Goal: Task Accomplishment & Management: Use online tool/utility

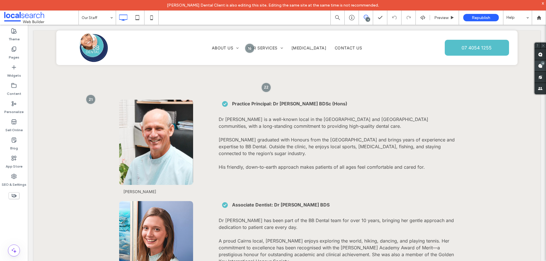
click at [541, 64] on div "4" at bounding box center [543, 63] width 4 height 4
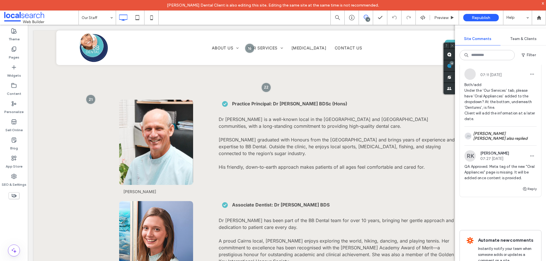
scroll to position [455, 0]
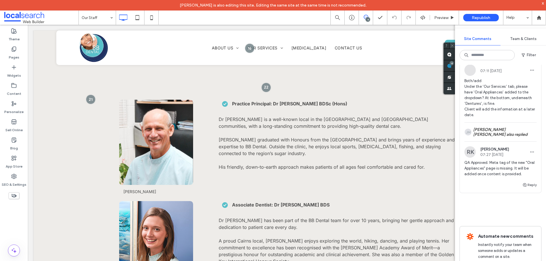
click at [452, 47] on icon at bounding box center [453, 46] width 4 height 4
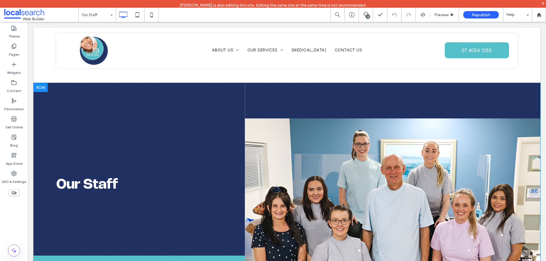
scroll to position [0, 0]
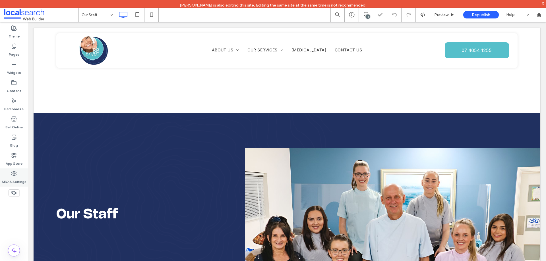
click at [15, 174] on icon at bounding box center [14, 174] width 6 height 6
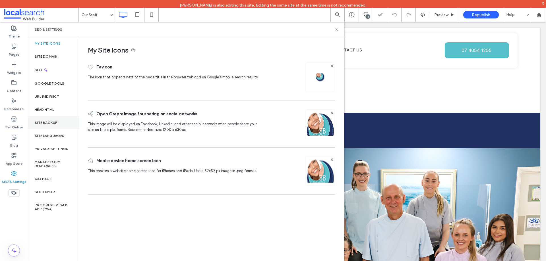
click at [46, 122] on label "Site Backup" at bounding box center [46, 123] width 23 height 4
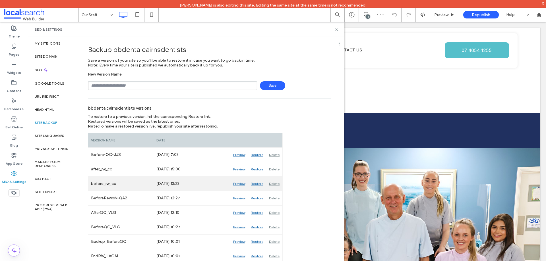
click at [238, 182] on div "Preview" at bounding box center [239, 184] width 18 height 14
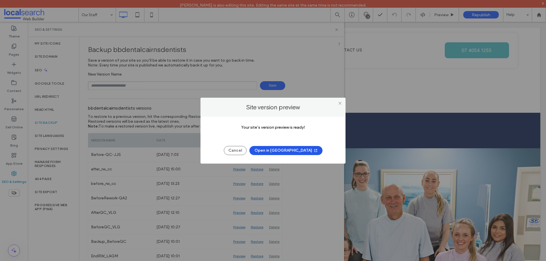
click at [293, 148] on button "Open in New Tab" at bounding box center [285, 150] width 73 height 9
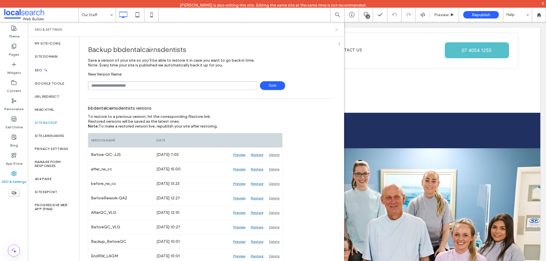
drag, startPoint x: 337, startPoint y: 28, endPoint x: 300, endPoint y: 2, distance: 44.7
click at [337, 28] on icon at bounding box center [336, 30] width 4 height 4
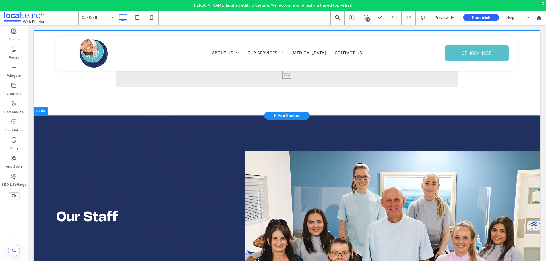
click at [73, 102] on div "Click To Paste Row + Add Section" at bounding box center [287, 72] width 507 height 85
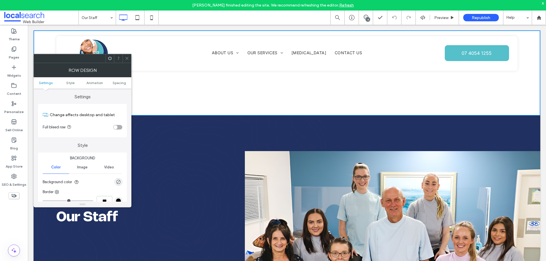
click at [124, 58] on div at bounding box center [127, 58] width 9 height 9
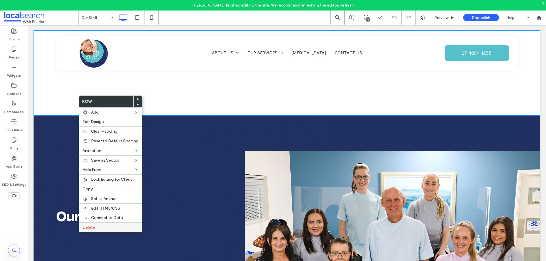
click at [100, 227] on label "Delete" at bounding box center [110, 227] width 56 height 5
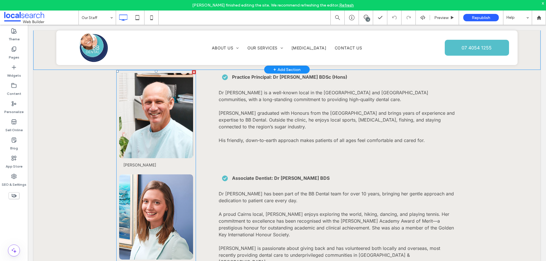
scroll to position [626, 0]
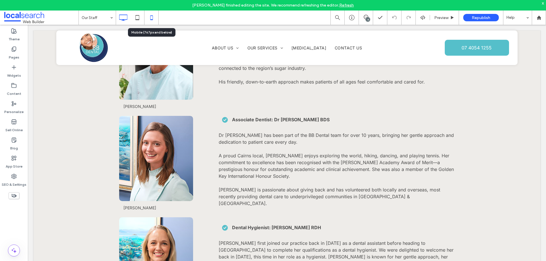
click at [150, 16] on icon at bounding box center [151, 17] width 11 height 11
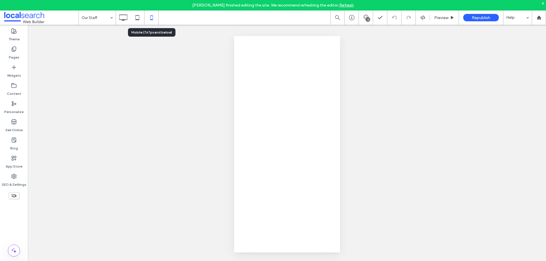
scroll to position [0, 0]
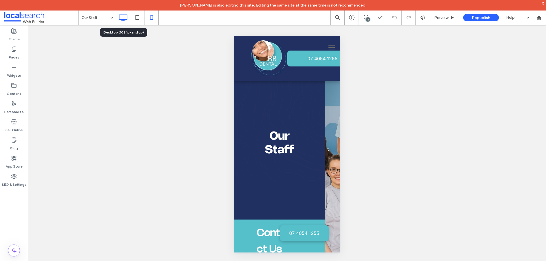
click at [122, 16] on icon at bounding box center [122, 17] width 11 height 11
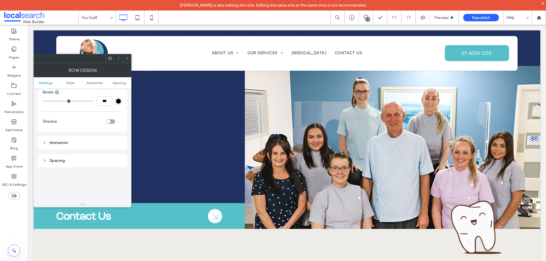
scroll to position [47, 0]
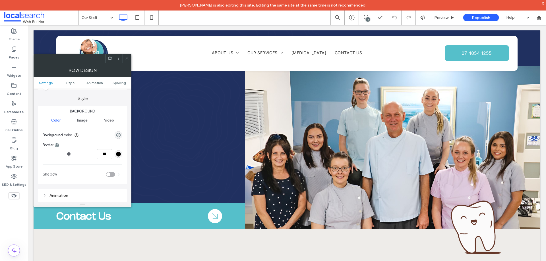
click at [126, 60] on icon at bounding box center [127, 58] width 4 height 4
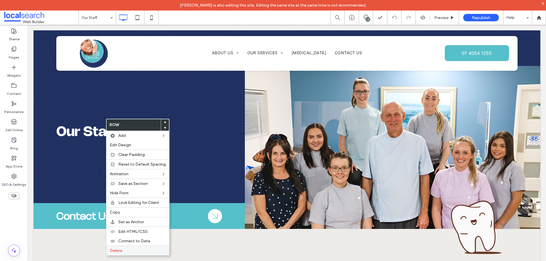
click at [133, 249] on label "Delete" at bounding box center [138, 251] width 56 height 5
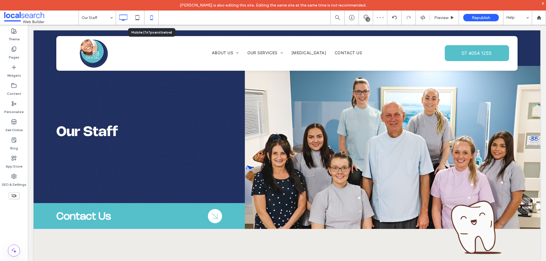
click at [150, 18] on icon at bounding box center [151, 17] width 11 height 11
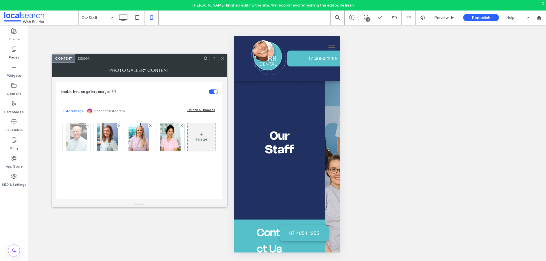
click at [71, 136] on img at bounding box center [76, 137] width 21 height 28
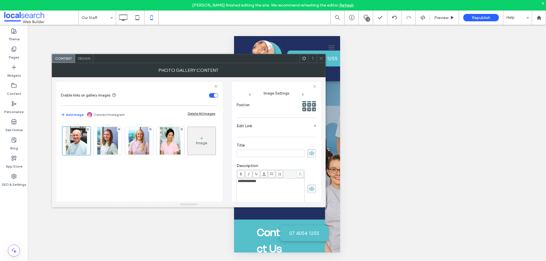
scroll to position [0, 0]
click at [309, 154] on icon at bounding box center [312, 153] width 6 height 6
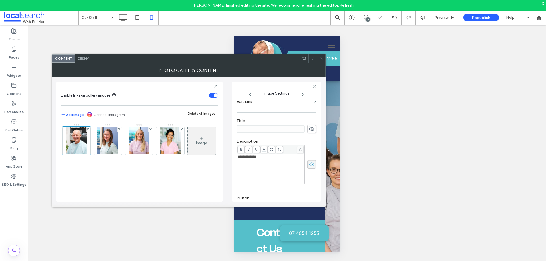
scroll to position [175, 0]
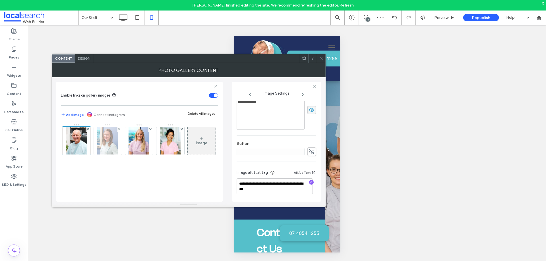
click at [106, 150] on img at bounding box center [107, 141] width 21 height 28
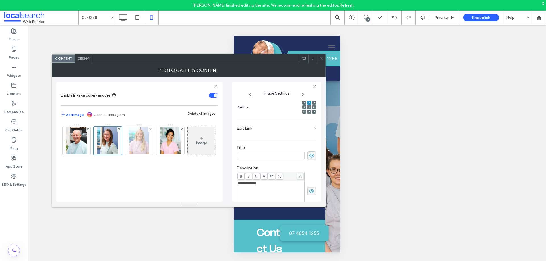
click at [135, 147] on img at bounding box center [139, 141] width 21 height 28
click at [91, 137] on div "Image" at bounding box center [139, 142] width 157 height 37
click at [82, 139] on img at bounding box center [76, 141] width 21 height 28
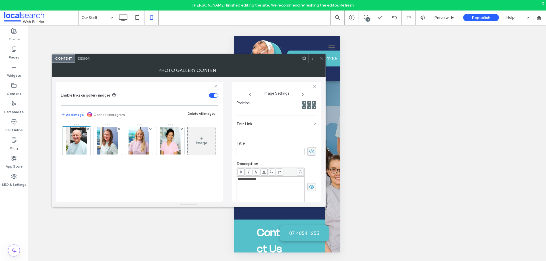
click at [320, 57] on use at bounding box center [321, 58] width 3 height 3
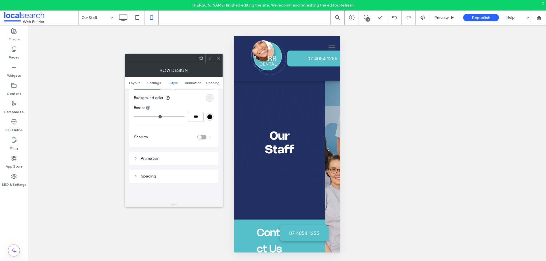
scroll to position [133, 0]
click at [149, 168] on div "Animation" at bounding box center [174, 167] width 80 height 5
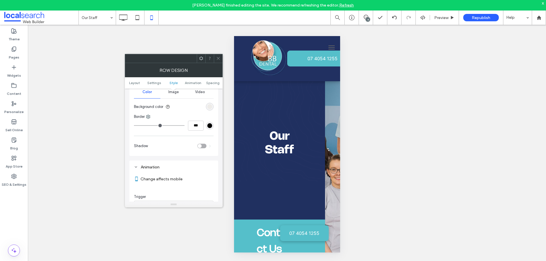
click at [149, 168] on div "Animation" at bounding box center [174, 167] width 80 height 5
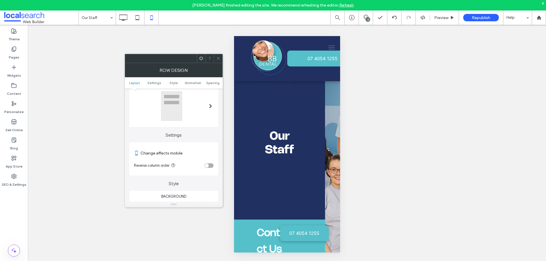
scroll to position [0, 0]
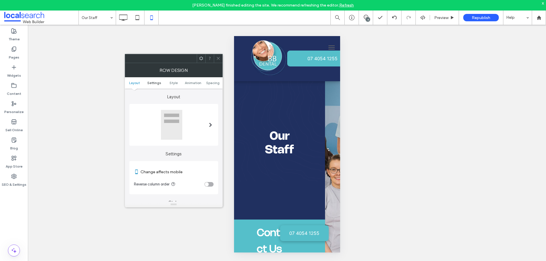
click at [158, 84] on span "Settings" at bounding box center [154, 83] width 14 height 4
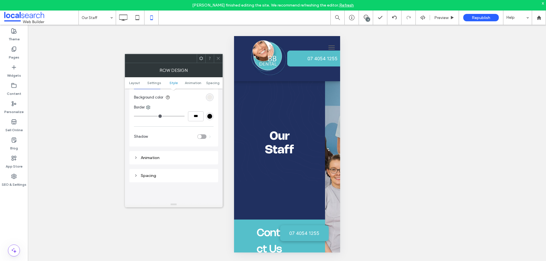
scroll to position [142, 0]
click at [145, 175] on div "Spacing" at bounding box center [174, 175] width 80 height 5
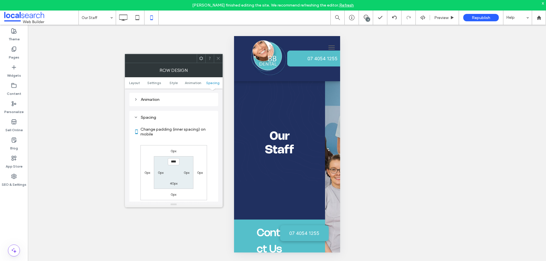
scroll to position [199, 0]
click at [139, 118] on div "Spacing" at bounding box center [174, 118] width 80 height 5
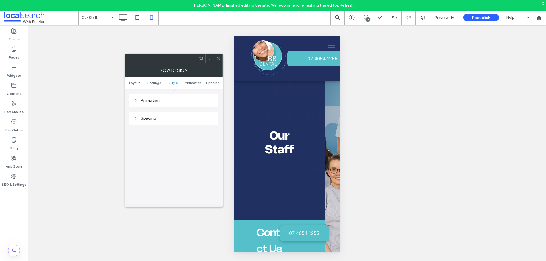
click at [149, 103] on div "Animation" at bounding box center [174, 101] width 80 height 8
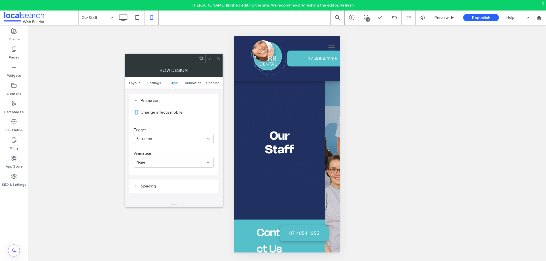
click at [149, 103] on div "Animation" at bounding box center [174, 101] width 80 height 8
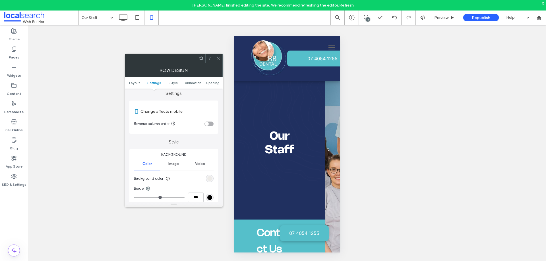
scroll to position [57, 0]
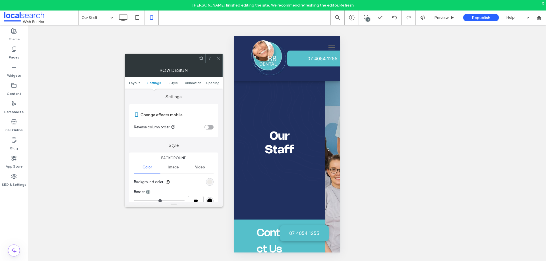
click at [216, 56] on span at bounding box center [218, 58] width 4 height 9
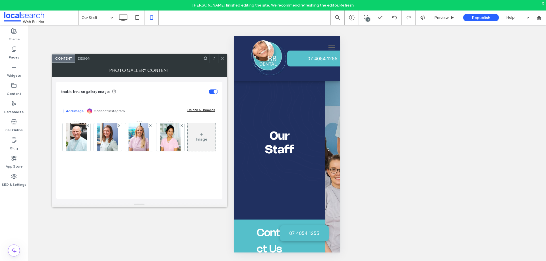
click at [224, 58] on icon at bounding box center [222, 58] width 4 height 4
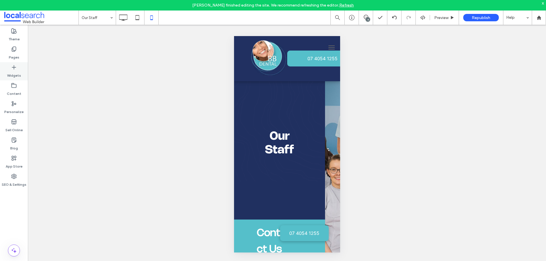
click at [15, 73] on label "Widgets" at bounding box center [14, 74] width 14 height 8
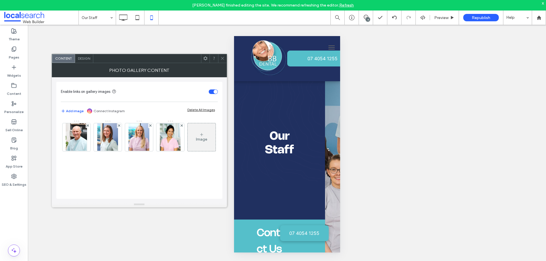
click at [223, 56] on span at bounding box center [222, 58] width 4 height 9
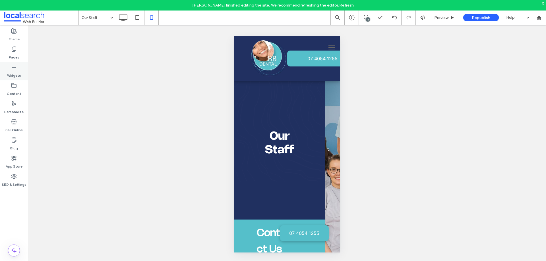
click at [18, 73] on label "Widgets" at bounding box center [14, 74] width 14 height 8
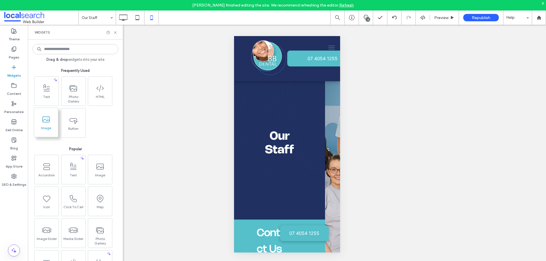
click at [49, 123] on icon at bounding box center [46, 119] width 9 height 9
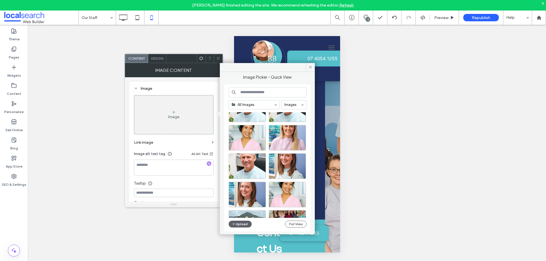
scroll to position [0, 0]
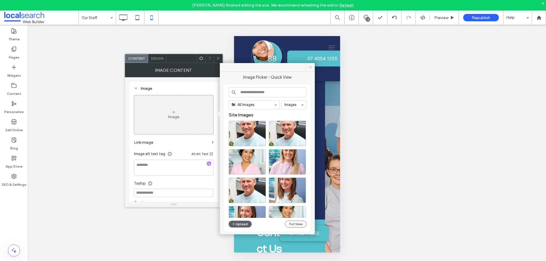
click at [310, 68] on icon at bounding box center [310, 67] width 4 height 4
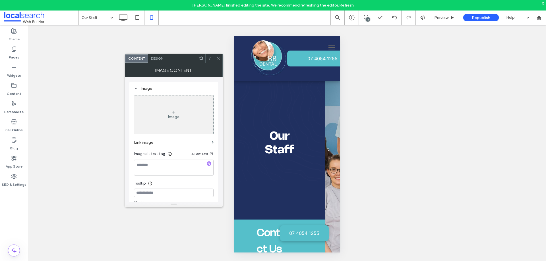
click at [218, 59] on icon at bounding box center [218, 58] width 4 height 4
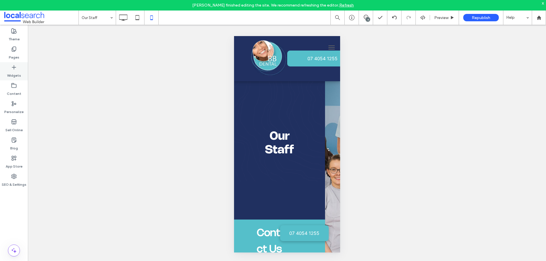
click at [13, 74] on label "Widgets" at bounding box center [14, 74] width 14 height 8
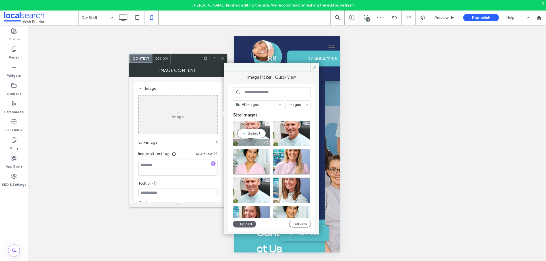
click at [252, 133] on div "Select" at bounding box center [251, 134] width 37 height 26
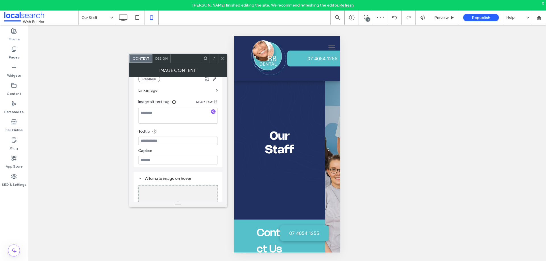
scroll to position [142, 0]
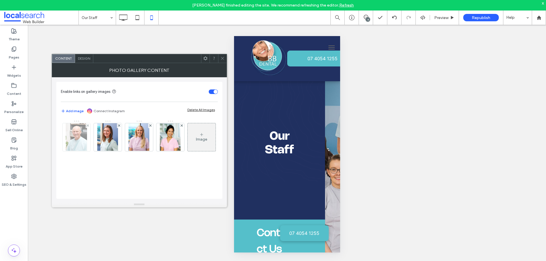
click at [70, 136] on img at bounding box center [76, 137] width 21 height 28
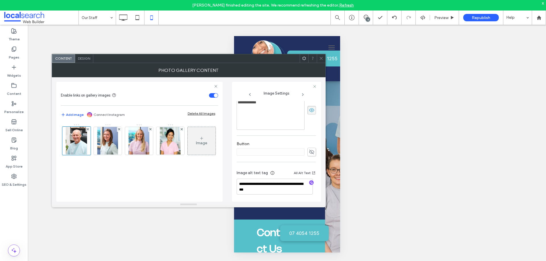
scroll to position [175, 0]
drag, startPoint x: 262, startPoint y: 189, endPoint x: 230, endPoint y: 181, distance: 33.0
click at [230, 181] on div "**********" at bounding box center [188, 139] width 265 height 125
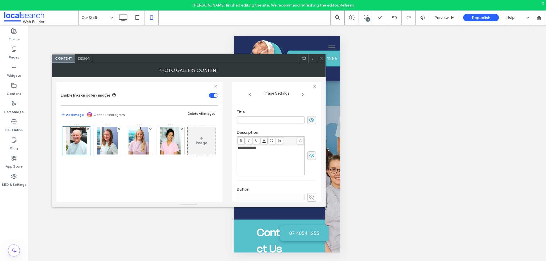
scroll to position [118, 0]
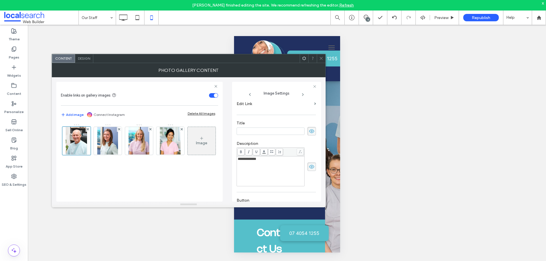
click at [321, 58] on icon at bounding box center [321, 58] width 4 height 4
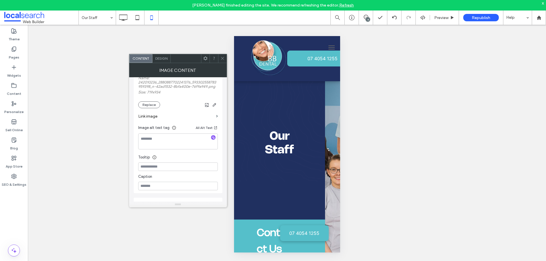
scroll to position [142, 0]
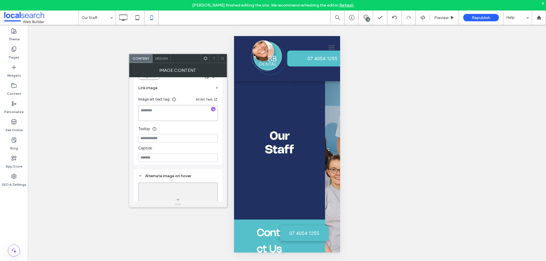
click at [161, 111] on textarea at bounding box center [178, 113] width 80 height 16
paste textarea "**********"
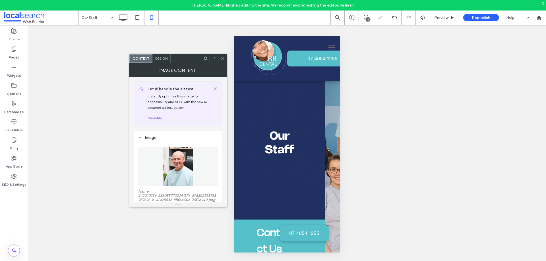
scroll to position [0, 0]
type textarea "**********"
click at [222, 57] on icon at bounding box center [222, 58] width 4 height 4
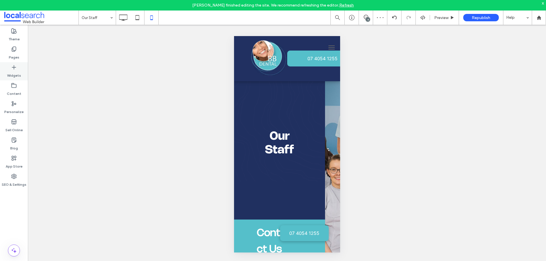
click at [17, 69] on div "Widgets" at bounding box center [14, 71] width 28 height 18
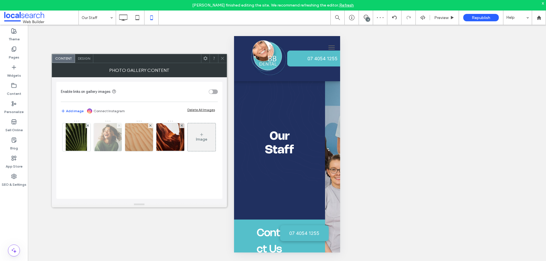
click at [118, 125] on icon at bounding box center [119, 126] width 2 height 2
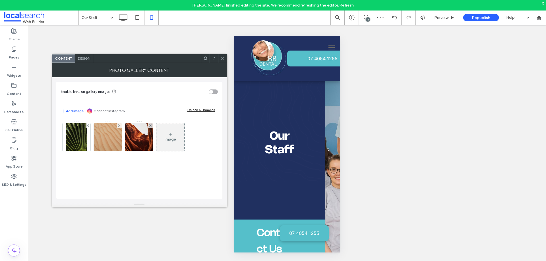
click at [118, 125] on icon at bounding box center [119, 126] width 2 height 2
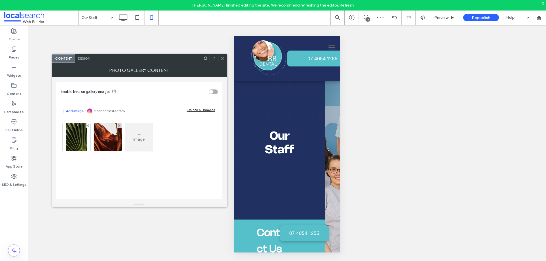
click at [118, 125] on icon at bounding box center [119, 126] width 2 height 2
click at [87, 124] on span at bounding box center [88, 125] width 2 height 5
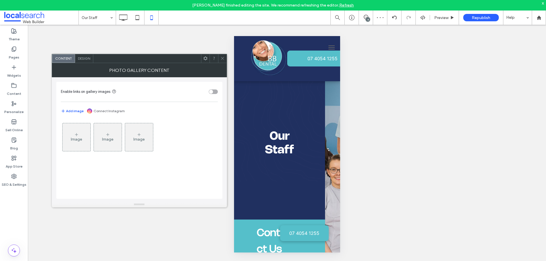
click at [85, 127] on div "Image" at bounding box center [77, 137] width 28 height 27
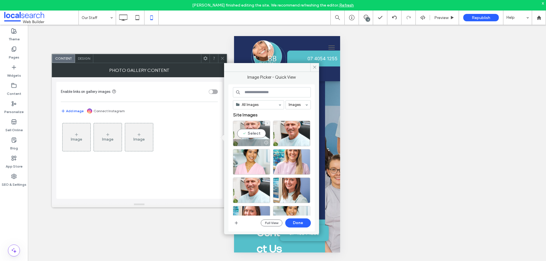
click at [253, 135] on div "Select" at bounding box center [251, 134] width 37 height 26
click at [304, 224] on button "Done" at bounding box center [298, 223] width 26 height 9
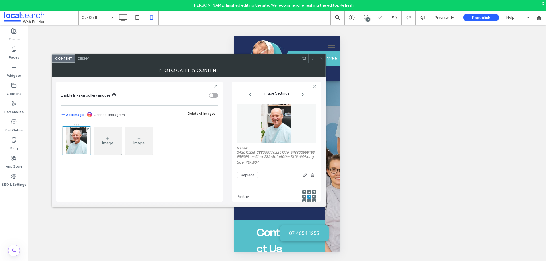
click at [214, 98] on div "toggle" at bounding box center [213, 95] width 9 height 5
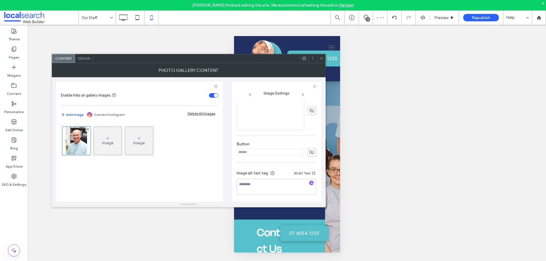
scroll to position [171, 0]
click at [309, 155] on icon at bounding box center [312, 152] width 6 height 6
click at [283, 154] on input "******" at bounding box center [271, 151] width 68 height 7
click at [309, 153] on icon at bounding box center [312, 152] width 6 height 6
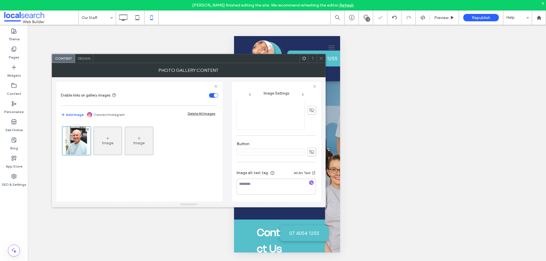
scroll to position [175, 0]
click at [247, 181] on textarea at bounding box center [276, 187] width 79 height 16
paste textarea "**********"
type textarea "**********"
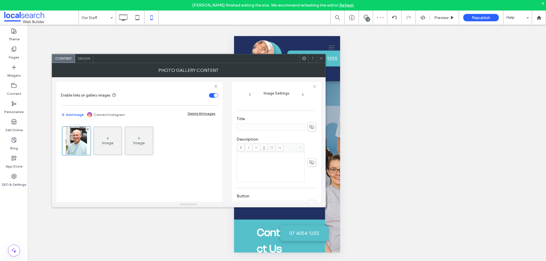
click at [309, 164] on icon at bounding box center [312, 163] width 6 height 6
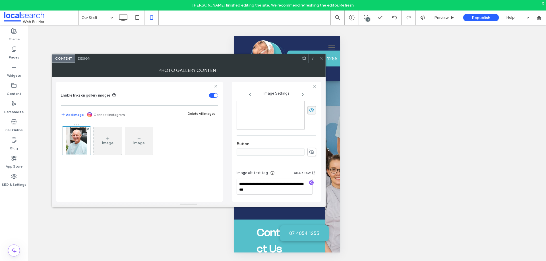
scroll to position [175, 0]
drag, startPoint x: 274, startPoint y: 182, endPoint x: 297, endPoint y: 181, distance: 22.2
click at [297, 181] on textarea "**********" at bounding box center [275, 187] width 76 height 16
click at [319, 58] on icon at bounding box center [321, 58] width 4 height 4
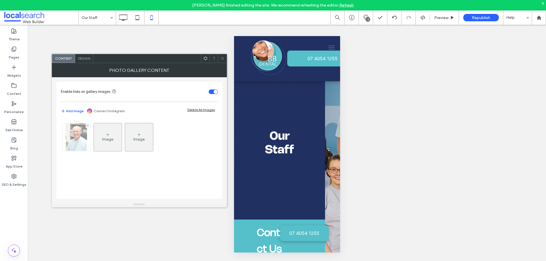
click at [83, 142] on img at bounding box center [76, 137] width 21 height 28
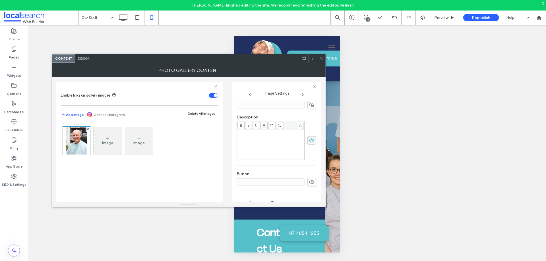
scroll to position [142, 0]
click at [250, 152] on div "Rich Text Editor" at bounding box center [271, 143] width 66 height 28
click at [309, 142] on icon at bounding box center [312, 139] width 6 height 6
click at [320, 55] on span at bounding box center [321, 58] width 4 height 9
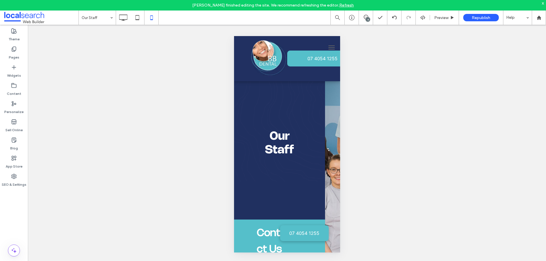
click at [263, 157] on div "Image" at bounding box center [212, 138] width 156 height 37
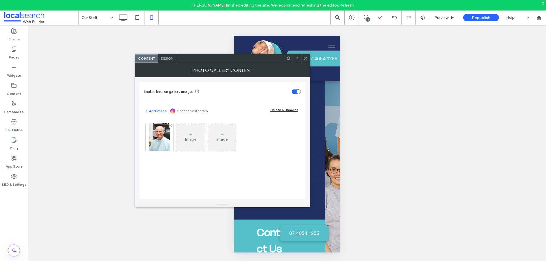
click at [307, 57] on icon at bounding box center [305, 58] width 4 height 4
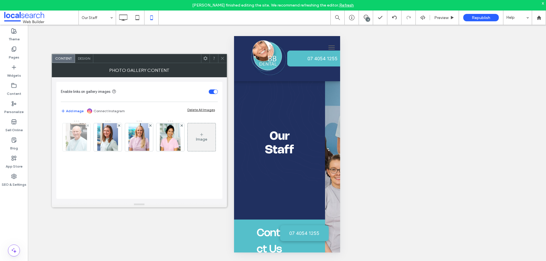
click at [77, 140] on img at bounding box center [76, 137] width 21 height 28
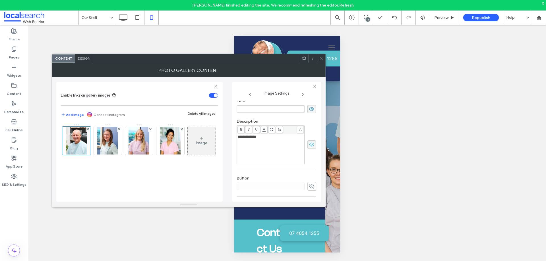
scroll to position [90, 0]
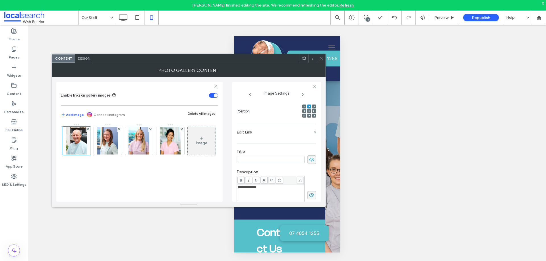
click at [321, 59] on icon at bounding box center [321, 58] width 4 height 4
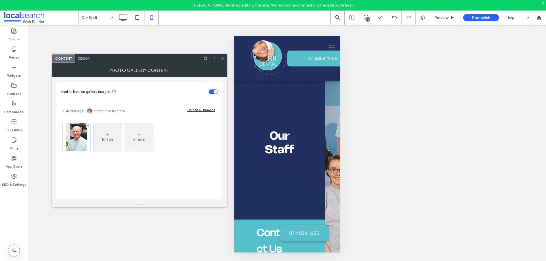
click at [60, 136] on div "Enable links on gallery images Add image Connect Instagram Delete All Images Im…" at bounding box center [139, 140] width 166 height 117
click at [73, 138] on img at bounding box center [76, 137] width 21 height 28
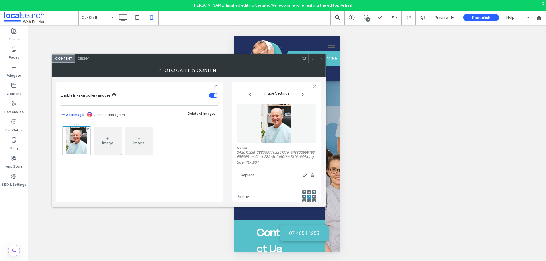
scroll to position [28, 0]
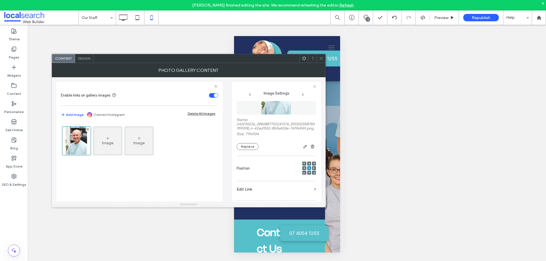
click at [308, 165] on icon at bounding box center [309, 164] width 2 height 2
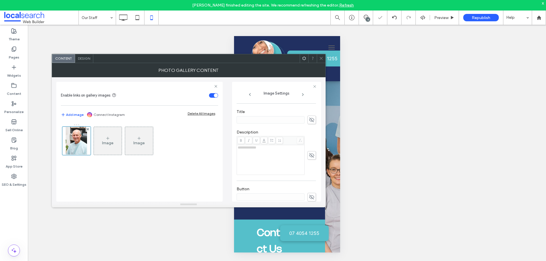
scroll to position [142, 0]
click at [309, 142] on icon at bounding box center [312, 139] width 6 height 6
click at [321, 59] on icon at bounding box center [321, 58] width 4 height 4
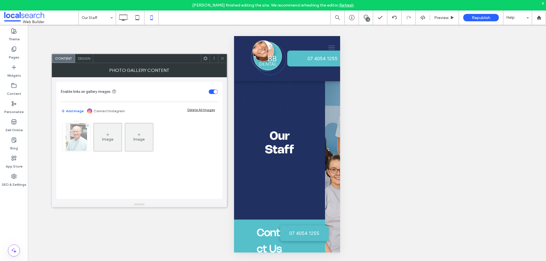
click at [80, 139] on img at bounding box center [76, 137] width 21 height 28
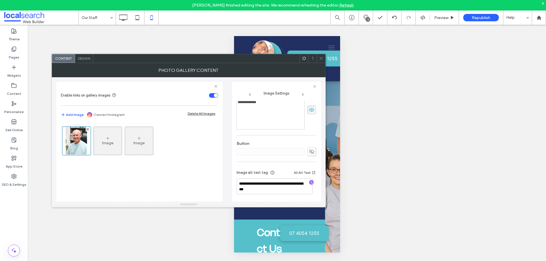
scroll to position [175, 0]
click at [86, 59] on span "Design" at bounding box center [84, 58] width 12 height 4
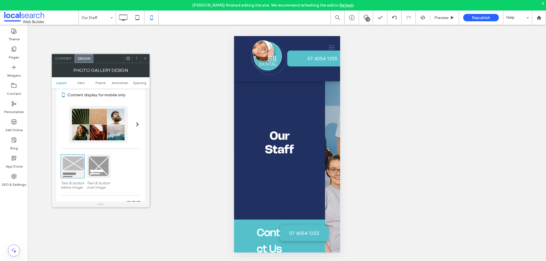
scroll to position [28, 0]
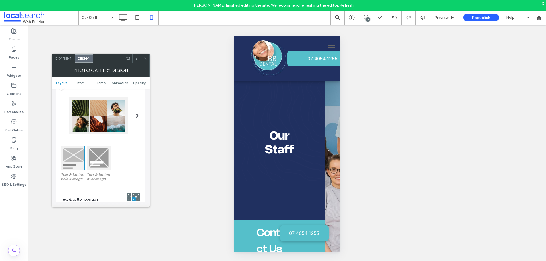
click at [136, 118] on span at bounding box center [137, 116] width 3 height 37
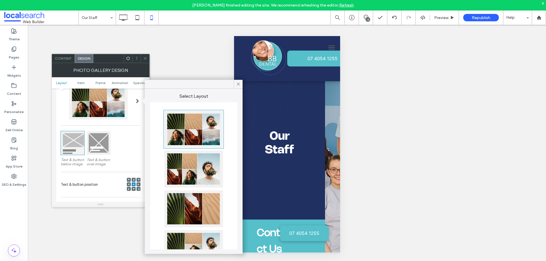
scroll to position [57, 0]
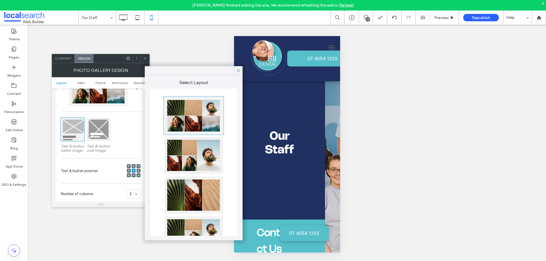
click at [100, 126] on div at bounding box center [99, 130] width 24 height 24
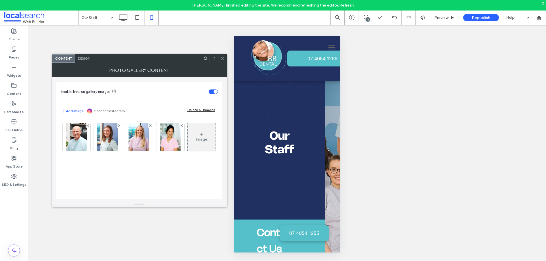
click at [91, 63] on div "Design" at bounding box center [84, 58] width 18 height 9
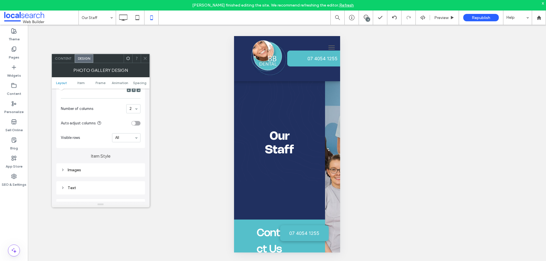
scroll to position [114, 0]
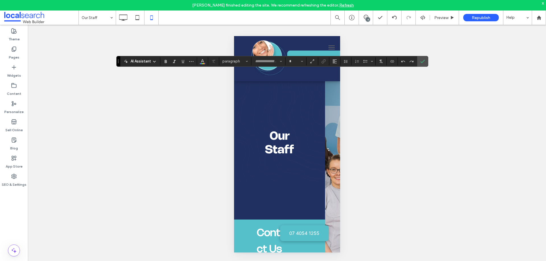
type input "*****"
type input "**"
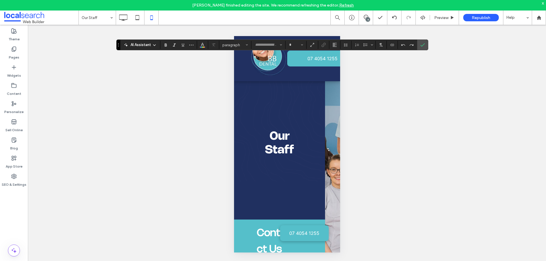
type input "*****"
type input "**"
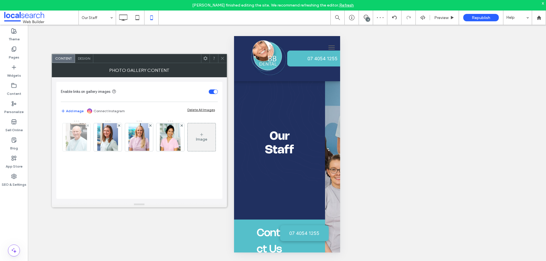
click at [72, 137] on img at bounding box center [76, 137] width 21 height 28
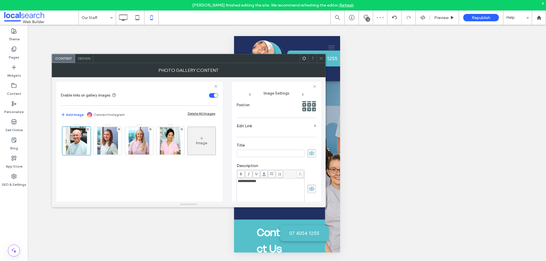
scroll to position [0, 0]
click at [90, 56] on span "Design" at bounding box center [84, 58] width 12 height 4
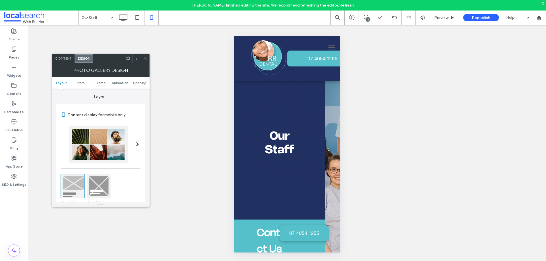
scroll to position [28, 0]
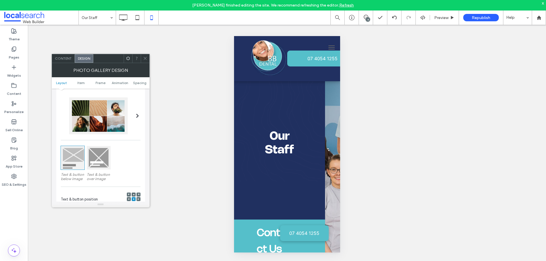
click at [136, 111] on span at bounding box center [137, 116] width 3 height 37
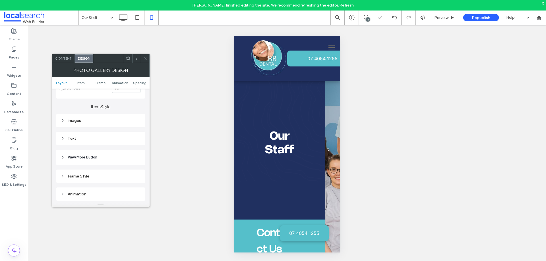
scroll to position [199, 0]
click at [96, 115] on div "Images" at bounding box center [101, 113] width 80 height 5
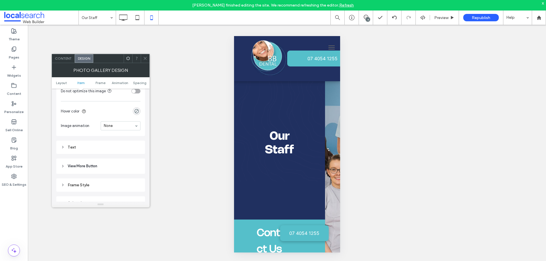
scroll to position [341, 0]
click at [93, 119] on div "Text" at bounding box center [101, 119] width 80 height 5
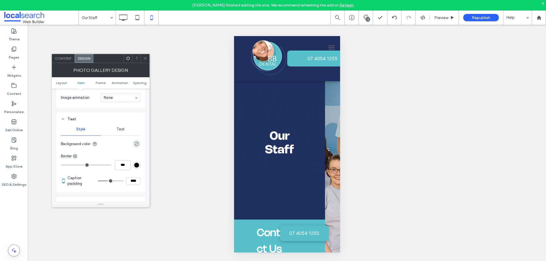
click at [93, 119] on div "Text" at bounding box center [101, 119] width 80 height 5
click at [82, 135] on span "View More Button" at bounding box center [83, 138] width 30 height 6
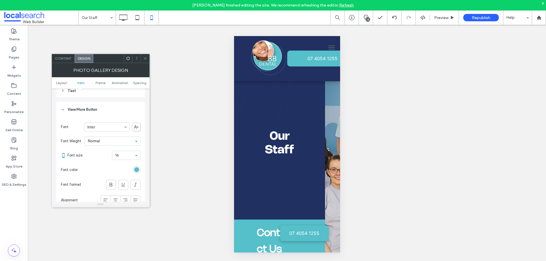
click at [84, 107] on span "View More Button" at bounding box center [83, 110] width 30 height 6
click at [146, 61] on span at bounding box center [145, 58] width 4 height 9
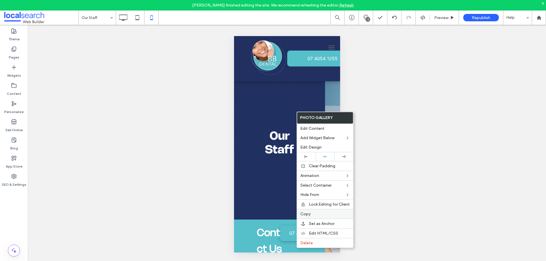
click at [315, 215] on label "Copy" at bounding box center [324, 214] width 49 height 5
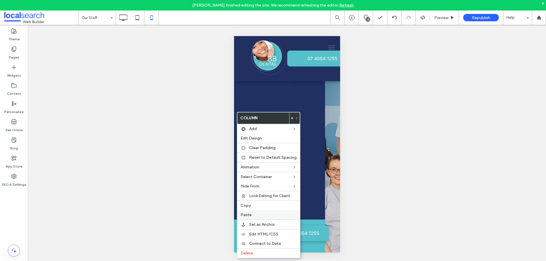
click at [263, 213] on label "Paste" at bounding box center [269, 215] width 56 height 5
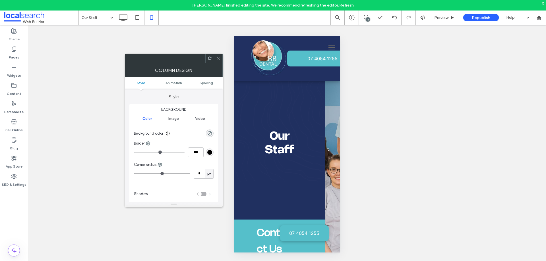
click at [217, 58] on icon at bounding box center [218, 58] width 4 height 4
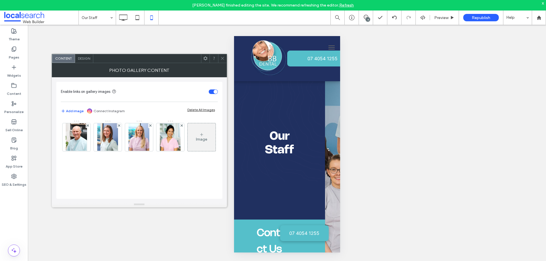
click at [220, 57] on icon at bounding box center [222, 58] width 4 height 4
click at [224, 59] on icon at bounding box center [222, 58] width 4 height 4
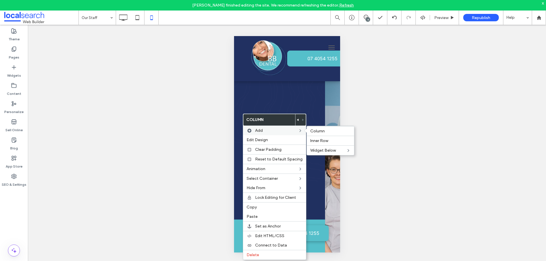
click at [254, 128] on div "Add Column Inner Row Widget Below" at bounding box center [274, 130] width 63 height 9
click at [313, 130] on span "Column" at bounding box center [317, 131] width 15 height 5
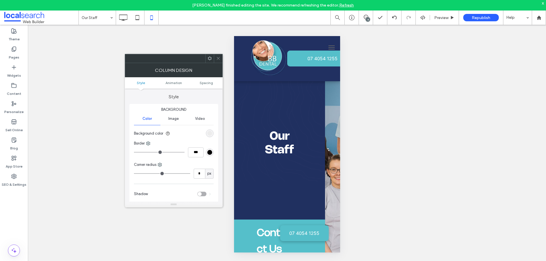
click at [217, 58] on icon at bounding box center [218, 58] width 4 height 4
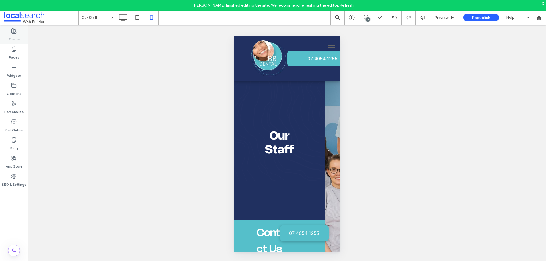
click at [11, 35] on label "Theme" at bounding box center [14, 38] width 11 height 8
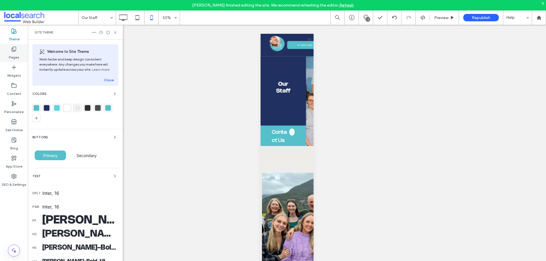
click at [15, 51] on icon at bounding box center [14, 49] width 6 height 6
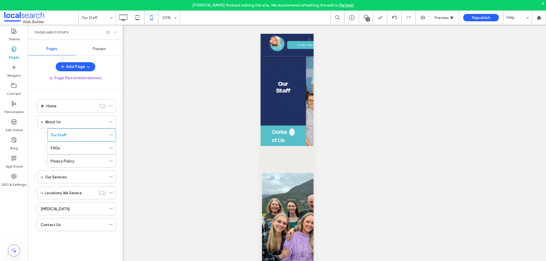
click at [113, 34] on icon at bounding box center [115, 32] width 4 height 4
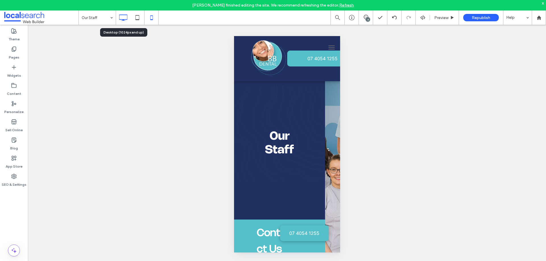
click at [121, 16] on icon at bounding box center [122, 17] width 11 height 11
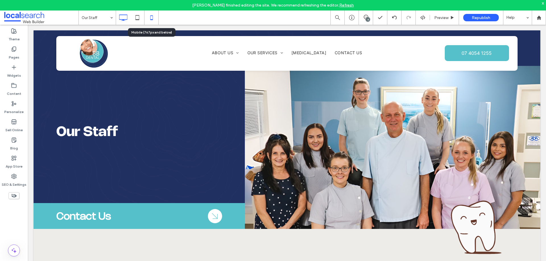
click at [151, 18] on icon at bounding box center [151, 17] width 11 height 11
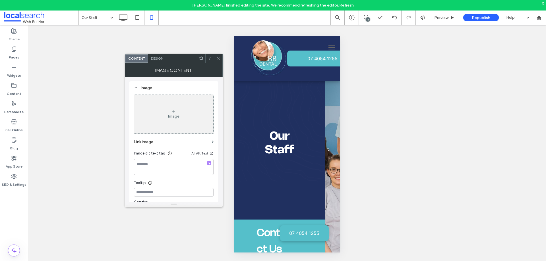
scroll to position [0, 0]
click at [219, 62] on span at bounding box center [218, 58] width 4 height 9
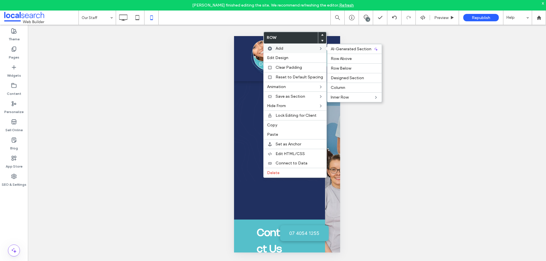
click at [290, 47] on label "Add" at bounding box center [297, 48] width 43 height 5
click at [342, 85] on div "Column" at bounding box center [354, 88] width 54 height 10
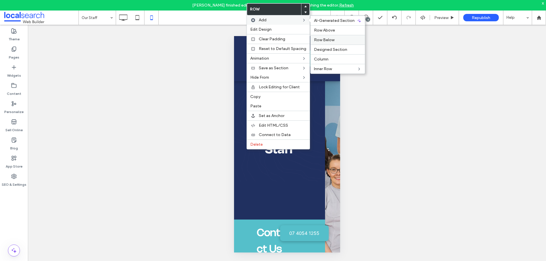
click at [327, 40] on span "Row Below" at bounding box center [324, 40] width 20 height 5
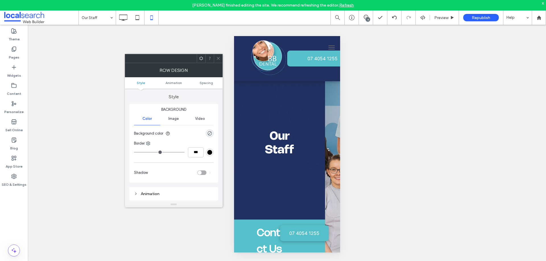
click at [218, 59] on icon at bounding box center [218, 58] width 4 height 4
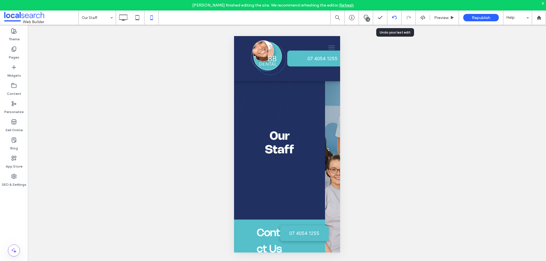
click at [393, 16] on use at bounding box center [394, 18] width 5 height 4
click at [124, 19] on use at bounding box center [123, 18] width 8 height 6
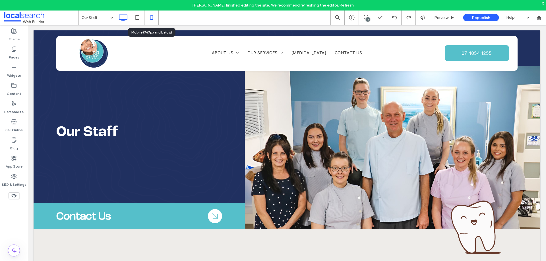
click at [150, 16] on icon at bounding box center [151, 17] width 11 height 11
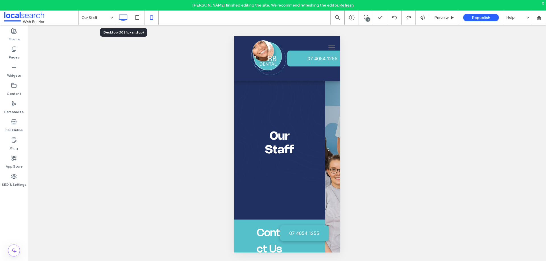
click at [125, 18] on icon at bounding box center [122, 17] width 11 height 11
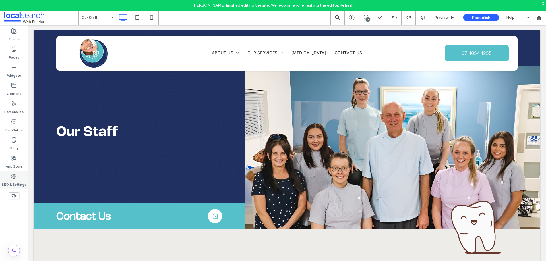
click at [17, 177] on div "SEO & Settings" at bounding box center [14, 181] width 28 height 18
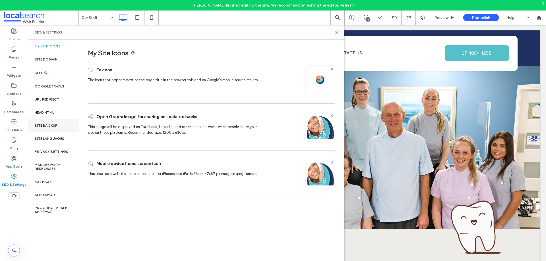
click at [52, 122] on div "Site Backup" at bounding box center [53, 125] width 51 height 13
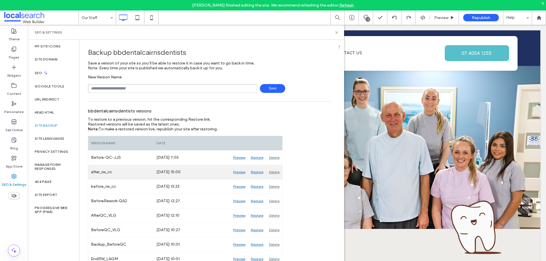
click at [254, 172] on div "Restore" at bounding box center [257, 172] width 18 height 14
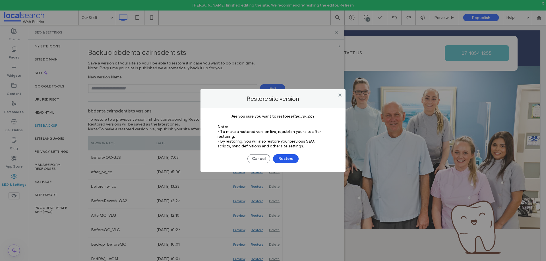
click at [284, 159] on button "Restore" at bounding box center [286, 158] width 26 height 9
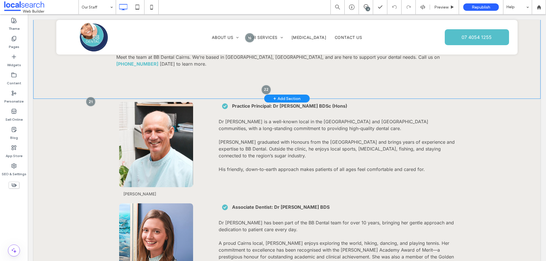
scroll to position [626, 0]
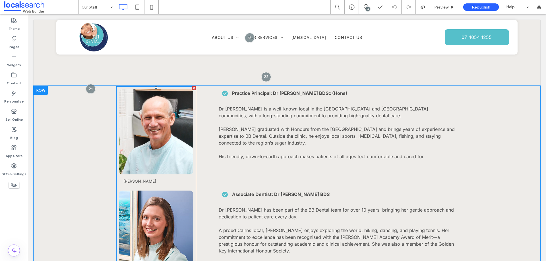
click at [180, 110] on link at bounding box center [156, 132] width 78 height 90
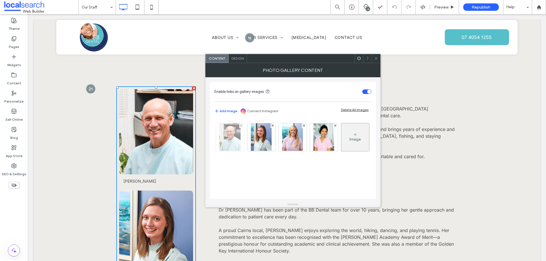
click at [232, 138] on img at bounding box center [229, 137] width 21 height 28
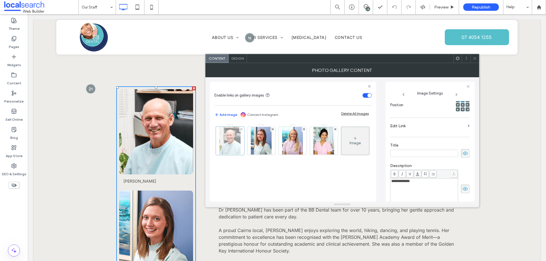
scroll to position [0, 0]
click at [243, 59] on span "Design" at bounding box center [238, 58] width 12 height 4
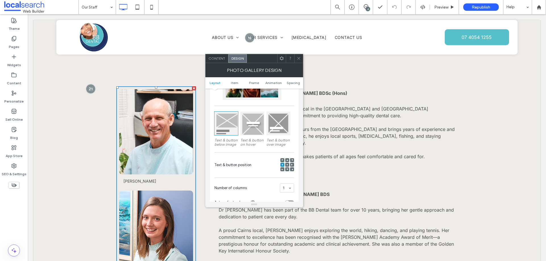
scroll to position [57, 0]
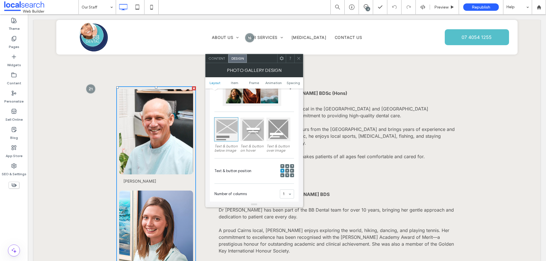
click at [249, 125] on div at bounding box center [252, 130] width 24 height 24
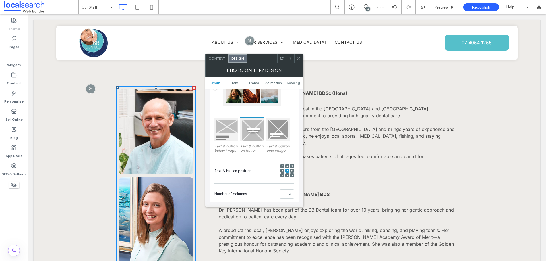
click at [226, 123] on div at bounding box center [226, 130] width 24 height 24
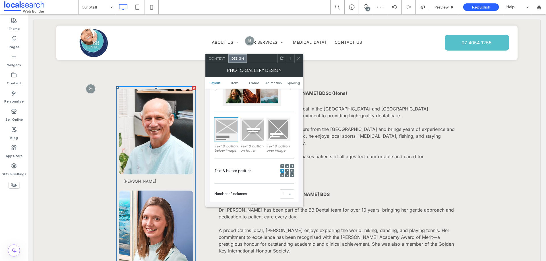
click at [278, 127] on div at bounding box center [278, 130] width 24 height 24
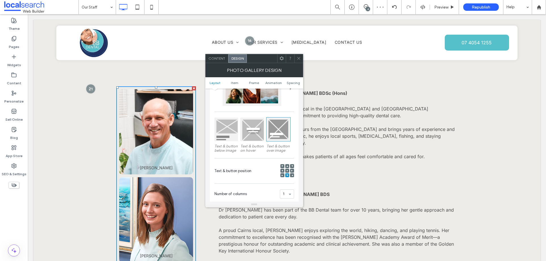
click at [226, 124] on div at bounding box center [226, 130] width 24 height 24
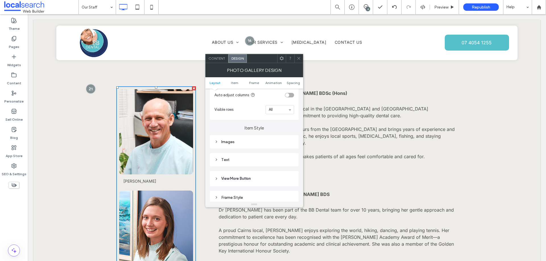
scroll to position [171, 0]
click at [225, 139] on div "Images" at bounding box center [254, 141] width 80 height 5
drag, startPoint x: 298, startPoint y: 58, endPoint x: 232, endPoint y: 39, distance: 68.4
click at [298, 58] on icon at bounding box center [299, 58] width 4 height 4
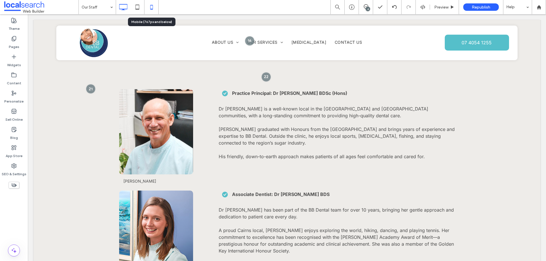
click at [150, 4] on icon at bounding box center [151, 6] width 11 height 11
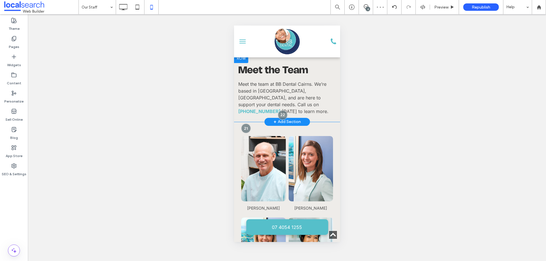
scroll to position [341, 0]
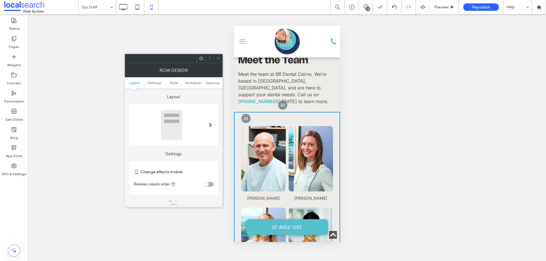
click at [218, 58] on icon at bounding box center [218, 58] width 4 height 4
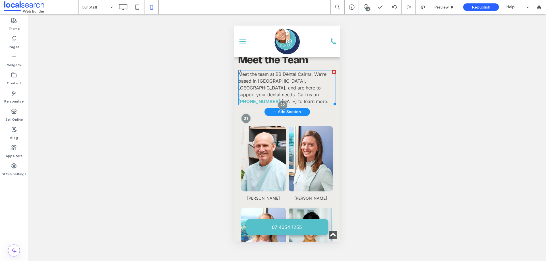
click at [289, 71] on p "Meet the team at BB Dental Cairns. We’re based in Earlville, Cairns, and are he…" at bounding box center [287, 88] width 98 height 34
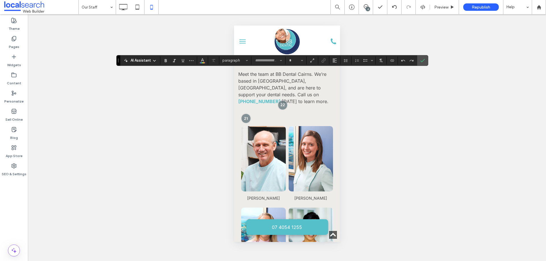
type input "*****"
type input "**"
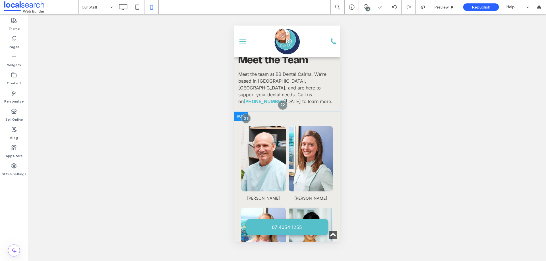
drag, startPoint x: 284, startPoint y: 109, endPoint x: 277, endPoint y: 109, distance: 7.1
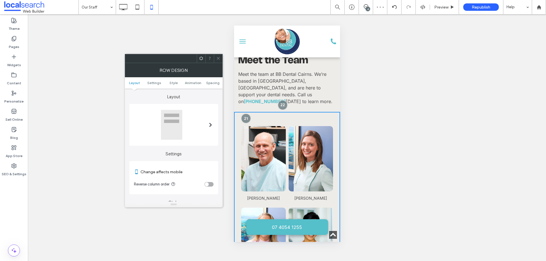
click at [304, 79] on span "Meet the team at BB Dental Cairns. We’re based in [GEOGRAPHIC_DATA], [GEOGRAPHI…" at bounding box center [282, 87] width 88 height 33
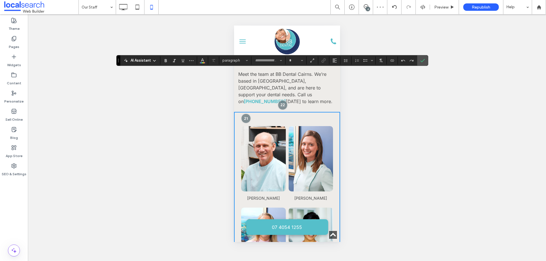
type input "*****"
type input "**"
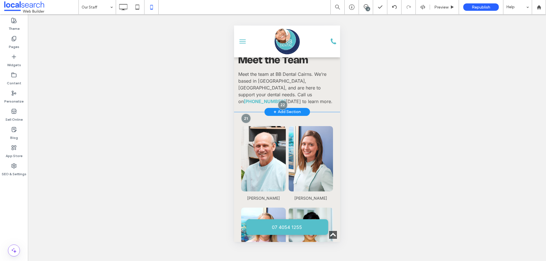
drag, startPoint x: 282, startPoint y: 110, endPoint x: 250, endPoint y: 69, distance: 52.9
click at [250, 69] on div "Meet the Team Meet the team at BB Dental Cairns. We’re based in Earlville, Cair…" at bounding box center [287, 77] width 106 height 59
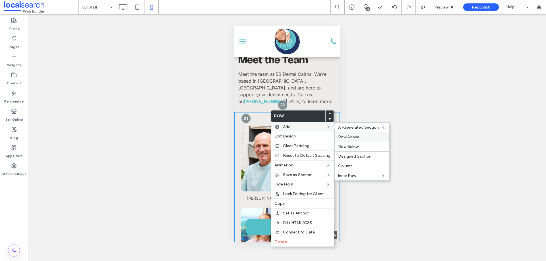
click at [360, 138] on label "Row Above" at bounding box center [361, 137] width 47 height 5
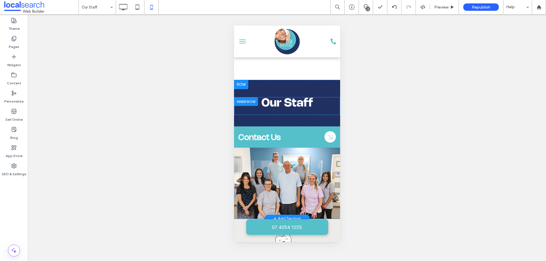
scroll to position [0, 0]
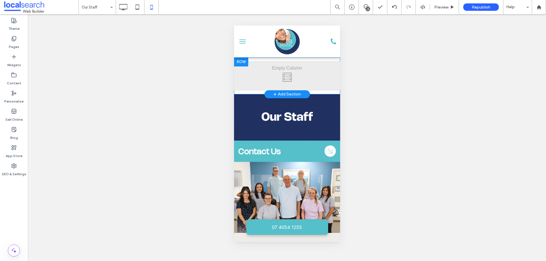
click at [299, 70] on div "Click To Paste" at bounding box center [287, 76] width 106 height 28
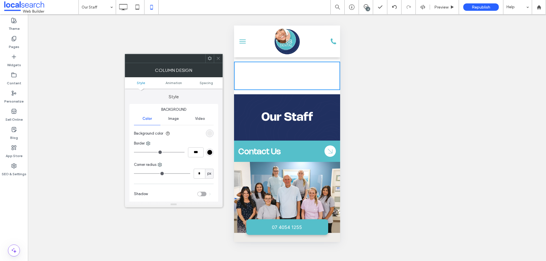
click at [219, 58] on icon at bounding box center [218, 58] width 4 height 4
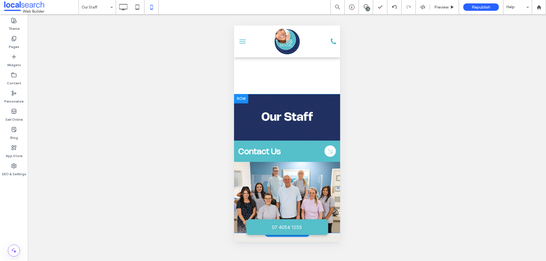
click at [324, 97] on div "Our Staff Click To Paste Contact Us Click To Paste Arrow Icon Click To Paste Cl…" at bounding box center [287, 128] width 106 height 68
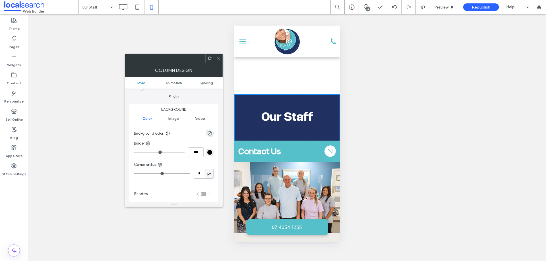
click at [330, 69] on div "Click To Paste" at bounding box center [287, 76] width 106 height 28
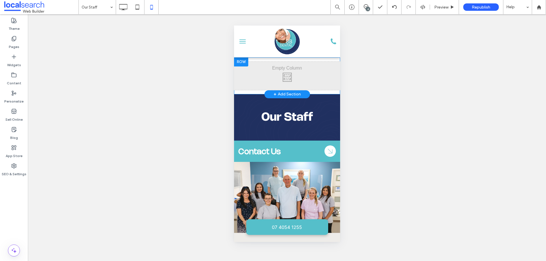
click at [305, 82] on div "Click To Paste" at bounding box center [287, 76] width 106 height 28
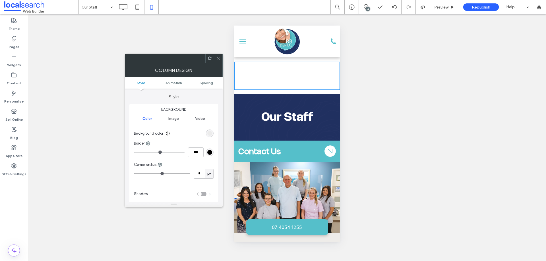
click at [219, 60] on icon at bounding box center [218, 58] width 4 height 4
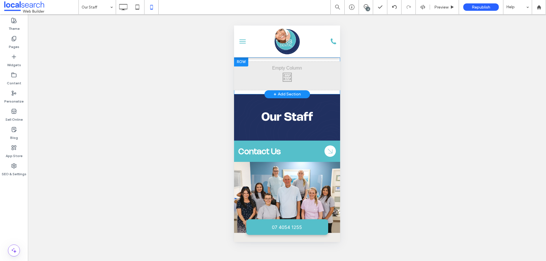
click at [249, 92] on div "Click To Paste Row + Add Section" at bounding box center [287, 75] width 106 height 37
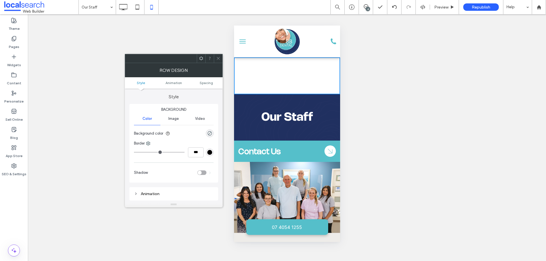
click at [219, 58] on use at bounding box center [218, 58] width 3 height 3
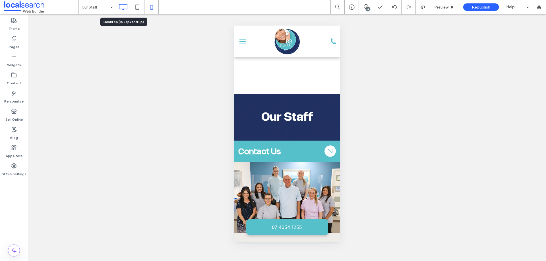
click at [124, 6] on icon at bounding box center [122, 6] width 11 height 11
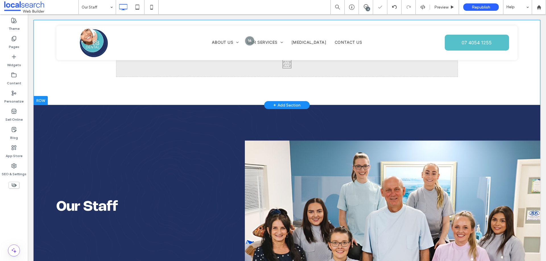
click at [238, 83] on div "Click To Paste Row + Add Section" at bounding box center [287, 62] width 507 height 85
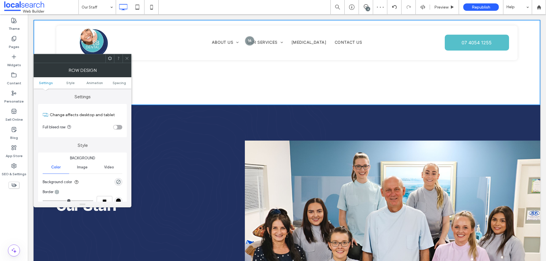
click at [129, 58] on div at bounding box center [127, 58] width 9 height 9
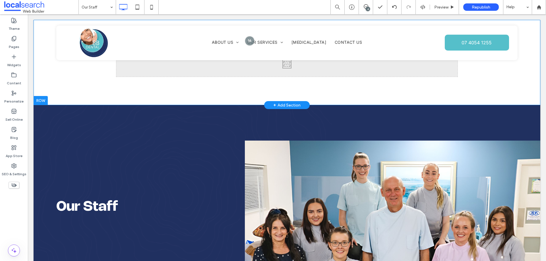
click at [512, 77] on div "Click To Paste Row + Add Section" at bounding box center [287, 62] width 507 height 85
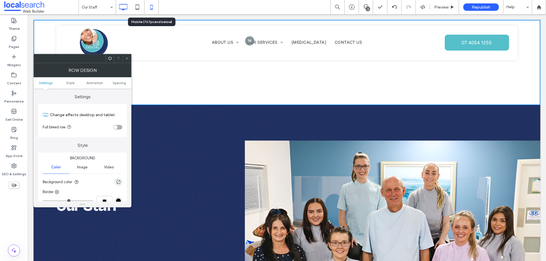
click at [151, 5] on use at bounding box center [151, 7] width 3 height 5
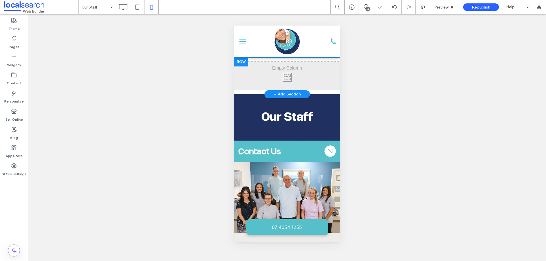
click at [302, 58] on div "Click To Paste Row + Add Section" at bounding box center [287, 75] width 106 height 37
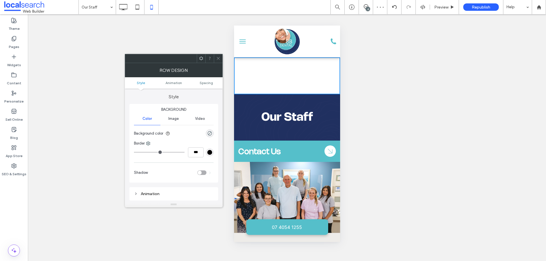
click at [220, 59] on icon at bounding box center [218, 58] width 4 height 4
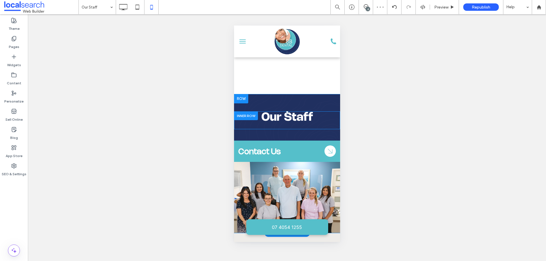
click at [251, 125] on div "Our Staff Click To Paste" at bounding box center [287, 120] width 106 height 18
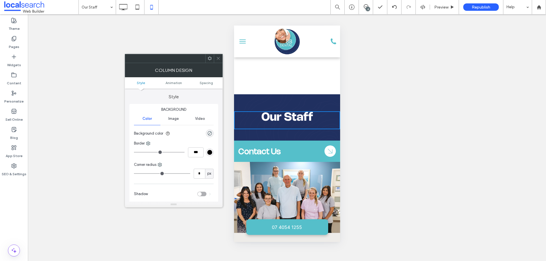
click at [249, 129] on div "Our Staff Click To Paste" at bounding box center [287, 120] width 106 height 18
click at [250, 135] on div "Our Staff Click To Paste Contact Us Click To Paste Arrow Icon Click To Paste Cl…" at bounding box center [287, 128] width 106 height 68
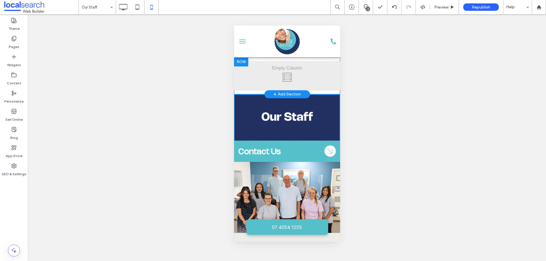
click at [333, 60] on div "Click To Paste Row + Add Section" at bounding box center [287, 75] width 106 height 37
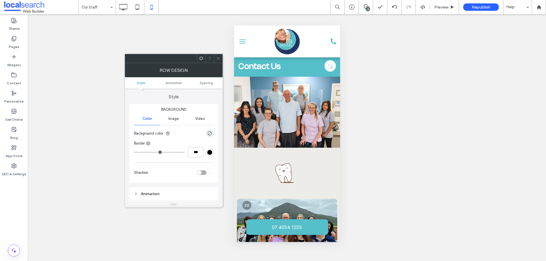
click at [307, 128] on div at bounding box center [286, 112] width 95 height 63
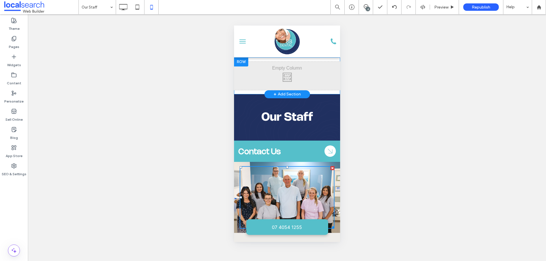
click at [330, 67] on div "Click To Paste" at bounding box center [287, 76] width 106 height 28
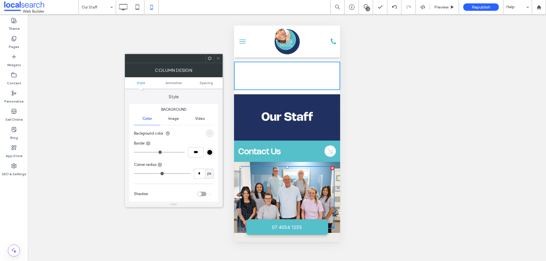
drag, startPoint x: 218, startPoint y: 57, endPoint x: 214, endPoint y: 76, distance: 19.1
click at [219, 57] on icon at bounding box center [218, 58] width 4 height 4
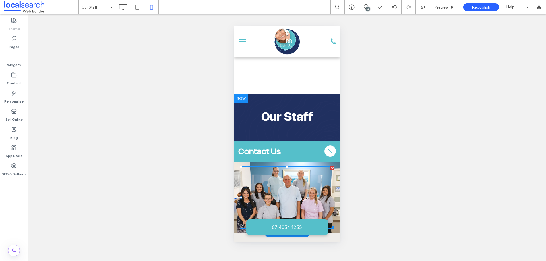
click at [247, 109] on div "Our Staff Click To Paste Contact Us Click To Paste Arrow Icon Click To Paste Cl…" at bounding box center [287, 128] width 106 height 68
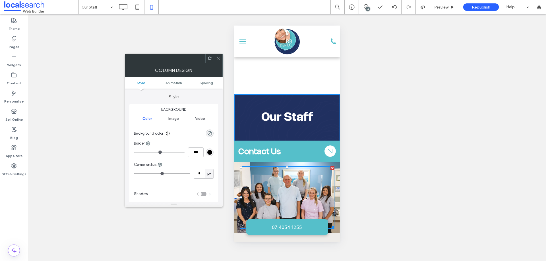
click at [282, 69] on div "Click To Paste" at bounding box center [287, 76] width 106 height 28
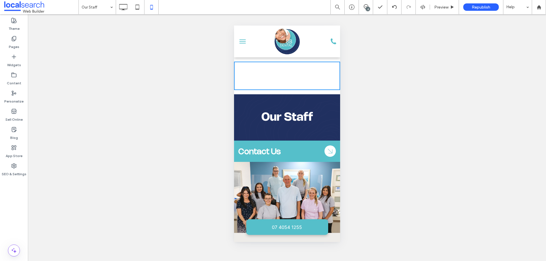
click at [282, 69] on div "Click To Paste" at bounding box center [287, 76] width 106 height 28
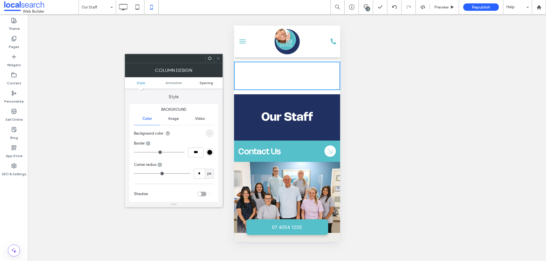
click at [203, 82] on span "Spacing" at bounding box center [206, 83] width 13 height 4
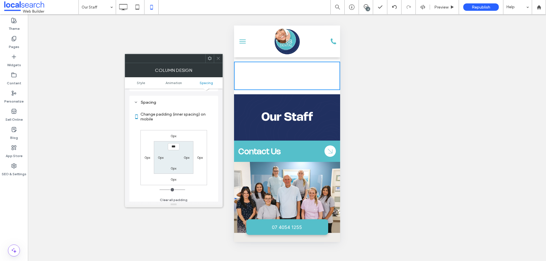
scroll to position [133, 0]
click at [220, 61] on span at bounding box center [218, 58] width 4 height 9
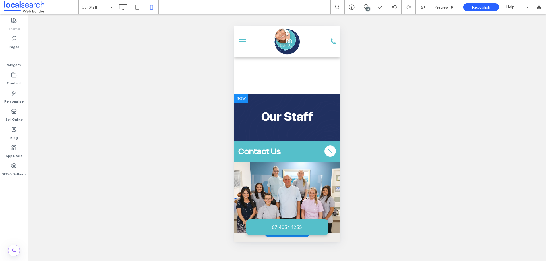
click at [245, 134] on div "Our Staff Click To Paste Contact Us Click To Paste Arrow Icon Click To Paste Cl…" at bounding box center [287, 128] width 106 height 68
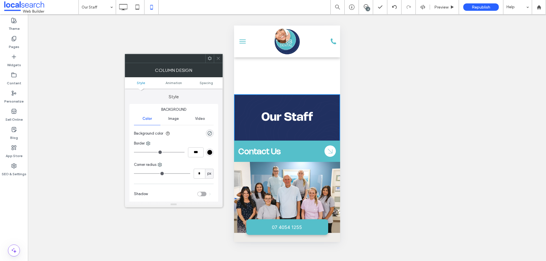
drag, startPoint x: 305, startPoint y: 74, endPoint x: 299, endPoint y: 72, distance: 6.7
click at [268, 68] on div "Click To Paste" at bounding box center [287, 76] width 106 height 28
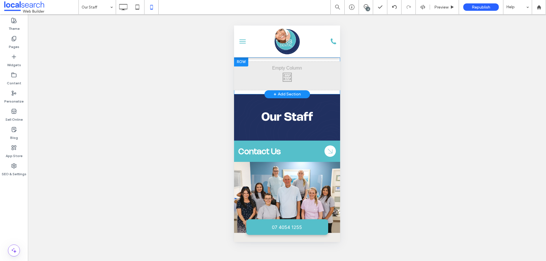
drag, startPoint x: 293, startPoint y: 69, endPoint x: 330, endPoint y: 65, distance: 38.1
click at [330, 65] on div "Click To Paste" at bounding box center [287, 76] width 106 height 28
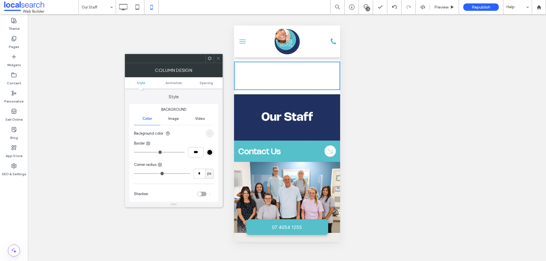
click at [330, 65] on div "Click To Paste" at bounding box center [287, 76] width 106 height 28
click at [332, 64] on div "Click To Paste" at bounding box center [287, 76] width 106 height 28
click at [138, 6] on icon at bounding box center [137, 6] width 11 height 11
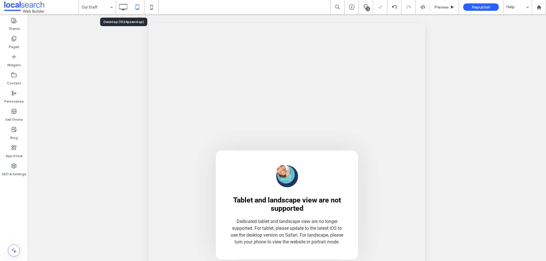
scroll to position [0, 0]
click at [124, 7] on icon at bounding box center [122, 6] width 11 height 11
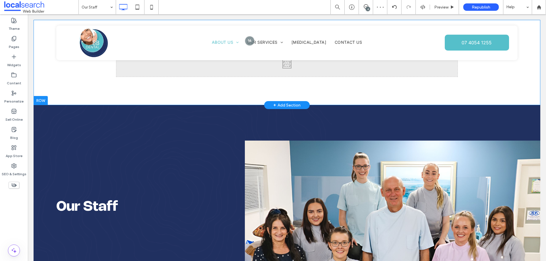
click at [486, 85] on div "Click To Paste Row + Add Section" at bounding box center [287, 62] width 507 height 85
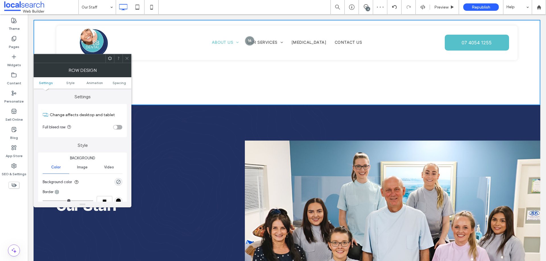
click at [127, 58] on icon at bounding box center [127, 58] width 4 height 4
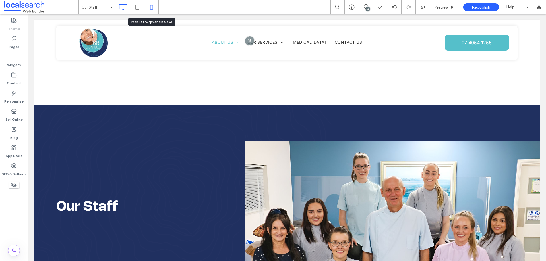
click at [153, 8] on icon at bounding box center [151, 6] width 11 height 11
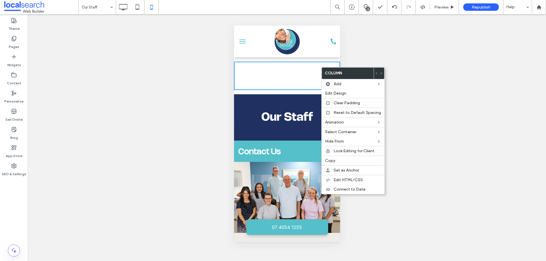
click at [332, 59] on div "Click To Paste Row + Add Section" at bounding box center [287, 75] width 106 height 37
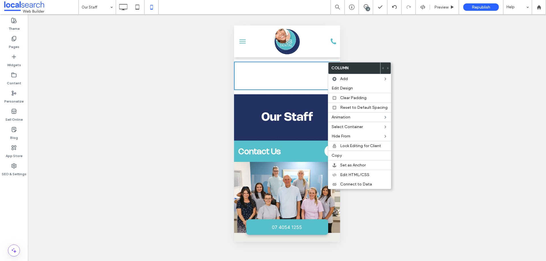
click at [296, 101] on div "Our Staff Click To Paste Contact Us Click To Paste Arrow Icon Click To Paste Cl…" at bounding box center [287, 128] width 106 height 68
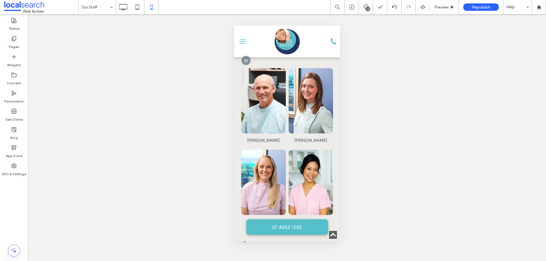
scroll to position [370, 0]
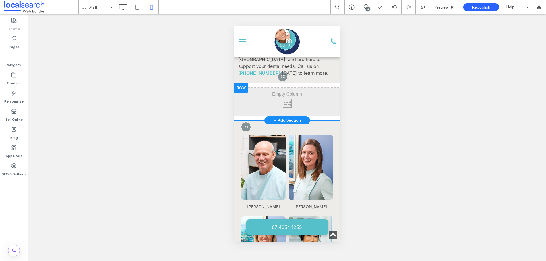
click at [284, 104] on div "Click To Paste" at bounding box center [287, 102] width 106 height 28
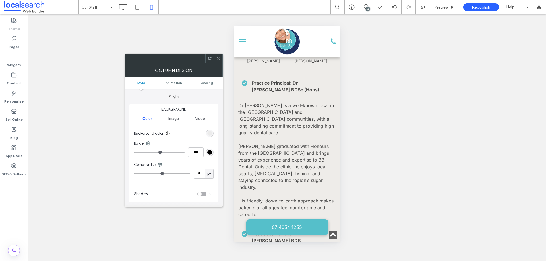
scroll to position [540, 0]
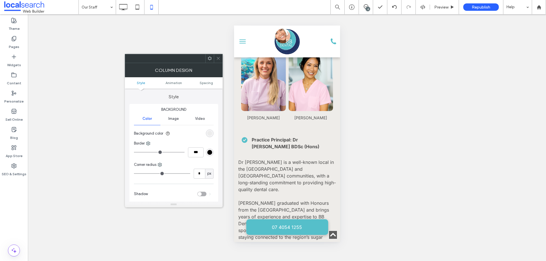
click at [217, 55] on span at bounding box center [218, 58] width 4 height 9
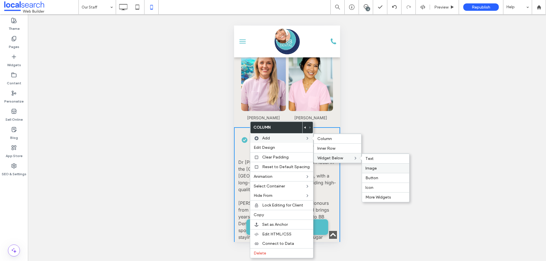
click at [371, 168] on span "Image" at bounding box center [370, 168] width 11 height 5
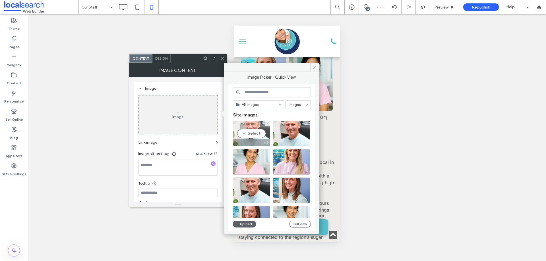
click at [258, 132] on div "Select" at bounding box center [251, 134] width 37 height 26
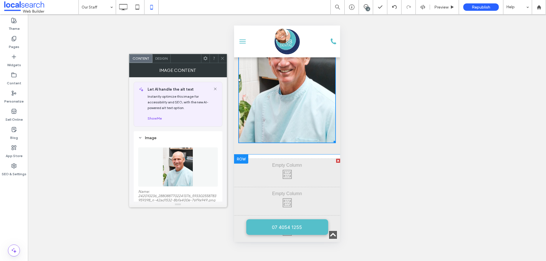
scroll to position [1337, 0]
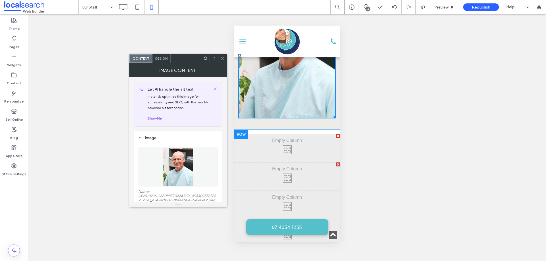
click at [336, 134] on div at bounding box center [338, 136] width 4 height 4
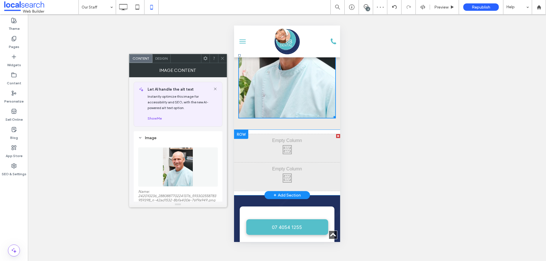
click at [336, 134] on div at bounding box center [338, 136] width 4 height 4
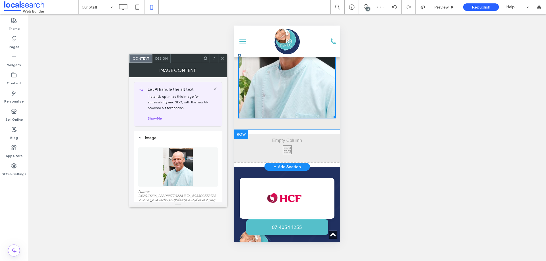
click at [334, 134] on div "Click To Paste" at bounding box center [287, 148] width 106 height 28
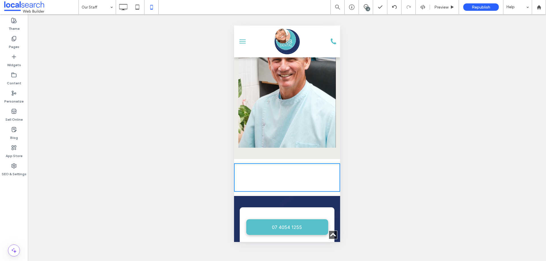
scroll to position [1280, 0]
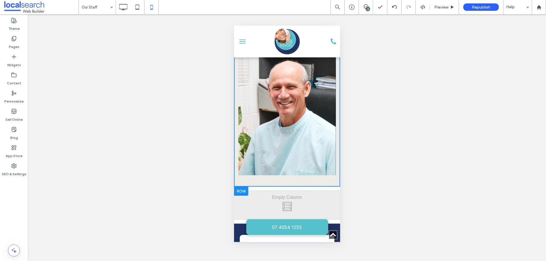
click at [331, 191] on div "Click To Paste" at bounding box center [287, 205] width 106 height 28
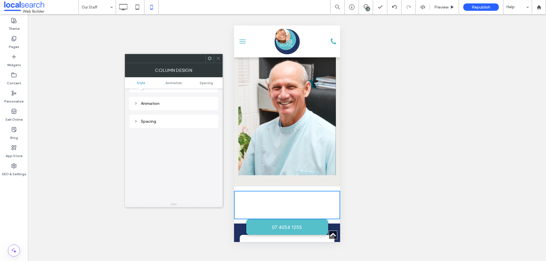
scroll to position [48, 0]
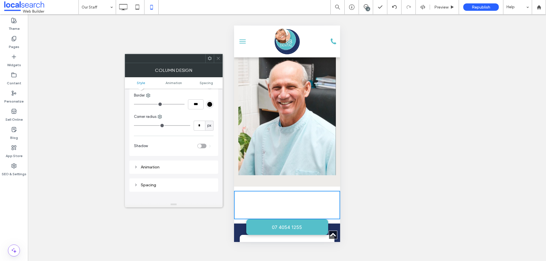
click at [217, 59] on icon at bounding box center [218, 58] width 4 height 4
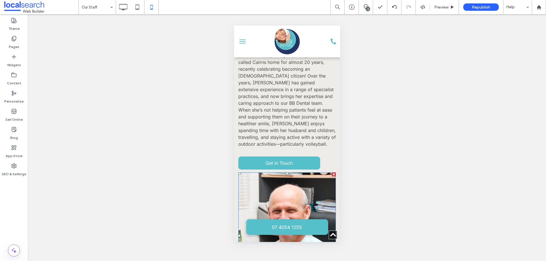
scroll to position [1166, 0]
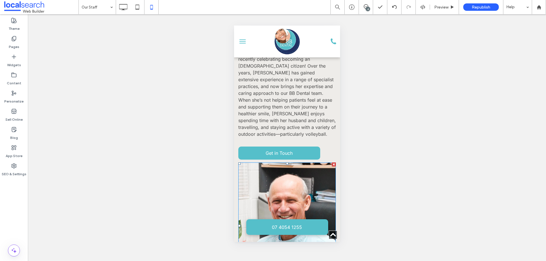
click at [311, 163] on img at bounding box center [287, 226] width 98 height 127
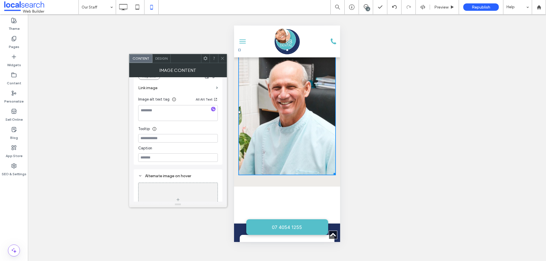
scroll to position [165, 0]
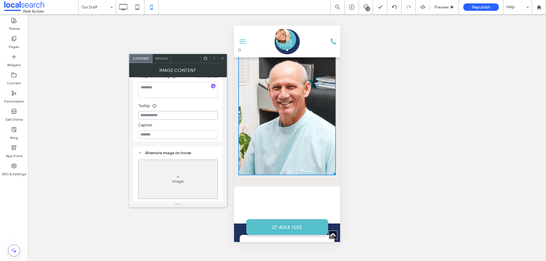
click at [165, 115] on input at bounding box center [178, 115] width 80 height 9
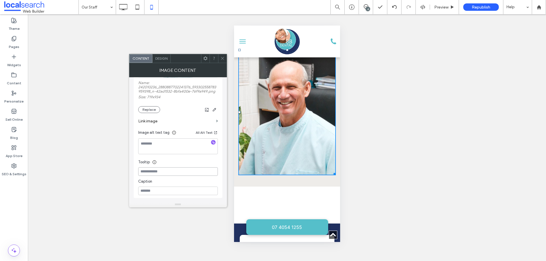
scroll to position [108, 0]
click at [161, 136] on div "Image alt text tag All Alt Text" at bounding box center [178, 134] width 80 height 9
click at [159, 142] on textarea at bounding box center [178, 147] width 80 height 16
click at [224, 57] on use at bounding box center [222, 58] width 3 height 3
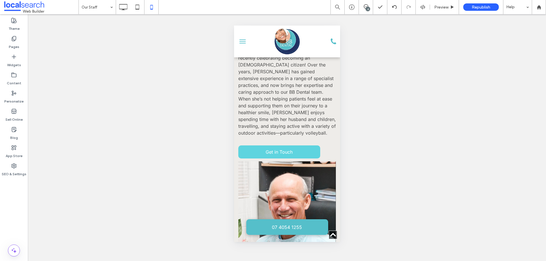
scroll to position [1166, 0]
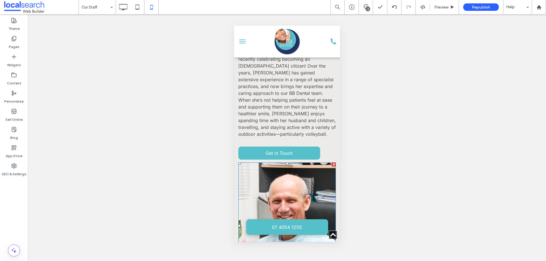
click at [332, 163] on div at bounding box center [334, 165] width 4 height 4
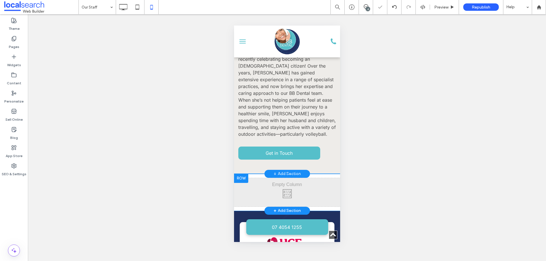
click at [325, 178] on div "Click To Paste" at bounding box center [287, 192] width 106 height 28
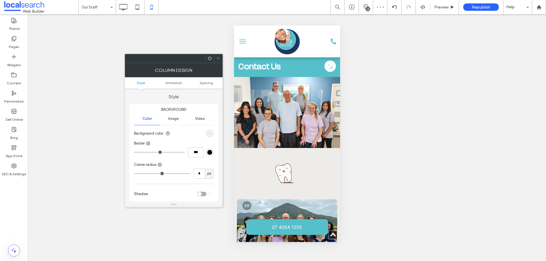
scroll to position [0, 0]
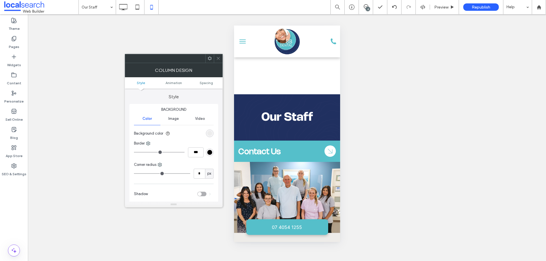
click at [311, 63] on div "Click To Paste" at bounding box center [287, 76] width 106 height 28
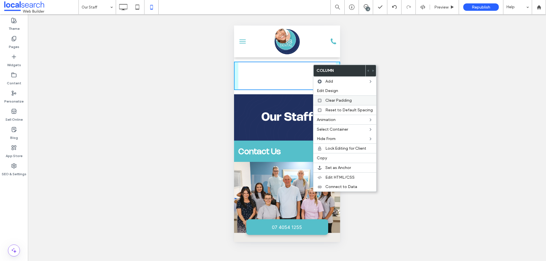
click at [344, 100] on span "Clear Padding" at bounding box center [338, 100] width 26 height 5
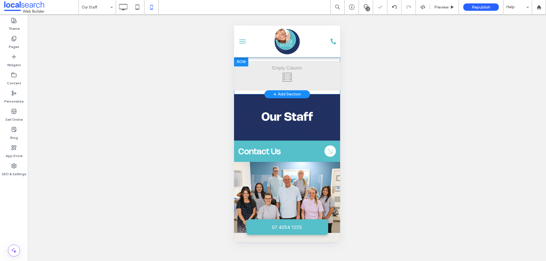
click at [299, 77] on div "Click To Paste" at bounding box center [287, 76] width 106 height 28
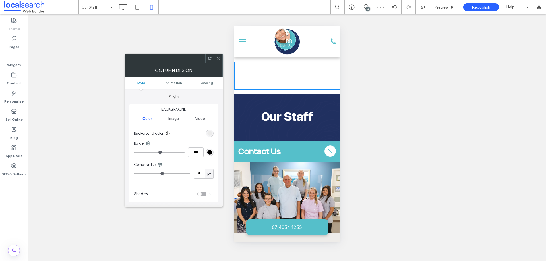
click at [220, 56] on icon at bounding box center [218, 58] width 4 height 4
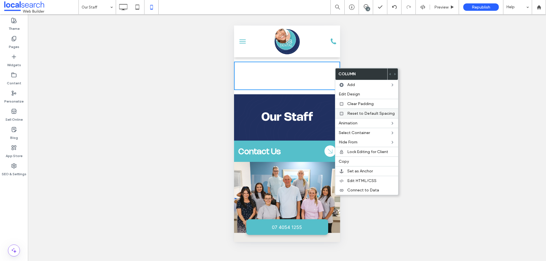
click at [357, 111] on span "Reset to Default Spacing" at bounding box center [370, 113] width 47 height 5
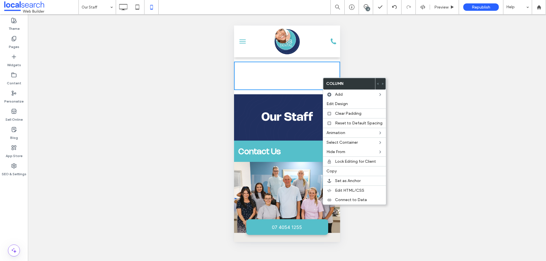
click at [275, 93] on div "Click To Paste Row + Add Section" at bounding box center [287, 75] width 106 height 37
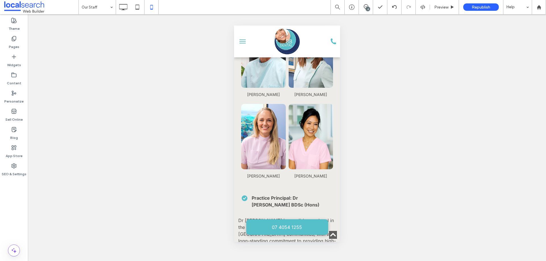
scroll to position [484, 0]
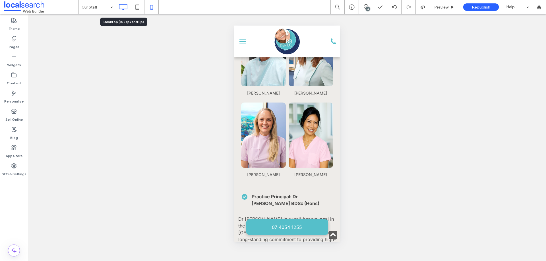
click at [126, 4] on use at bounding box center [123, 7] width 8 height 6
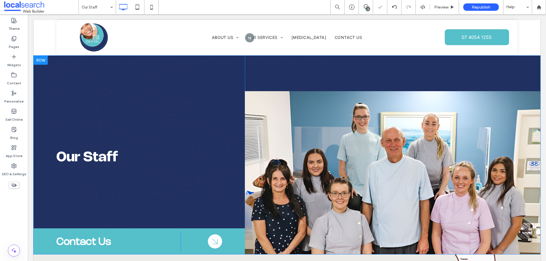
scroll to position [0, 0]
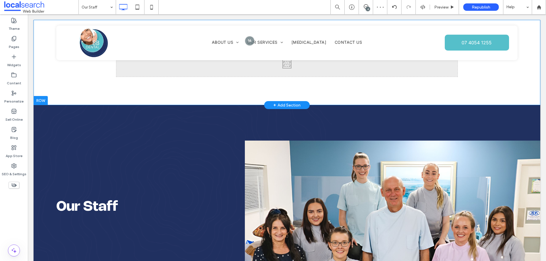
click at [273, 88] on div "Click To Paste Row + Add Section" at bounding box center [287, 62] width 507 height 85
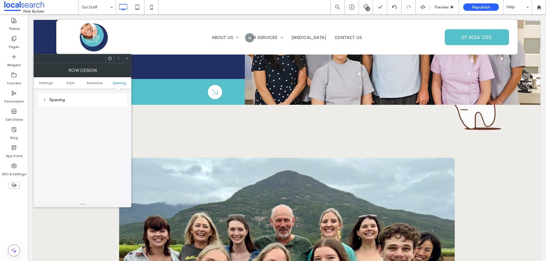
scroll to position [370, 0]
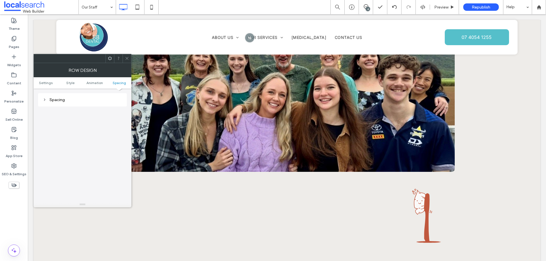
click at [125, 57] on icon at bounding box center [127, 58] width 4 height 4
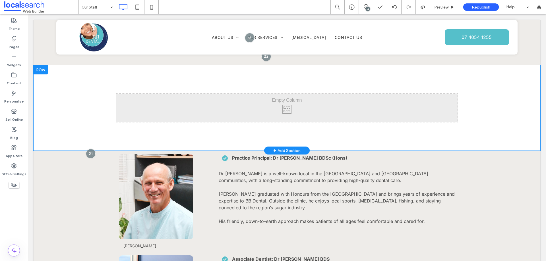
scroll to position [654, 0]
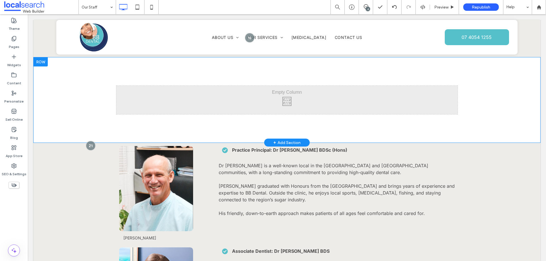
click at [72, 82] on div "Click To Paste Row + Add Section" at bounding box center [287, 99] width 507 height 85
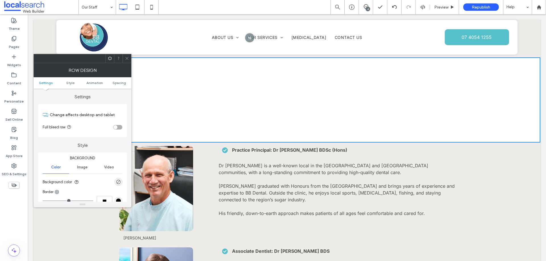
click at [127, 60] on icon at bounding box center [127, 58] width 4 height 4
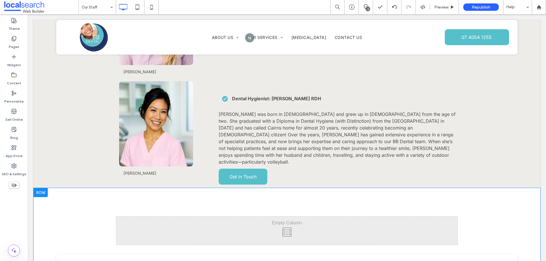
scroll to position [1081, 0]
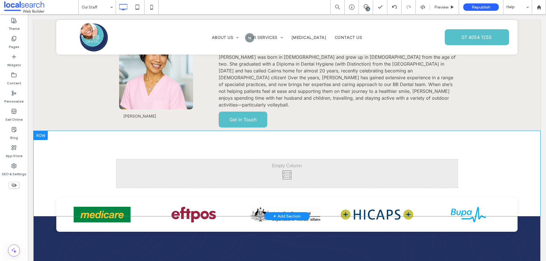
click at [136, 144] on div "Click To Paste Row + Add Section" at bounding box center [287, 173] width 507 height 85
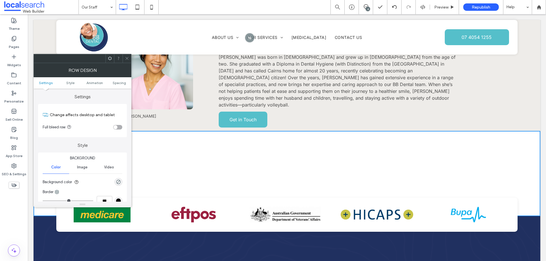
click at [126, 61] on span at bounding box center [127, 58] width 4 height 9
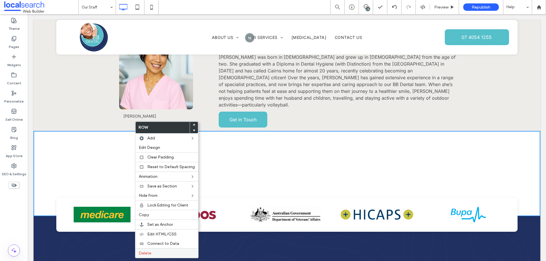
click at [155, 251] on div "Delete" at bounding box center [166, 254] width 63 height 10
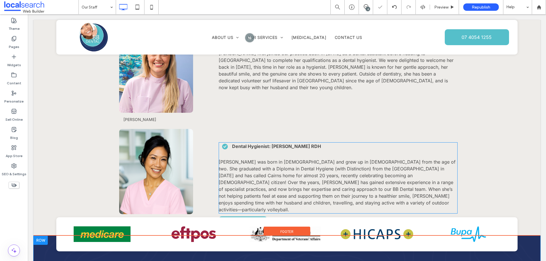
scroll to position [967, 0]
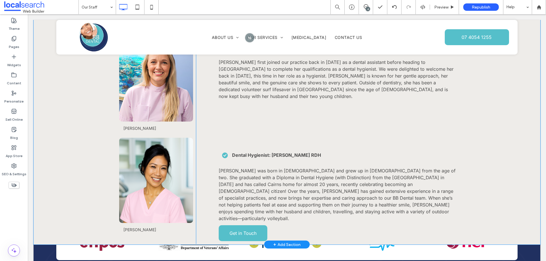
click at [75, 204] on div "Barry Bennett Shelby Harris Rachel Goodman Thuy Vu Click To Paste Practice Prin…" at bounding box center [287, 37] width 507 height 415
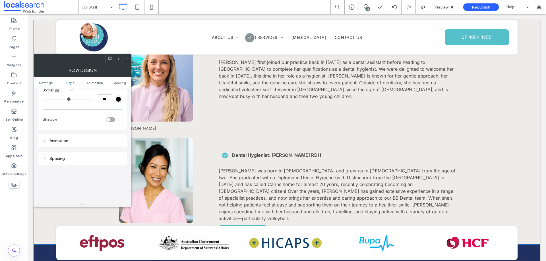
scroll to position [114, 0]
click at [72, 146] on div "Spacing" at bounding box center [83, 146] width 80 height 5
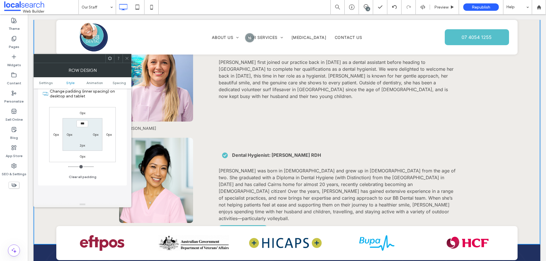
scroll to position [199, 0]
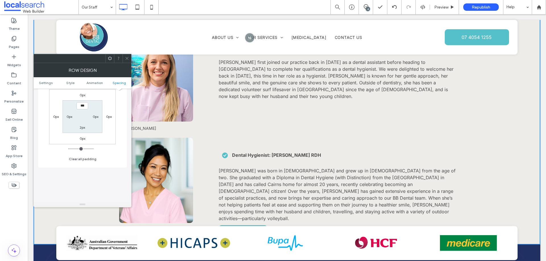
click at [81, 138] on label "0px" at bounding box center [83, 139] width 6 height 4
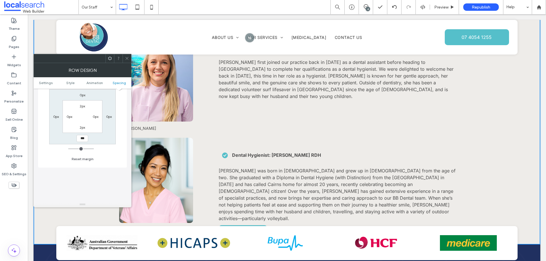
click at [81, 129] on label "2px" at bounding box center [82, 127] width 5 height 4
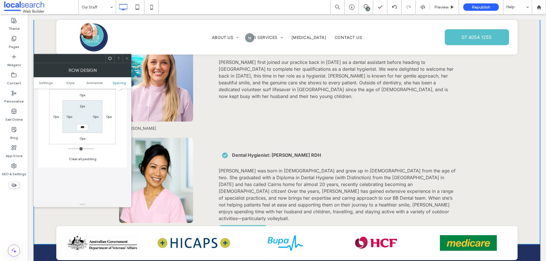
type input "*"
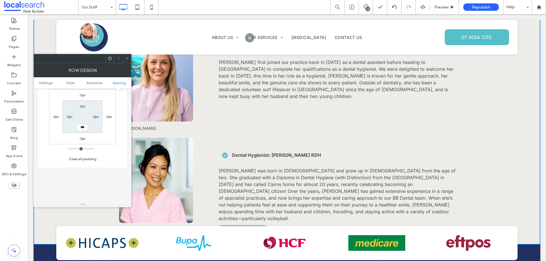
click at [82, 126] on input "***" at bounding box center [83, 127] width 12 height 7
type input "****"
type input "**"
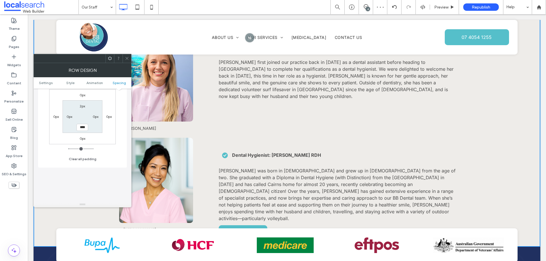
type input "****"
type input "**"
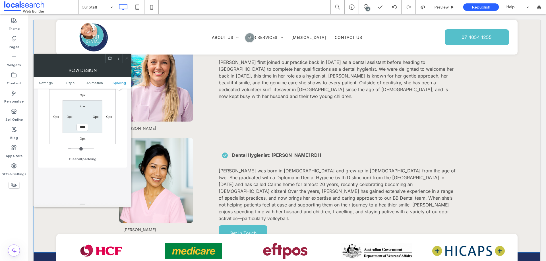
type input "****"
type input "**"
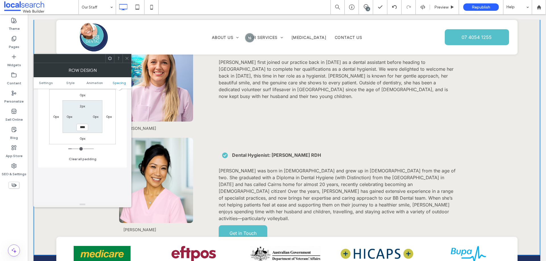
type input "****"
type input "**"
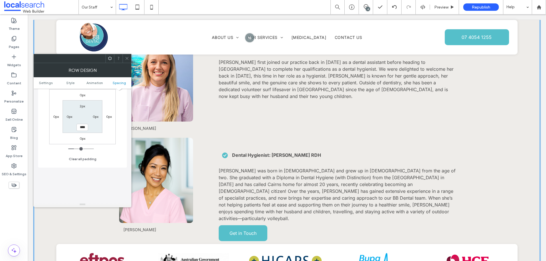
type input "****"
type input "**"
click at [127, 59] on icon at bounding box center [127, 58] width 4 height 4
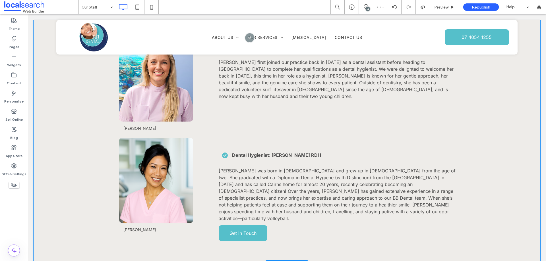
click at [71, 173] on div "Barry Bennett Shelby Harris Rachel Goodman Thuy Vu Click To Paste Practice Prin…" at bounding box center [287, 47] width 507 height 434
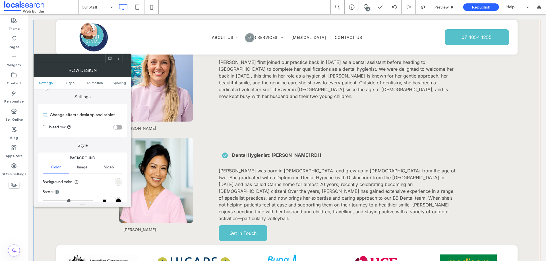
click at [126, 57] on icon at bounding box center [127, 58] width 4 height 4
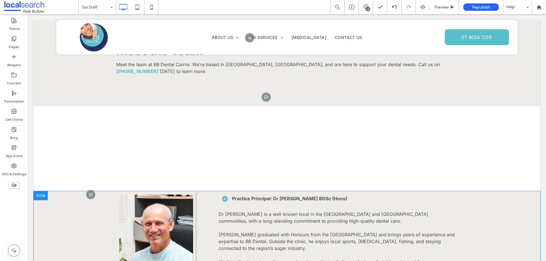
scroll to position [597, 0]
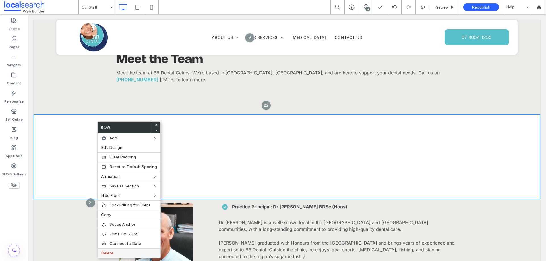
click at [107, 253] on span "Delete" at bounding box center [107, 253] width 13 height 5
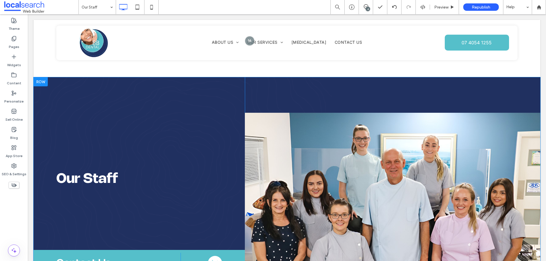
scroll to position [28, 0]
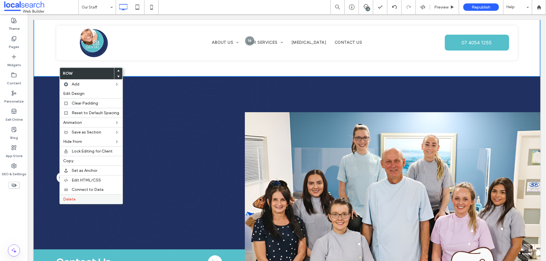
click at [71, 199] on span "Delete" at bounding box center [69, 199] width 13 height 5
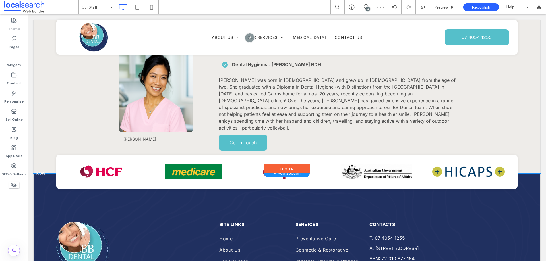
scroll to position [882, 0]
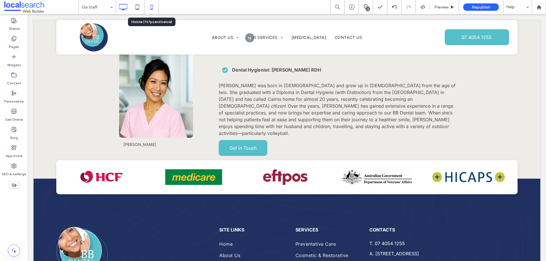
click at [153, 6] on icon at bounding box center [151, 6] width 11 height 11
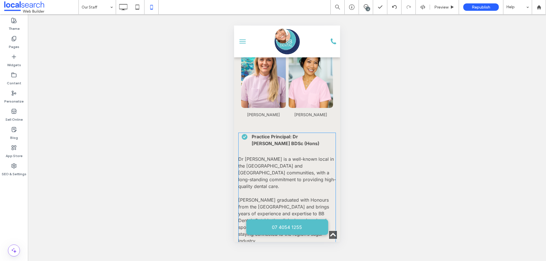
scroll to position [484, 0]
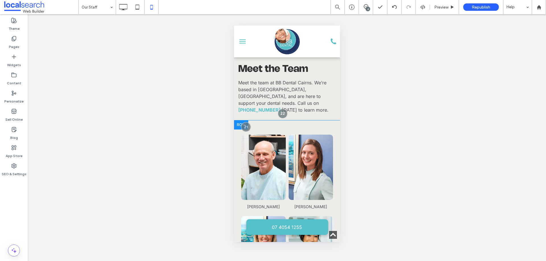
scroll to position [341, 0]
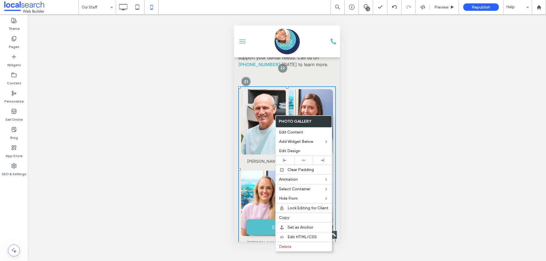
click at [244, 155] on span "Barry Bennett" at bounding box center [263, 161] width 45 height 13
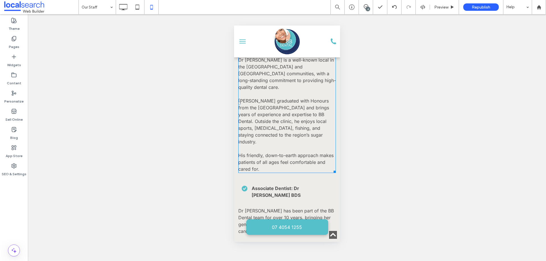
scroll to position [597, 0]
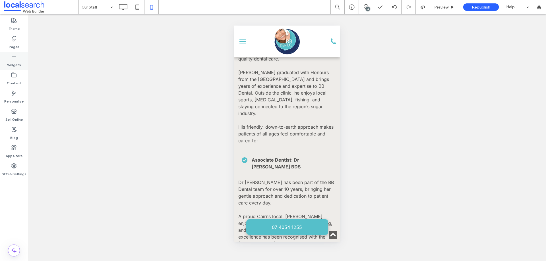
click at [15, 53] on div "Widgets" at bounding box center [14, 61] width 28 height 18
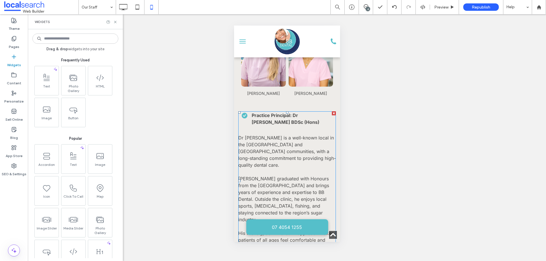
scroll to position [482, 0]
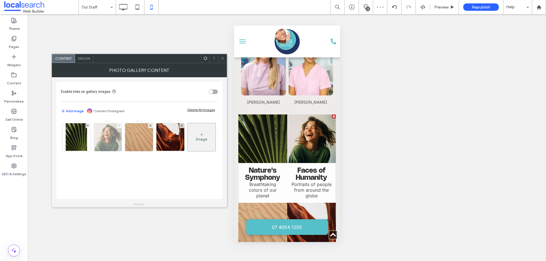
click at [120, 125] on use at bounding box center [119, 126] width 2 height 2
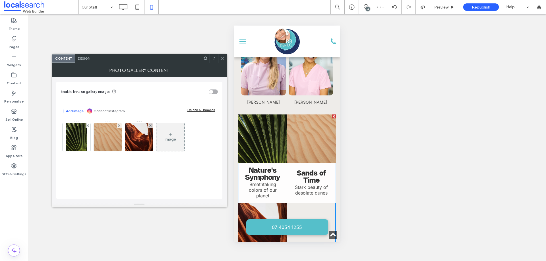
click at [120, 125] on use at bounding box center [119, 126] width 2 height 2
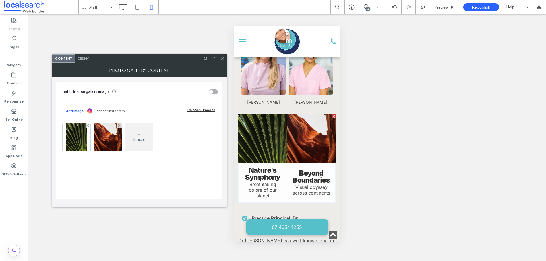
click at [120, 125] on use at bounding box center [119, 126] width 2 height 2
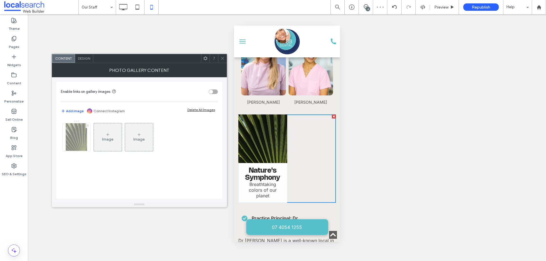
click at [88, 126] on icon at bounding box center [88, 126] width 2 height 2
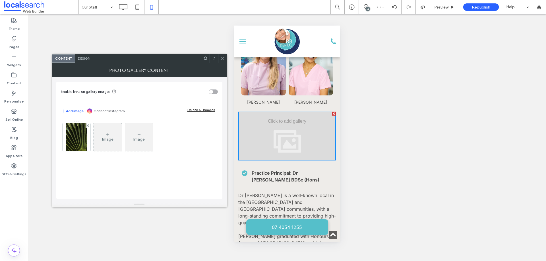
click at [213, 92] on div "toggle" at bounding box center [213, 92] width 9 height 5
click at [74, 136] on icon at bounding box center [76, 135] width 5 height 5
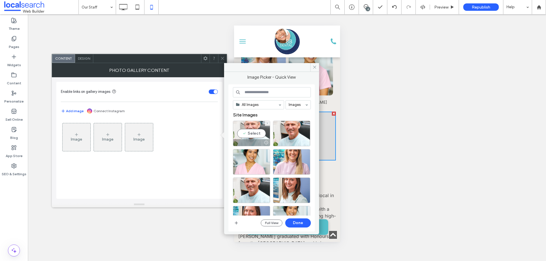
click at [249, 133] on div "Select" at bounding box center [251, 134] width 37 height 26
click at [298, 224] on button "Done" at bounding box center [298, 223] width 26 height 9
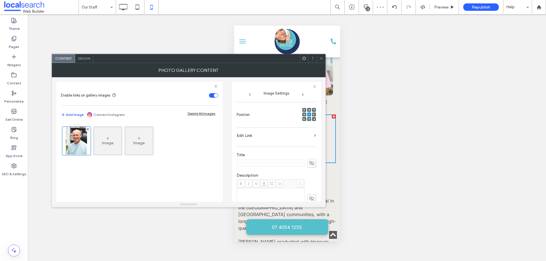
scroll to position [85, 0]
click at [318, 59] on div at bounding box center [321, 58] width 9 height 9
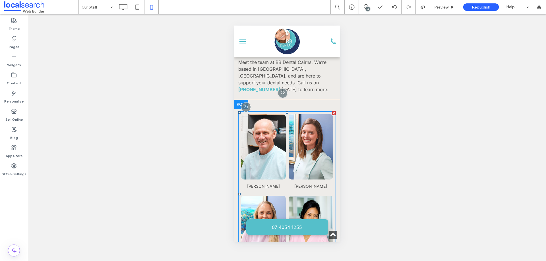
scroll to position [311, 0]
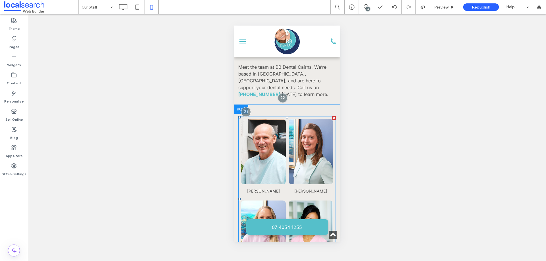
click at [276, 125] on link at bounding box center [262, 151] width 47 height 69
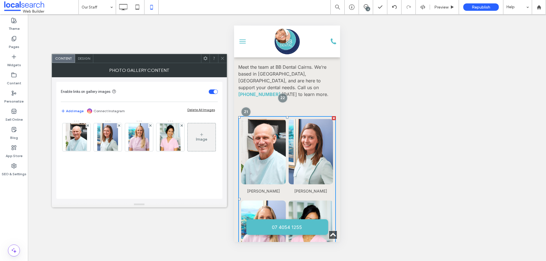
click at [276, 125] on link at bounding box center [262, 151] width 47 height 69
click at [80, 136] on img at bounding box center [76, 137] width 21 height 28
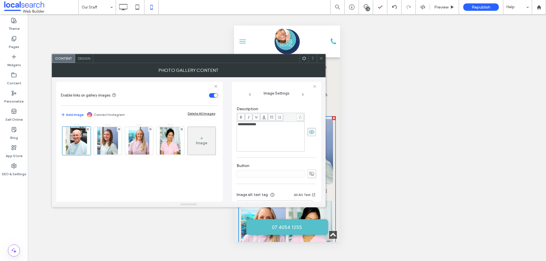
scroll to position [175, 0]
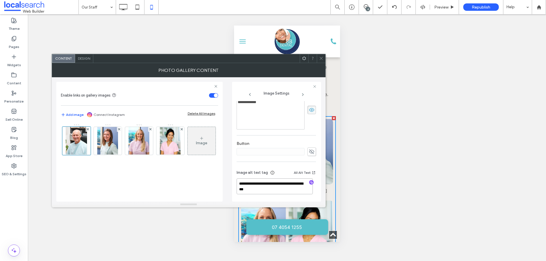
click at [263, 189] on textarea "**********" at bounding box center [275, 187] width 76 height 16
click at [267, 185] on textarea "**********" at bounding box center [275, 187] width 76 height 16
click at [319, 56] on span at bounding box center [321, 58] width 4 height 9
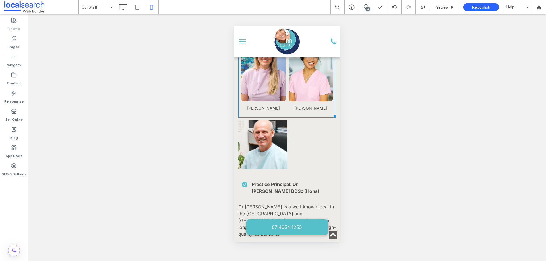
scroll to position [482, 0]
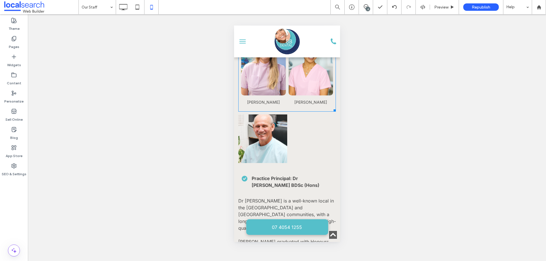
click at [265, 122] on link at bounding box center [262, 139] width 49 height 49
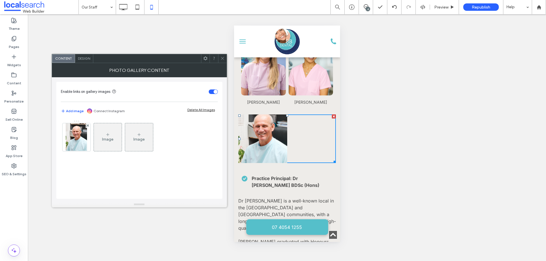
click at [265, 122] on link at bounding box center [262, 139] width 49 height 49
click at [85, 141] on img at bounding box center [76, 137] width 21 height 28
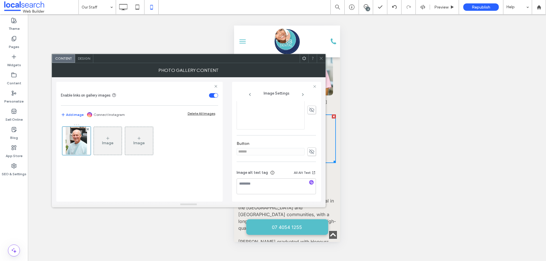
scroll to position [175, 0]
click at [309, 151] on use at bounding box center [311, 152] width 5 height 5
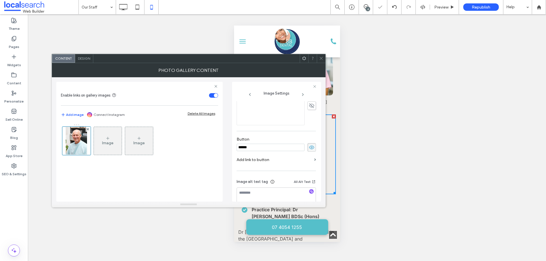
click at [291, 151] on input "******" at bounding box center [271, 147] width 68 height 7
click at [309, 149] on use at bounding box center [311, 148] width 5 height 4
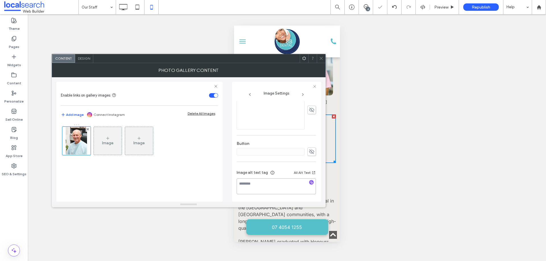
click at [263, 183] on textarea at bounding box center [276, 187] width 79 height 16
paste textarea "**********"
drag, startPoint x: 274, startPoint y: 183, endPoint x: 297, endPoint y: 181, distance: 22.9
click at [297, 181] on textarea "**********" at bounding box center [275, 187] width 76 height 16
type textarea "**********"
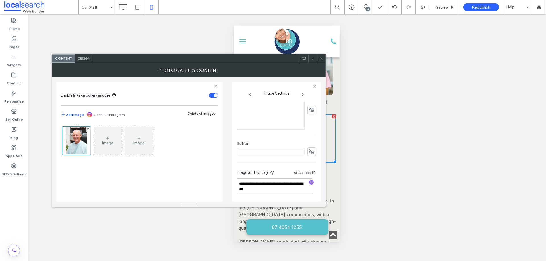
click at [280, 171] on div "Image alt text tag All Alt Text" at bounding box center [276, 174] width 79 height 9
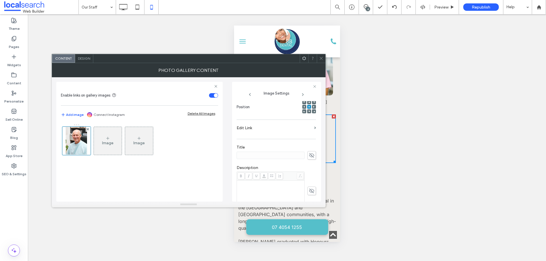
click at [309, 193] on icon at bounding box center [312, 191] width 6 height 6
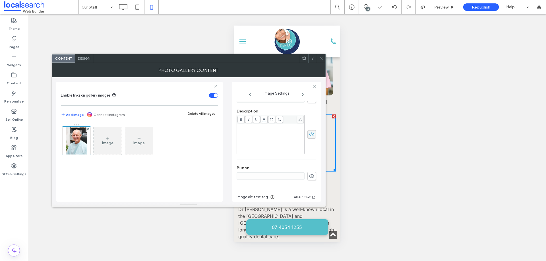
scroll to position [147, 0]
click at [255, 141] on div "Rich Text Editor" at bounding box center [271, 139] width 66 height 28
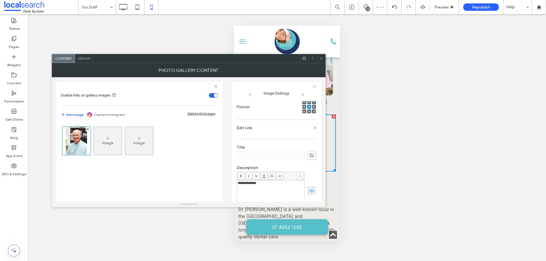
scroll to position [61, 0]
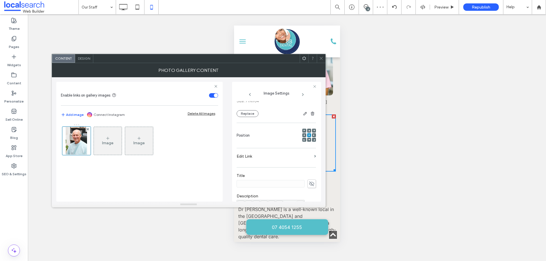
click at [308, 133] on span at bounding box center [309, 131] width 2 height 4
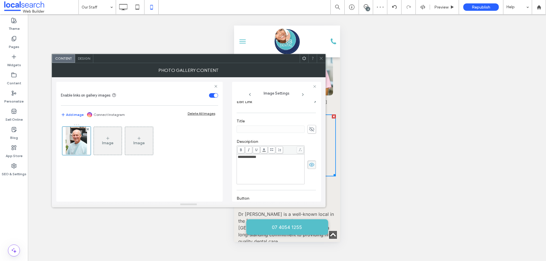
scroll to position [118, 0]
click at [322, 58] on icon at bounding box center [321, 58] width 4 height 4
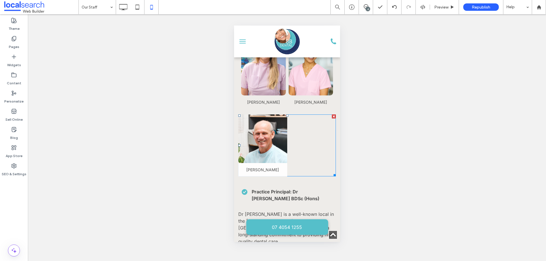
click at [266, 140] on link at bounding box center [262, 139] width 49 height 49
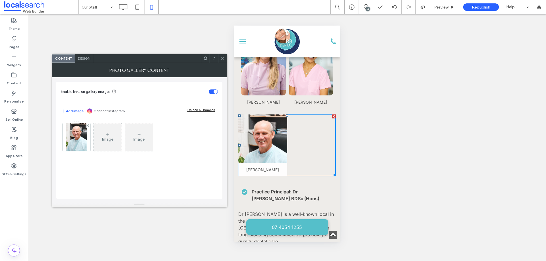
click at [82, 58] on span "Design" at bounding box center [84, 58] width 12 height 4
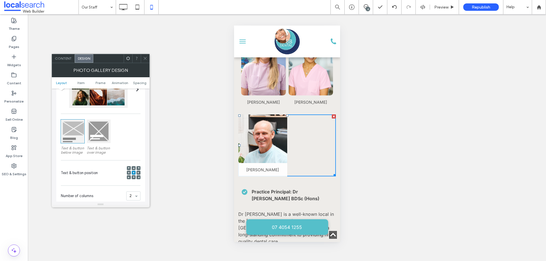
scroll to position [57, 0]
click at [134, 165] on span at bounding box center [134, 166] width 2 height 4
click at [133, 170] on icon at bounding box center [134, 171] width 2 height 2
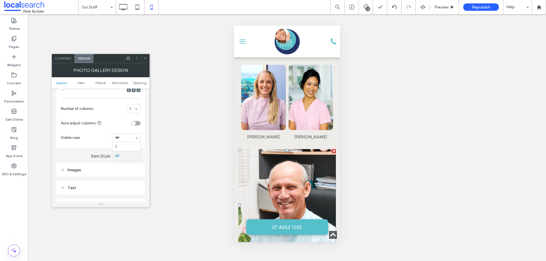
scroll to position [340, 0]
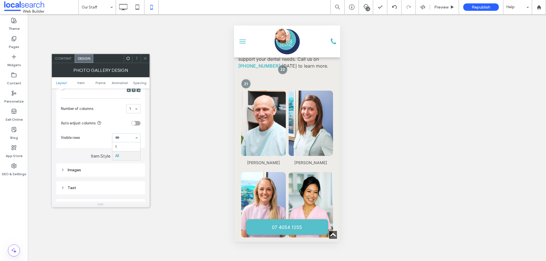
click at [284, 134] on li "Barry Bennett" at bounding box center [262, 130] width 47 height 82
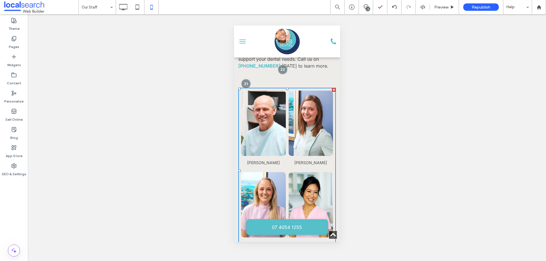
click at [284, 134] on li "Barry Bennett" at bounding box center [262, 130] width 47 height 82
click at [276, 120] on link at bounding box center [262, 123] width 47 height 69
click at [303, 67] on div "Meet the Team Meet the team at BB Dental Cairns. We’re based in Earlville, Cair…" at bounding box center [287, 43] width 106 height 68
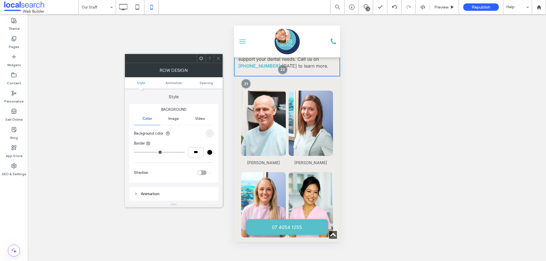
click at [265, 117] on link at bounding box center [262, 123] width 47 height 69
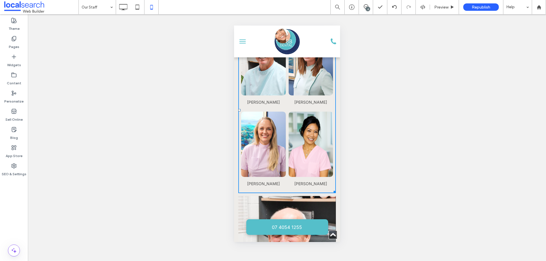
scroll to position [454, 0]
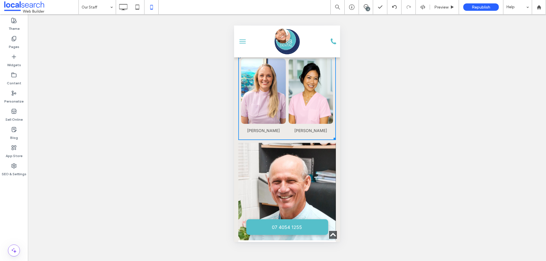
click at [247, 144] on link at bounding box center [287, 192] width 98 height 98
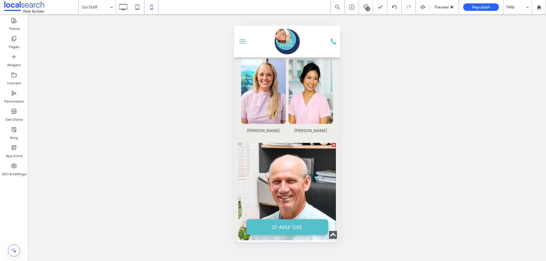
click at [260, 107] on link at bounding box center [262, 91] width 47 height 69
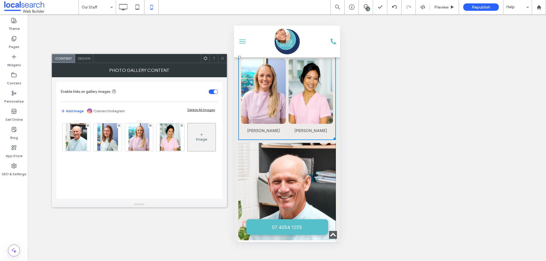
click at [85, 61] on div "Design" at bounding box center [84, 58] width 18 height 9
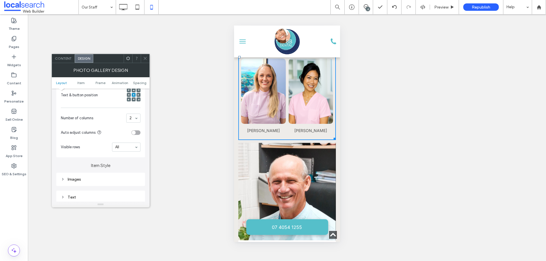
scroll to position [142, 0]
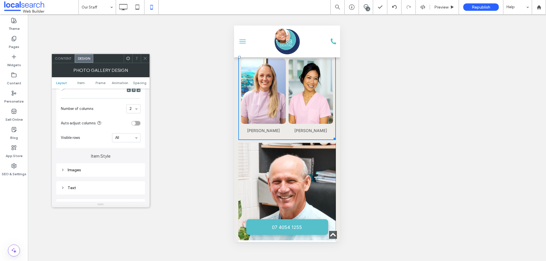
click at [137, 123] on div "toggle" at bounding box center [135, 123] width 9 height 5
click at [137, 123] on div "toggle" at bounding box center [138, 123] width 4 height 4
click at [95, 113] on div "Images" at bounding box center [101, 113] width 80 height 5
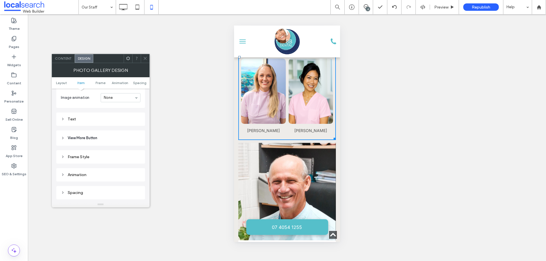
click at [92, 122] on div "Text" at bounding box center [101, 119] width 80 height 8
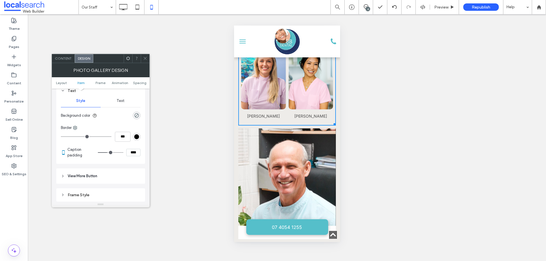
scroll to position [482, 0]
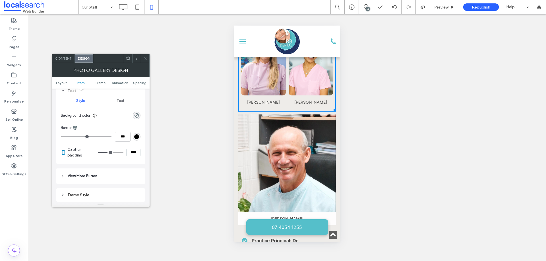
click at [260, 144] on link at bounding box center [287, 164] width 98 height 98
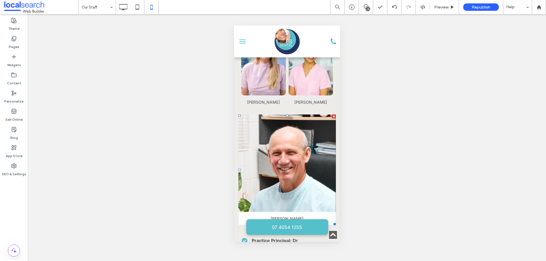
scroll to position [539, 0]
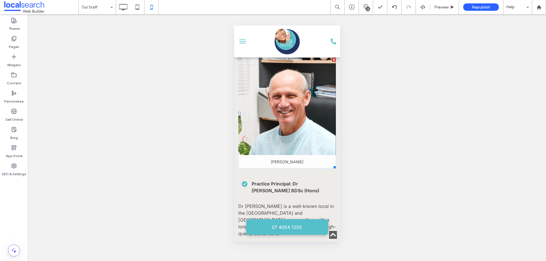
click at [260, 107] on link at bounding box center [287, 107] width 98 height 98
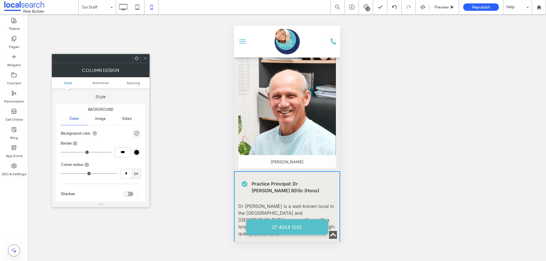
click at [266, 117] on link at bounding box center [287, 107] width 98 height 98
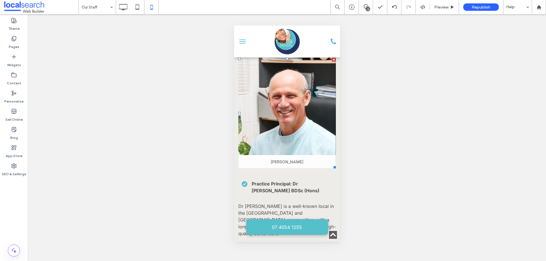
click at [225, 170] on div "Unhide? Yes Unhide? Yes Unhide? Yes Unhide? Yes Unhide? Yes Unhide? Yes Unhide?…" at bounding box center [287, 137] width 518 height 247
click at [263, 181] on strong "Practice Principal: Dr Barry Bennett BDSc (Hons)" at bounding box center [285, 187] width 68 height 13
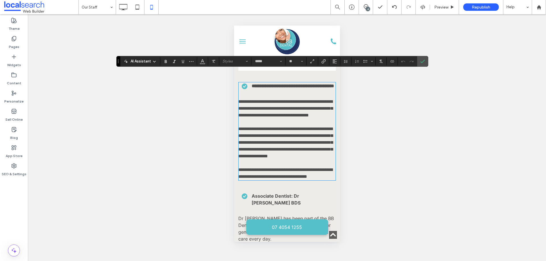
scroll to position [523, 0]
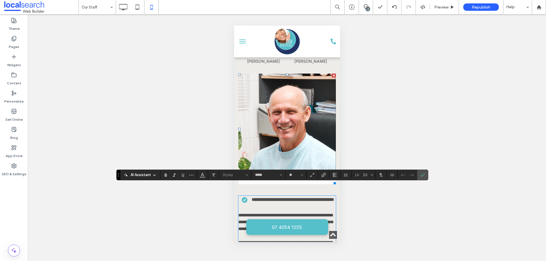
click at [299, 128] on link at bounding box center [287, 123] width 98 height 98
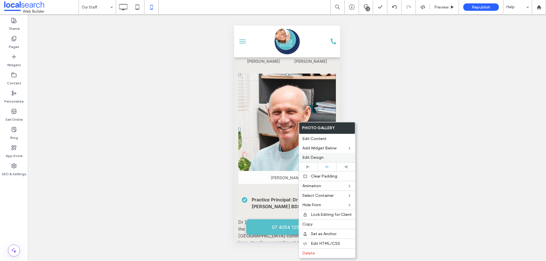
click at [323, 158] on span "Edit Design" at bounding box center [312, 157] width 21 height 5
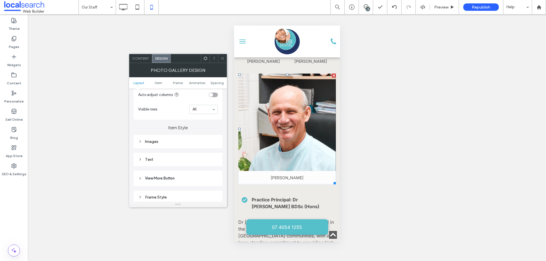
scroll to position [228, 0]
click at [183, 101] on div "Text" at bounding box center [178, 102] width 80 height 5
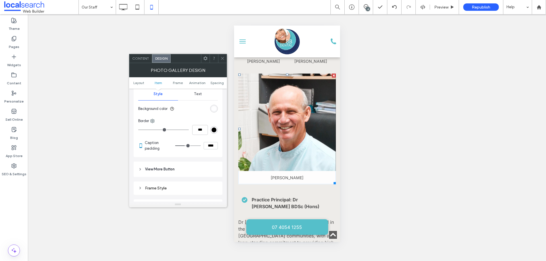
scroll to position [256, 0]
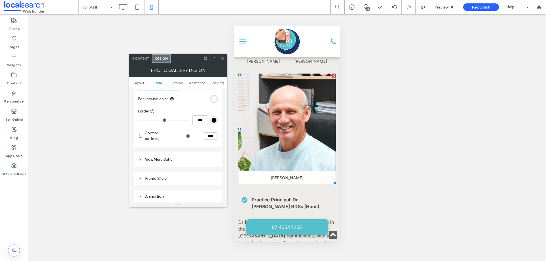
click at [213, 96] on div "rgba(255, 255, 255, 0.9)" at bounding box center [214, 99] width 8 height 8
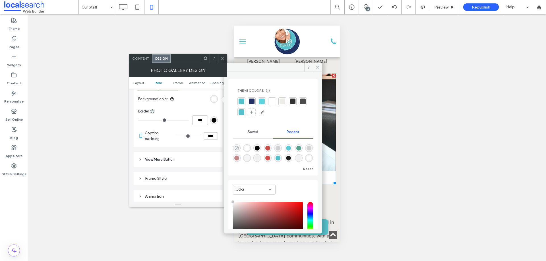
click at [236, 146] on icon "rgba(0, 0, 0, 0)" at bounding box center [236, 148] width 5 height 5
type input "*******"
type input "*"
type input "**"
click at [318, 65] on icon at bounding box center [317, 67] width 4 height 4
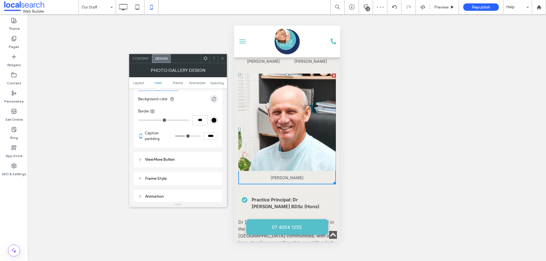
click at [189, 161] on header "View More Button" at bounding box center [178, 159] width 89 height 15
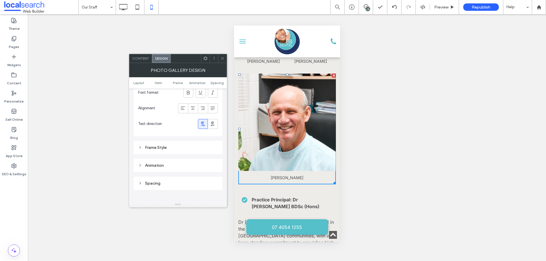
scroll to position [427, 0]
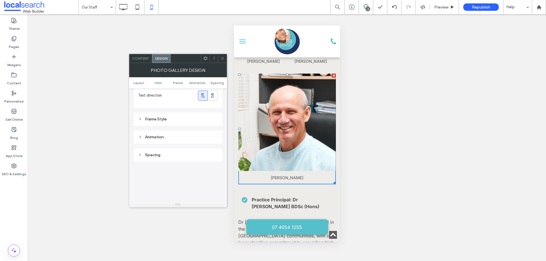
click at [167, 117] on div "Frame Style" at bounding box center [178, 119] width 80 height 5
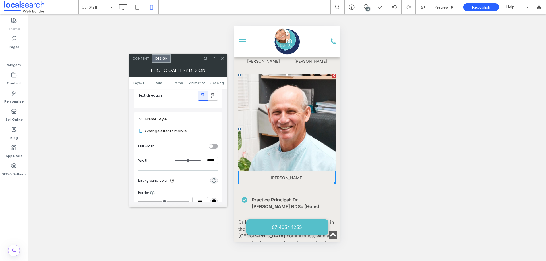
click at [167, 117] on div "Frame Style" at bounding box center [178, 119] width 80 height 5
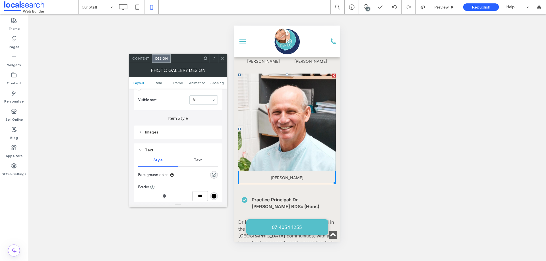
scroll to position [171, 0]
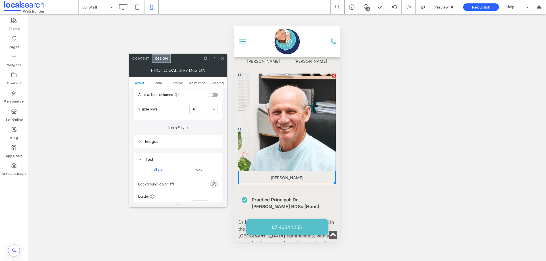
click at [225, 57] on div at bounding box center [222, 58] width 9 height 9
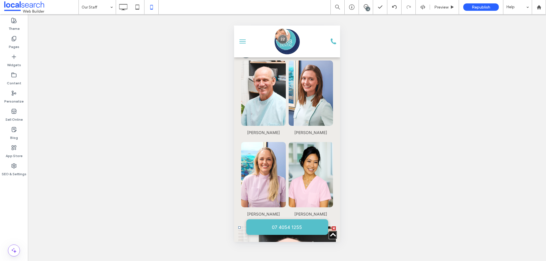
scroll to position [352, 0]
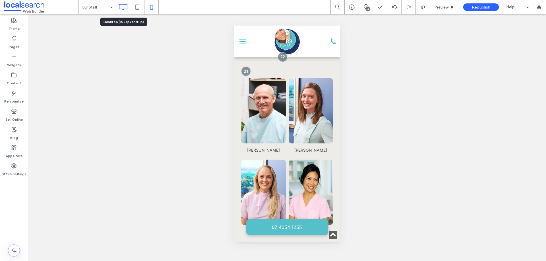
click at [123, 7] on icon at bounding box center [122, 6] width 11 height 11
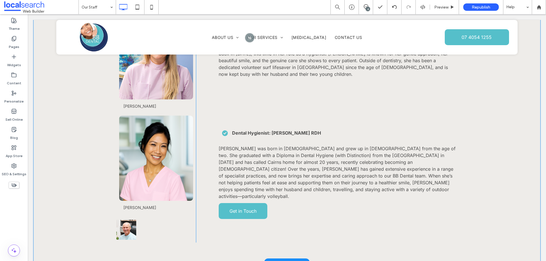
scroll to position [768, 0]
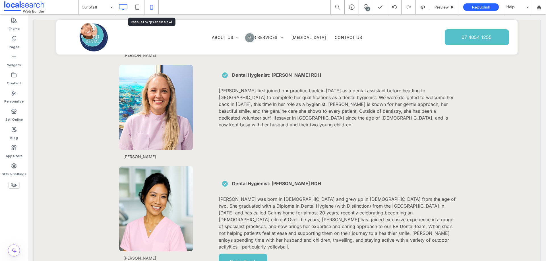
click at [153, 6] on icon at bounding box center [151, 6] width 11 height 11
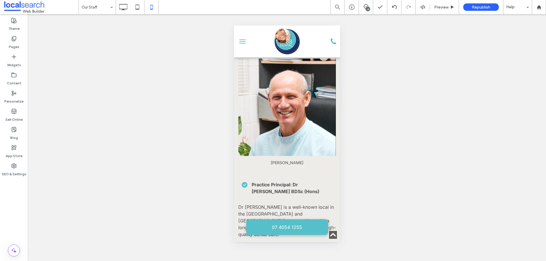
scroll to position [540, 0]
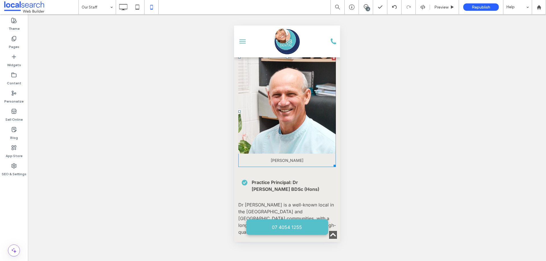
click at [272, 115] on link at bounding box center [287, 105] width 98 height 98
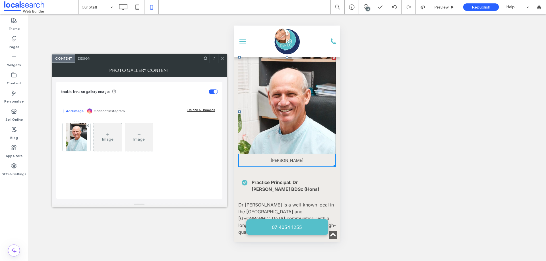
click at [221, 57] on icon at bounding box center [222, 58] width 4 height 4
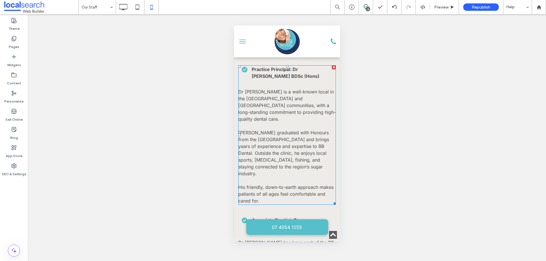
scroll to position [739, 0]
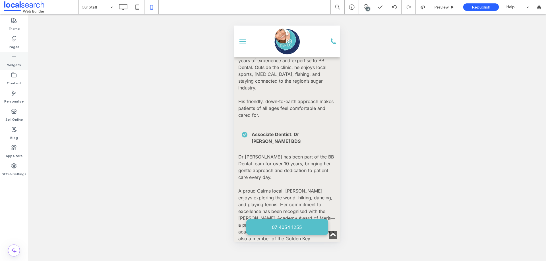
click at [14, 62] on label "Widgets" at bounding box center [14, 64] width 14 height 8
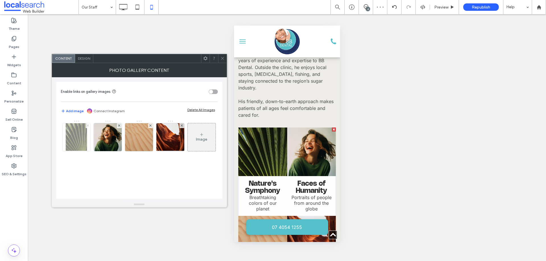
click at [89, 125] on use at bounding box center [88, 126] width 2 height 2
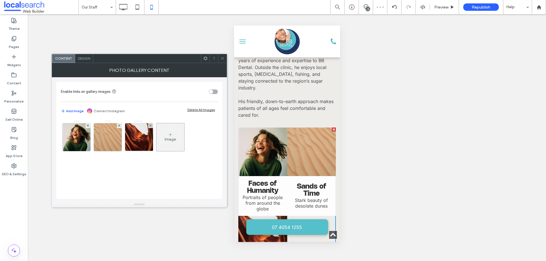
click at [89, 125] on use at bounding box center [88, 126] width 2 height 2
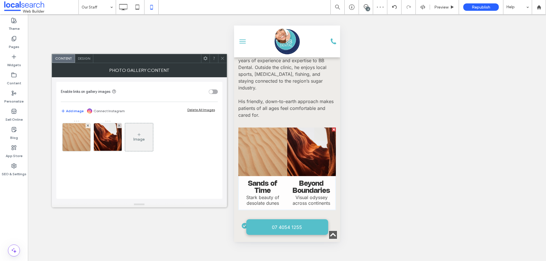
click at [89, 125] on use at bounding box center [88, 126] width 2 height 2
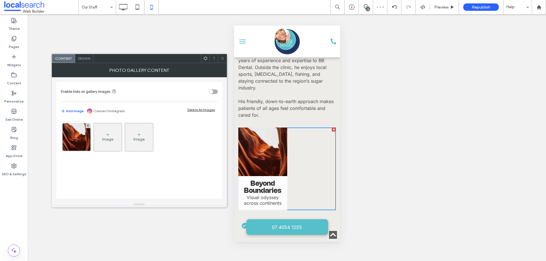
click at [89, 125] on use at bounding box center [88, 126] width 2 height 2
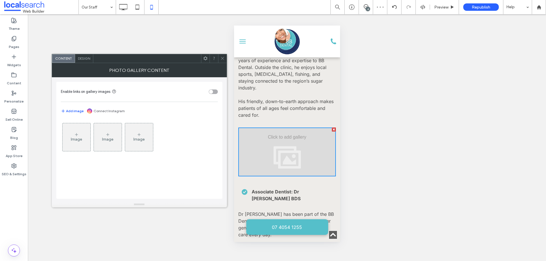
click at [221, 57] on icon at bounding box center [222, 58] width 4 height 4
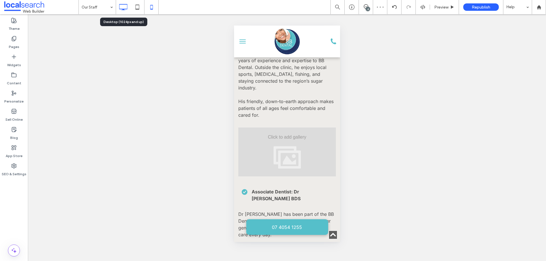
click at [123, 5] on icon at bounding box center [122, 6] width 11 height 11
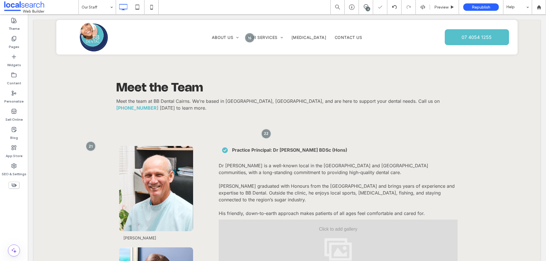
scroll to position [626, 0]
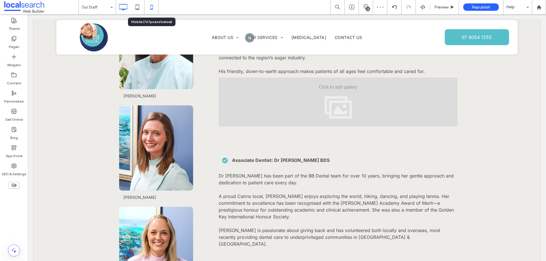
click at [150, 8] on use at bounding box center [151, 7] width 3 height 5
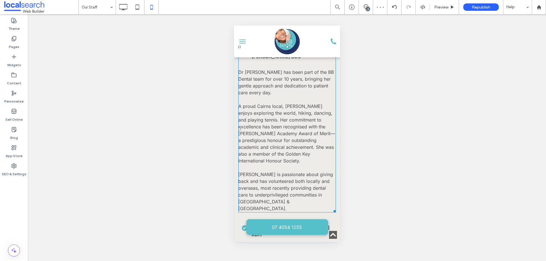
scroll to position [739, 0]
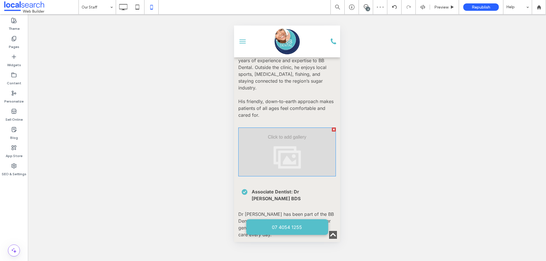
click at [284, 128] on div at bounding box center [287, 152] width 98 height 49
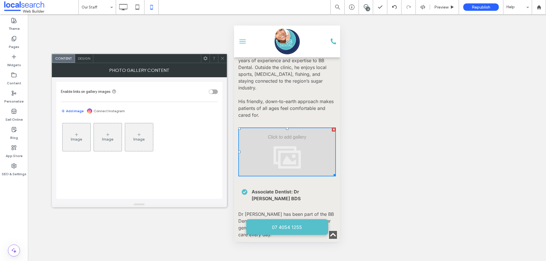
click at [72, 136] on div "Image" at bounding box center [77, 137] width 28 height 27
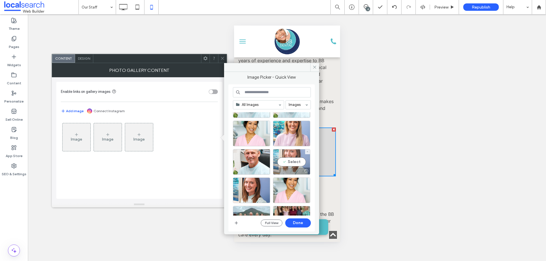
click at [284, 160] on div "Select" at bounding box center [291, 162] width 37 height 26
click at [302, 221] on button "Done" at bounding box center [298, 223] width 26 height 9
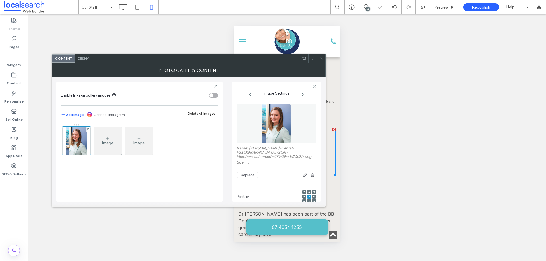
click at [212, 94] on div "toggle" at bounding box center [211, 96] width 4 height 4
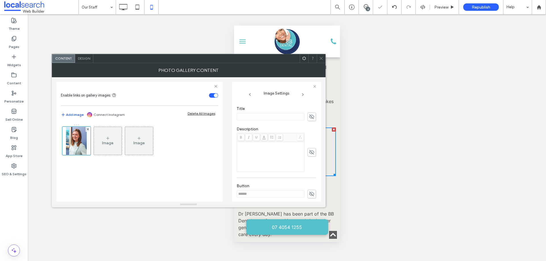
scroll to position [142, 0]
click at [322, 54] on span at bounding box center [321, 58] width 4 height 9
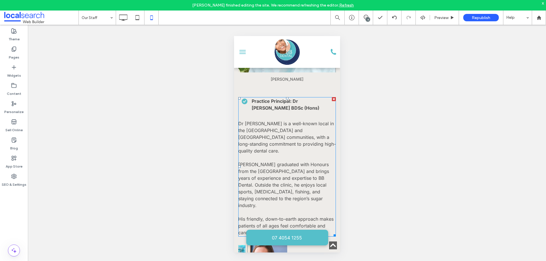
scroll to position [711, 0]
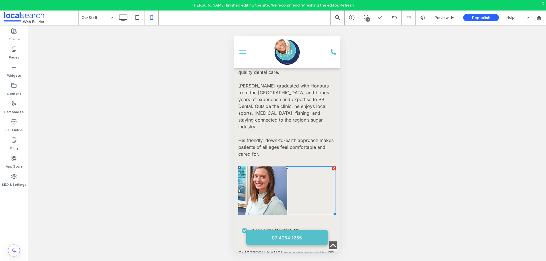
click at [264, 167] on link at bounding box center [262, 191] width 49 height 49
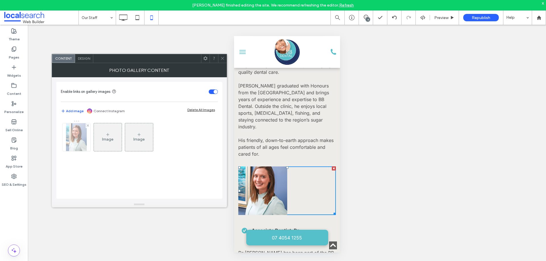
click at [82, 140] on img at bounding box center [76, 137] width 21 height 28
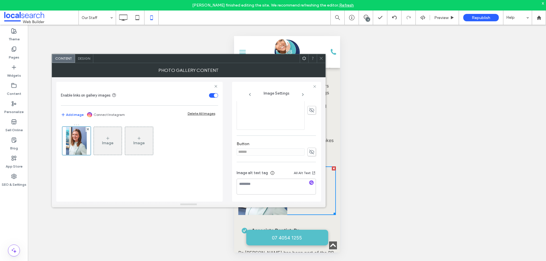
scroll to position [171, 0]
click at [309, 152] on icon at bounding box center [312, 152] width 6 height 6
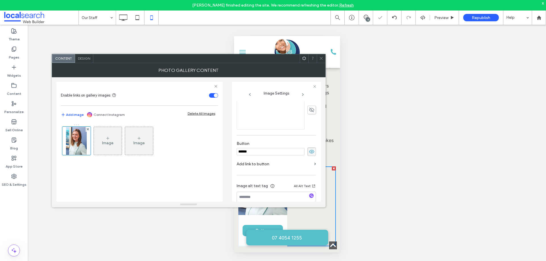
click at [288, 148] on input "******" at bounding box center [271, 151] width 68 height 7
click at [309, 148] on span at bounding box center [311, 152] width 9 height 9
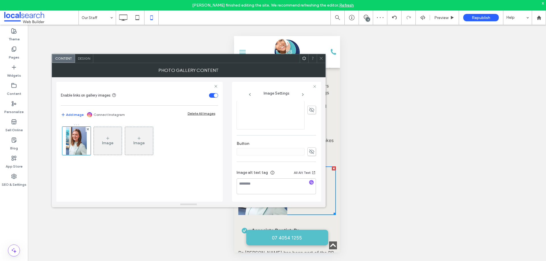
click at [322, 57] on icon at bounding box center [321, 58] width 4 height 4
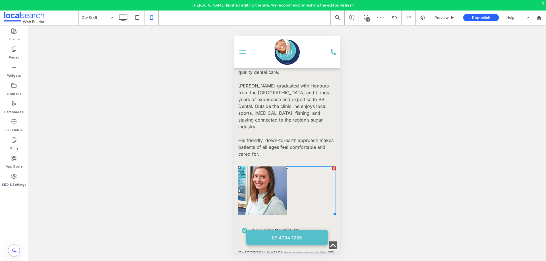
click at [278, 167] on link at bounding box center [262, 191] width 49 height 49
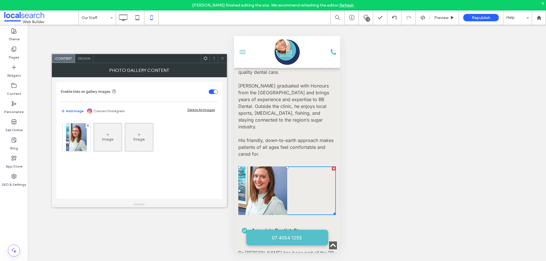
click at [86, 63] on div "Design" at bounding box center [84, 58] width 18 height 9
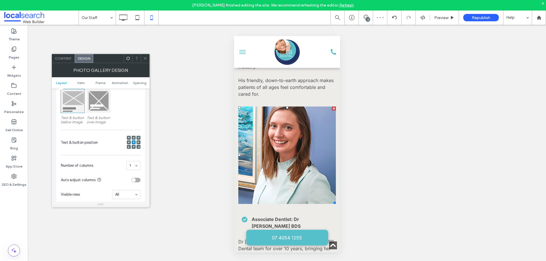
scroll to position [796, 0]
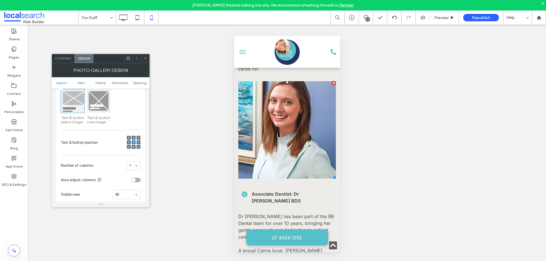
click at [144, 61] on span at bounding box center [145, 58] width 4 height 9
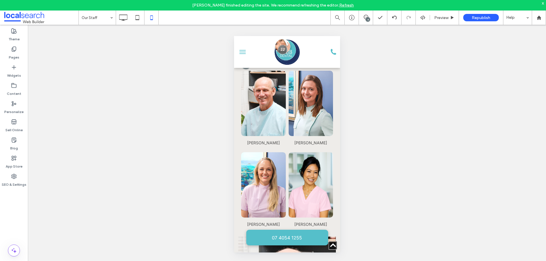
scroll to position [370, 0]
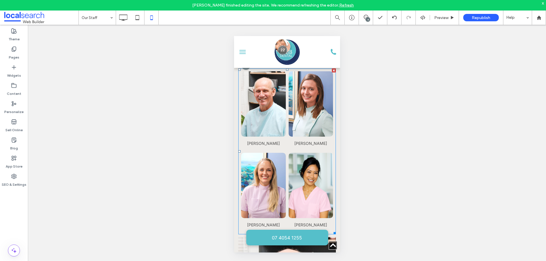
click at [288, 100] on link at bounding box center [310, 103] width 47 height 69
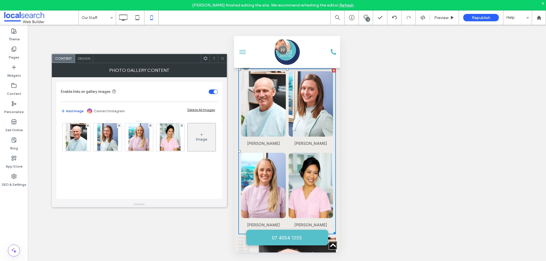
click at [288, 100] on link at bounding box center [310, 103] width 47 height 69
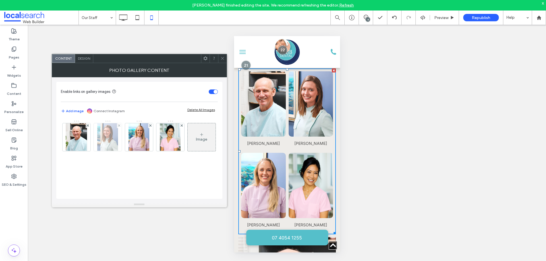
click at [100, 131] on img at bounding box center [107, 137] width 21 height 28
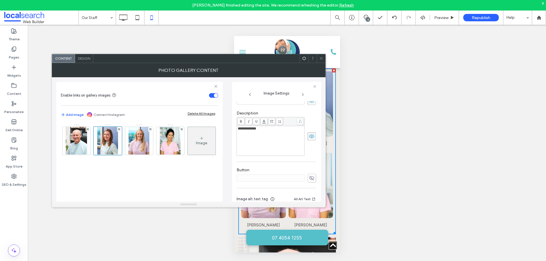
scroll to position [171, 0]
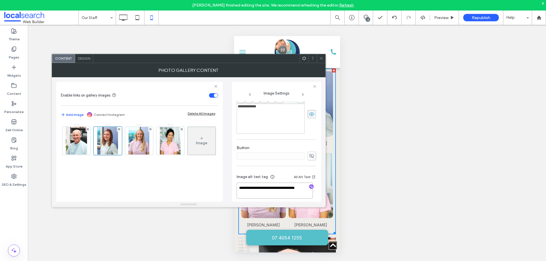
click at [274, 183] on textarea "**********" at bounding box center [275, 191] width 76 height 16
click at [319, 58] on icon at bounding box center [321, 58] width 4 height 4
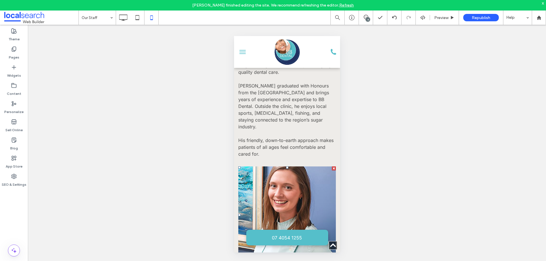
scroll to position [796, 0]
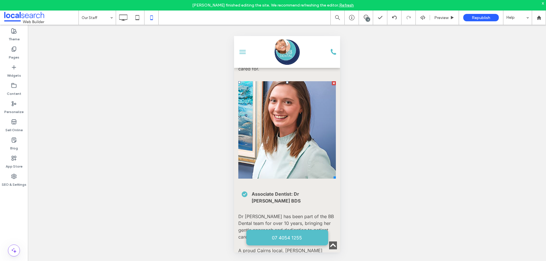
click at [283, 131] on link at bounding box center [287, 130] width 98 height 98
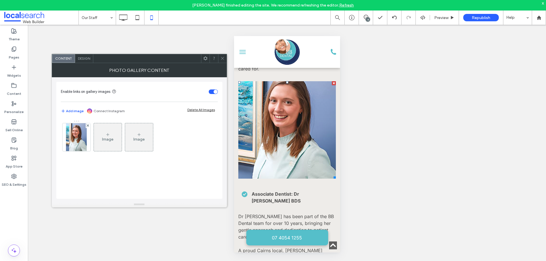
click at [283, 131] on link at bounding box center [287, 130] width 98 height 98
click at [69, 140] on img at bounding box center [76, 137] width 21 height 28
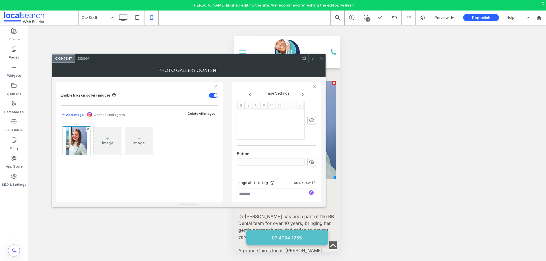
scroll to position [171, 0]
click at [284, 182] on textarea at bounding box center [276, 187] width 79 height 16
paste textarea "**********"
drag, startPoint x: 276, startPoint y: 183, endPoint x: 296, endPoint y: 184, distance: 20.5
click at [296, 184] on textarea "**********" at bounding box center [275, 187] width 76 height 16
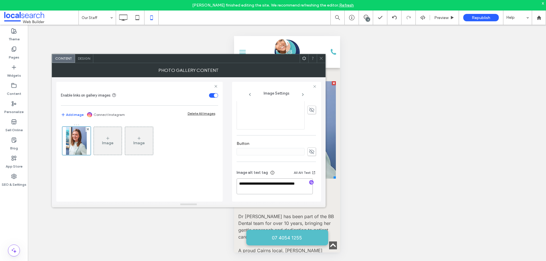
type textarea "**********"
click at [309, 109] on use at bounding box center [311, 110] width 5 height 5
click at [269, 115] on div "Rich Text Editor" at bounding box center [271, 114] width 66 height 28
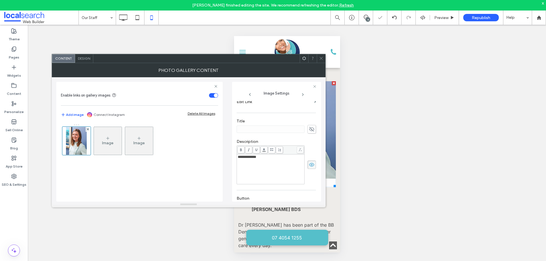
scroll to position [114, 0]
click at [309, 166] on use at bounding box center [311, 167] width 5 height 4
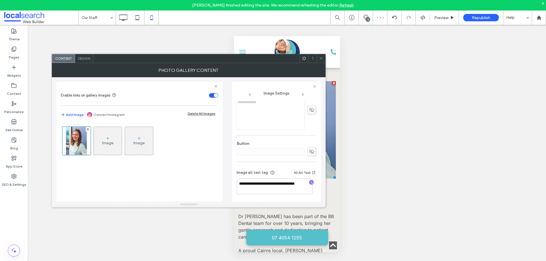
scroll to position [142, 0]
click at [309, 139] on use at bounding box center [311, 138] width 5 height 5
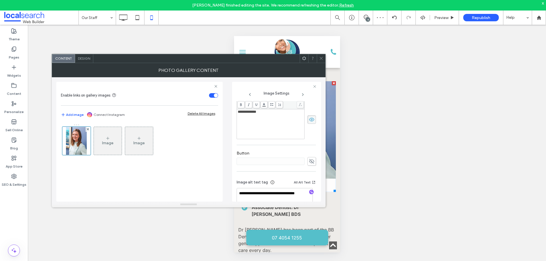
scroll to position [171, 0]
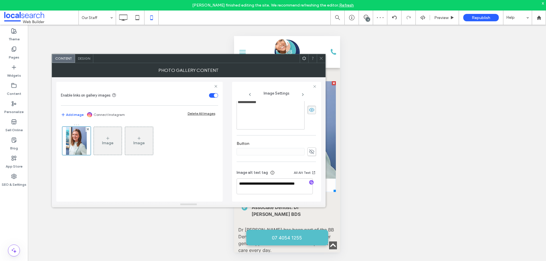
click at [322, 57] on icon at bounding box center [321, 58] width 4 height 4
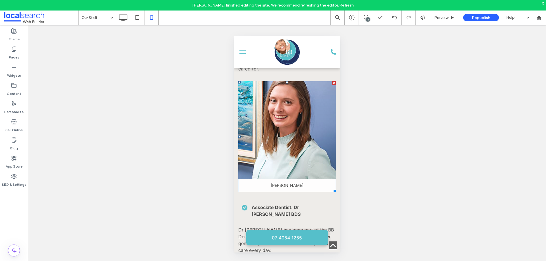
click at [266, 144] on link at bounding box center [287, 130] width 98 height 98
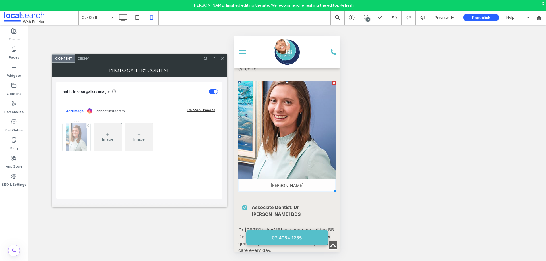
click at [74, 135] on img at bounding box center [76, 137] width 21 height 28
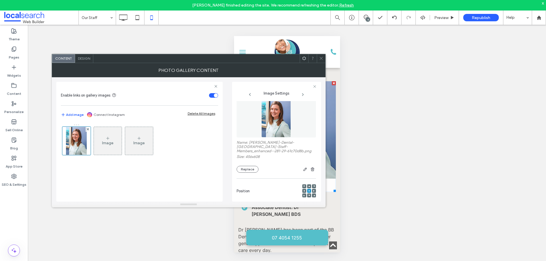
scroll to position [0, 0]
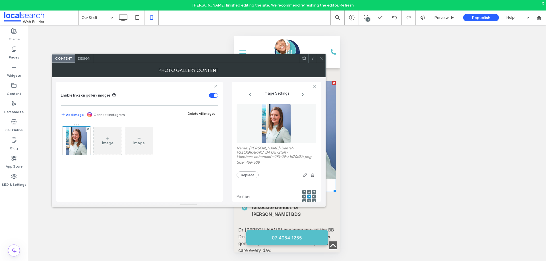
click at [305, 189] on div at bounding box center [309, 196] width 14 height 19
click at [305, 190] on div at bounding box center [309, 196] width 14 height 19
click at [308, 191] on icon at bounding box center [309, 192] width 2 height 2
click at [319, 57] on icon at bounding box center [321, 58] width 4 height 4
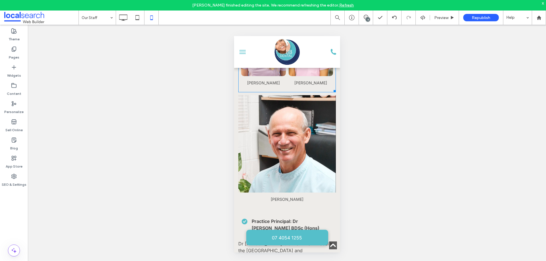
click at [310, 117] on link at bounding box center [287, 144] width 98 height 98
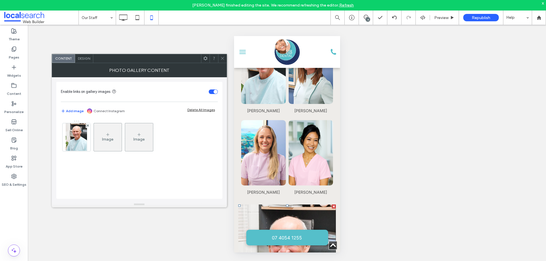
scroll to position [398, 0]
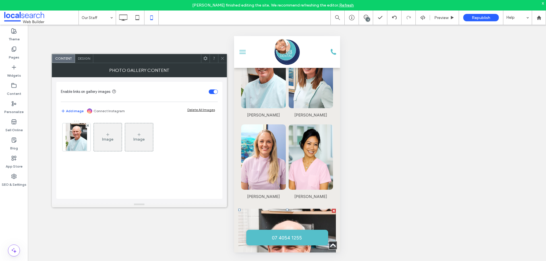
click at [269, 92] on link at bounding box center [262, 75] width 47 height 69
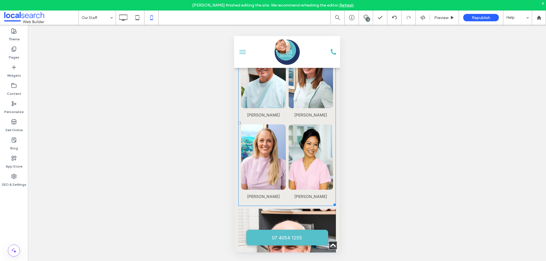
click at [267, 155] on link at bounding box center [262, 157] width 47 height 69
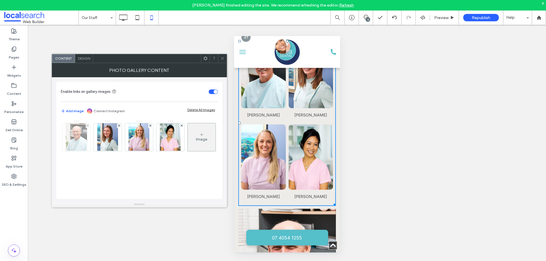
click at [78, 133] on img at bounding box center [76, 137] width 21 height 28
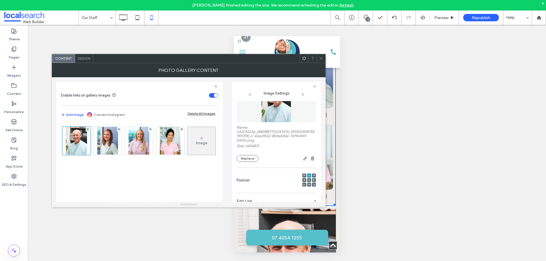
scroll to position [5, 0]
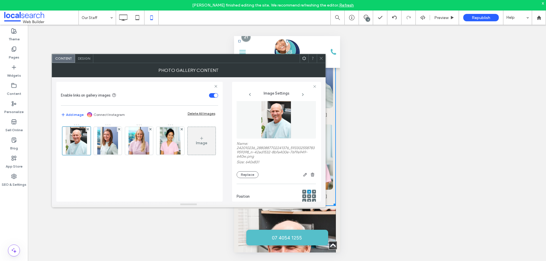
click at [320, 59] on icon at bounding box center [321, 58] width 4 height 4
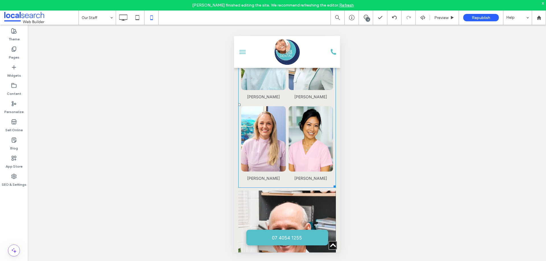
scroll to position [427, 0]
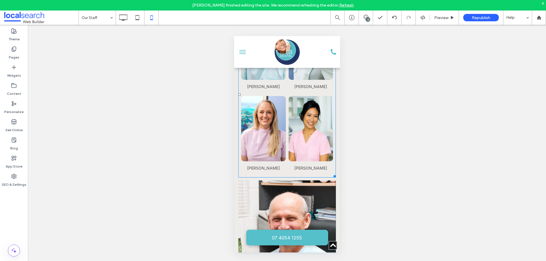
click at [275, 104] on link at bounding box center [262, 128] width 47 height 69
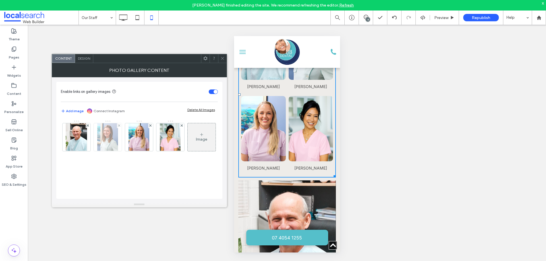
click at [106, 140] on img at bounding box center [107, 137] width 21 height 28
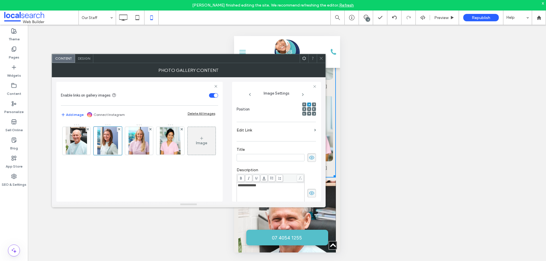
scroll to position [0, 0]
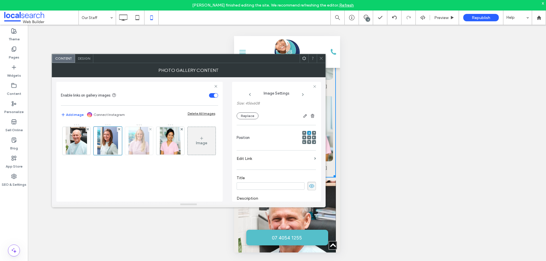
click at [140, 138] on img at bounding box center [139, 141] width 21 height 28
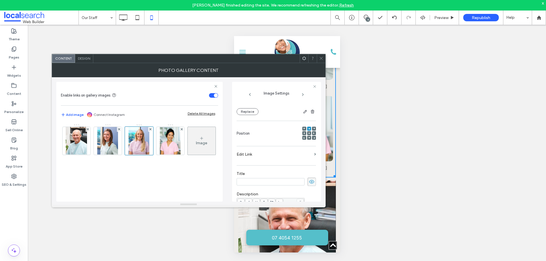
scroll to position [59, 0]
click at [321, 61] on span at bounding box center [321, 58] width 4 height 9
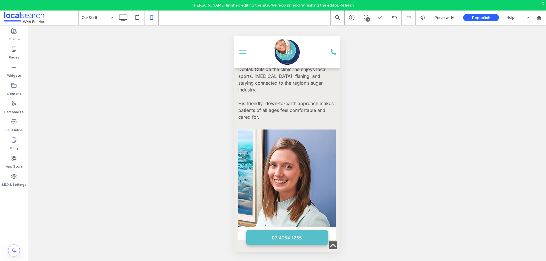
scroll to position [825, 0]
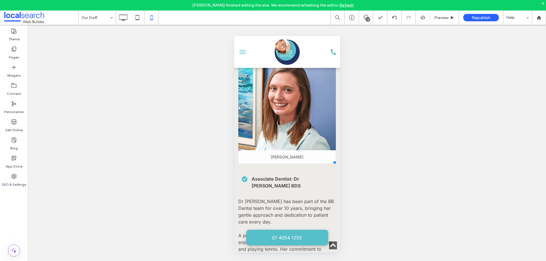
click at [297, 94] on link at bounding box center [287, 102] width 98 height 98
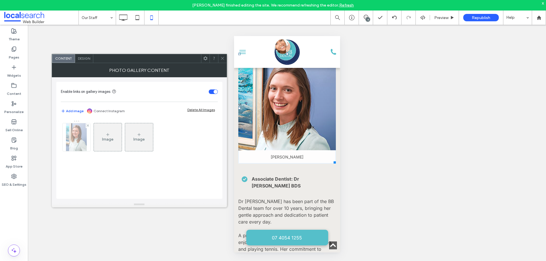
click at [85, 134] on img at bounding box center [76, 137] width 21 height 28
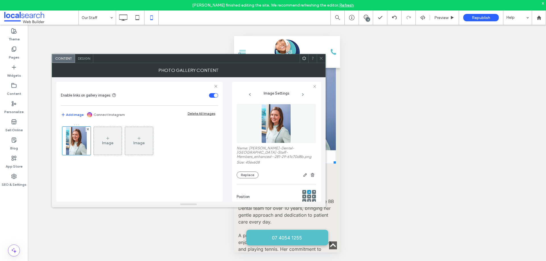
click at [87, 51] on div "Unhide? Yes Unhide? Yes Unhide? Yes Unhide? Yes Unhide? Yes Unhide? Yes Unhide?…" at bounding box center [287, 148] width 518 height 247
click at [84, 56] on div "Design" at bounding box center [84, 58] width 18 height 9
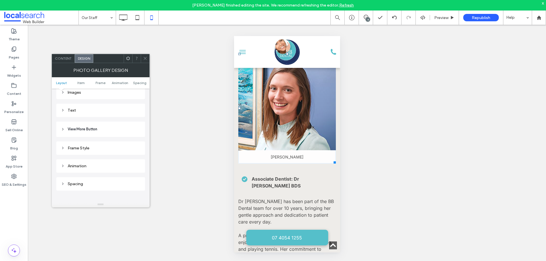
scroll to position [228, 0]
click at [98, 103] on div "Text" at bounding box center [101, 102] width 80 height 5
click at [138, 125] on div "rgba(255, 255, 255, 0.9)" at bounding box center [136, 127] width 5 height 5
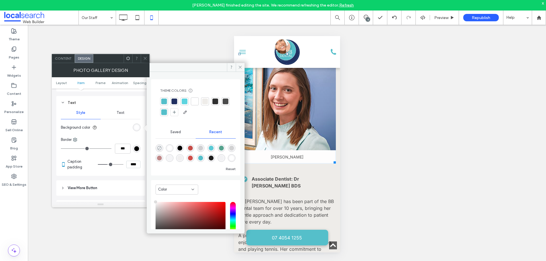
click at [157, 147] on icon "rgba(0, 0, 0, 0)" at bounding box center [159, 148] width 5 height 5
type input "*******"
type input "*"
type input "**"
click at [240, 65] on icon at bounding box center [240, 67] width 4 height 4
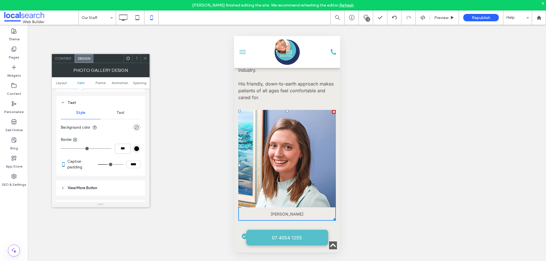
scroll to position [768, 0]
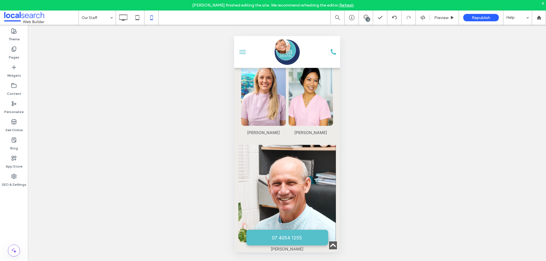
scroll to position [540, 0]
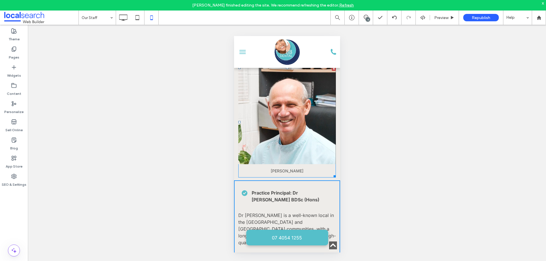
click at [300, 122] on link at bounding box center [287, 116] width 98 height 98
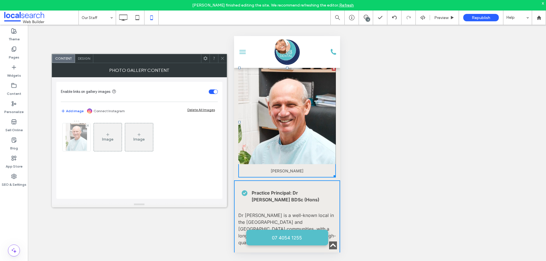
click at [80, 133] on img at bounding box center [76, 137] width 21 height 28
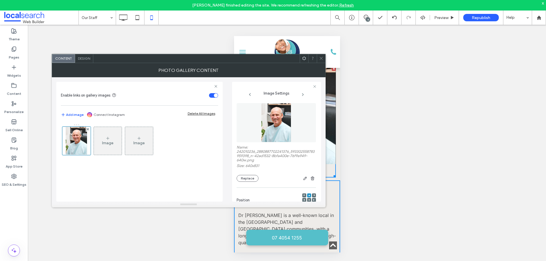
scroll to position [0, 0]
click at [243, 180] on button "Replace" at bounding box center [248, 179] width 22 height 7
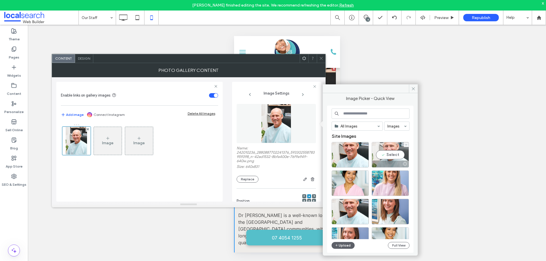
click at [385, 152] on div "Select" at bounding box center [390, 155] width 37 height 26
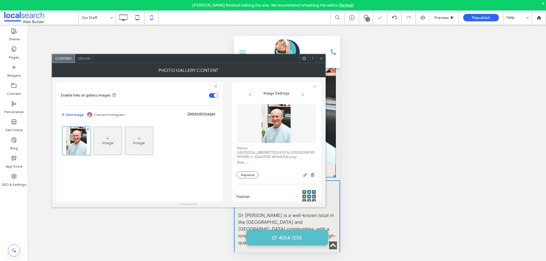
click at [322, 59] on use at bounding box center [321, 58] width 3 height 3
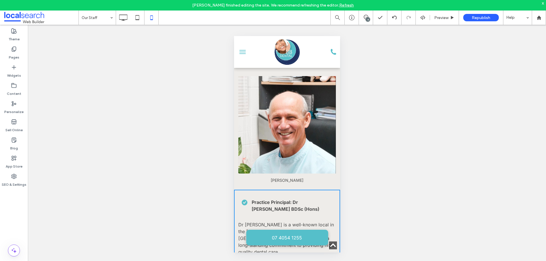
scroll to position [720, 0]
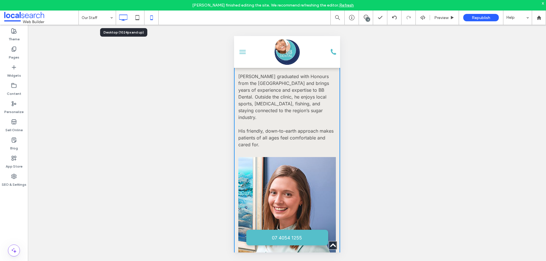
click at [122, 19] on icon at bounding box center [122, 17] width 11 height 11
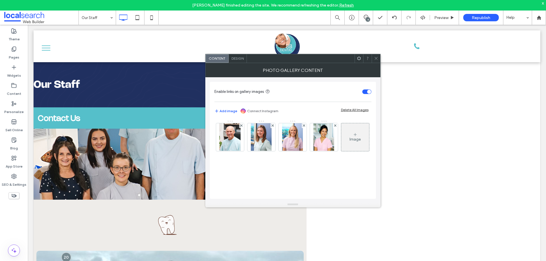
click at [378, 59] on icon at bounding box center [376, 58] width 4 height 4
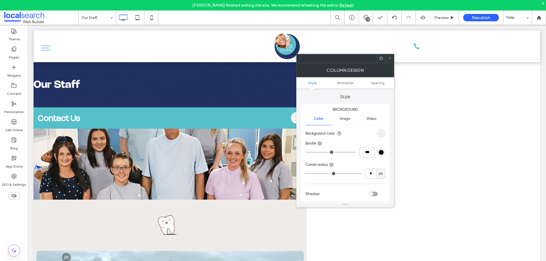
drag, startPoint x: 331, startPoint y: 123, endPoint x: 341, endPoint y: 121, distance: 10.2
click at [333, 123] on div "Color Image Video" at bounding box center [345, 119] width 80 height 13
click at [342, 121] on span "Image" at bounding box center [345, 119] width 11 height 5
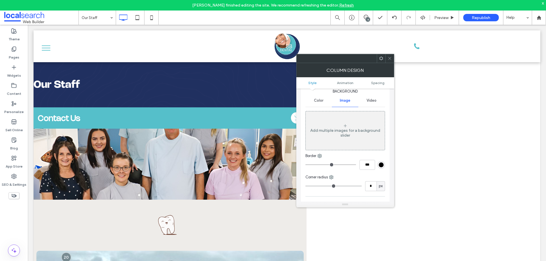
scroll to position [28, 0]
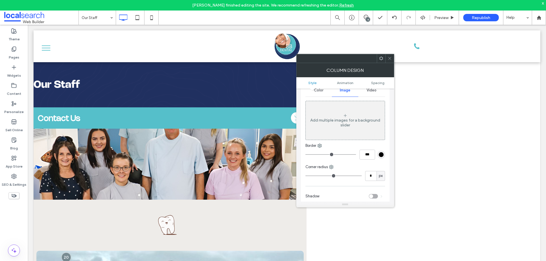
click at [345, 120] on div "Add multiple images for a background slider" at bounding box center [345, 123] width 79 height 10
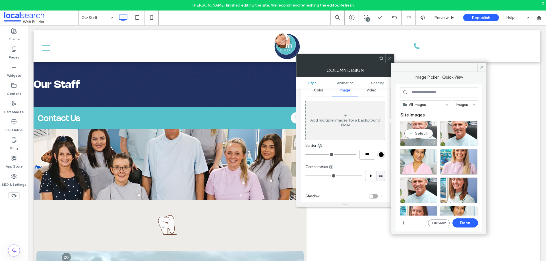
click at [415, 133] on div "Select" at bounding box center [418, 134] width 37 height 26
click at [472, 222] on button "Done" at bounding box center [466, 223] width 26 height 9
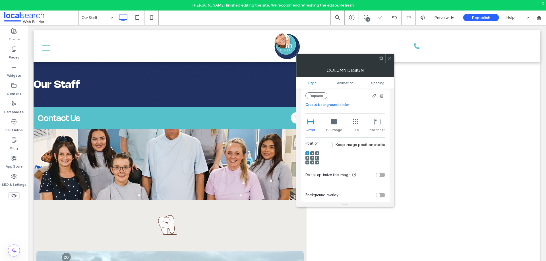
scroll to position [114, 0]
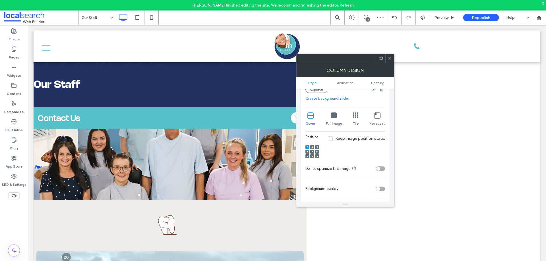
click at [332, 116] on icon at bounding box center [334, 116] width 6 height 6
click at [334, 137] on span "Keep image position static" at bounding box center [356, 138] width 57 height 5
click at [311, 151] on icon at bounding box center [312, 152] width 2 height 2
click at [332, 139] on span "Keep image position static" at bounding box center [356, 138] width 57 height 5
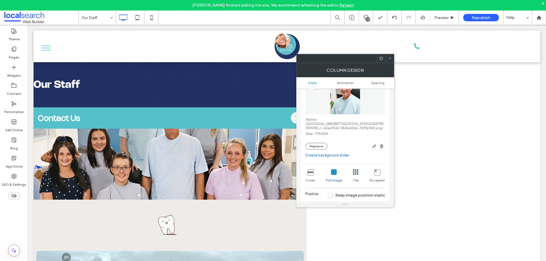
scroll to position [85, 0]
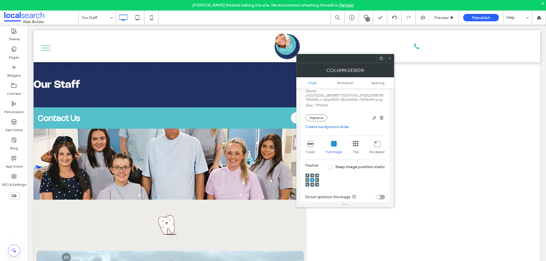
click at [359, 139] on div "Cover Full image Tile No repeat" at bounding box center [345, 148] width 80 height 18
click at [354, 143] on icon at bounding box center [356, 144] width 6 height 6
click at [334, 142] on icon at bounding box center [334, 144] width 6 height 6
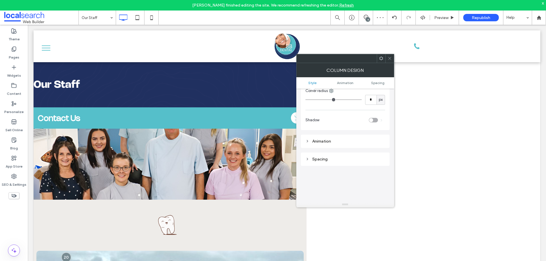
scroll to position [256, 0]
click at [317, 148] on div "Spacing" at bounding box center [345, 152] width 89 height 13
click at [316, 152] on div "Spacing" at bounding box center [345, 152] width 80 height 5
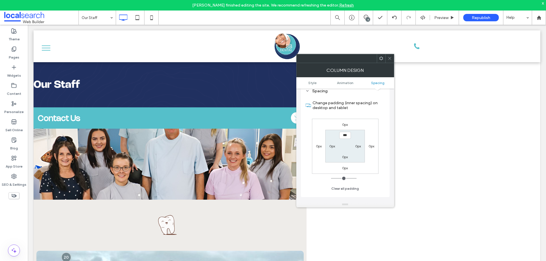
scroll to position [284, 0]
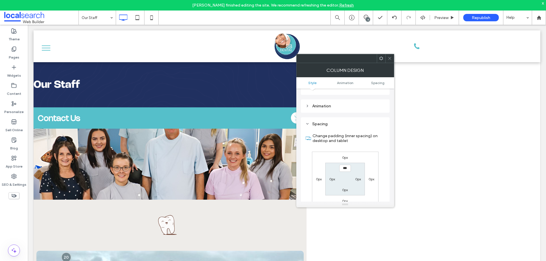
click at [322, 124] on div "Spacing" at bounding box center [345, 124] width 80 height 5
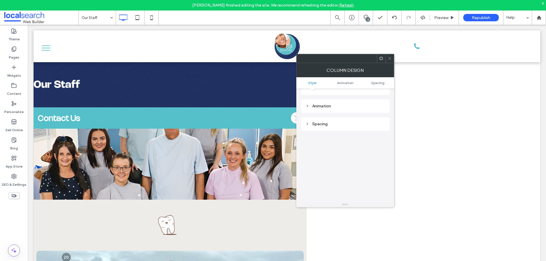
click at [320, 103] on div "Animation" at bounding box center [345, 106] width 80 height 8
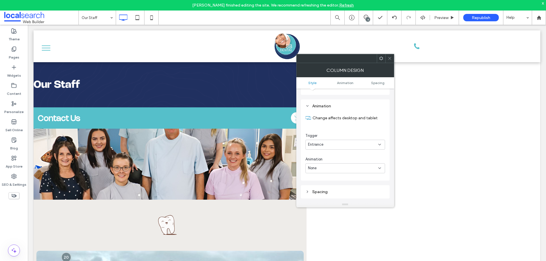
click at [320, 103] on div "Animation" at bounding box center [345, 106] width 80 height 8
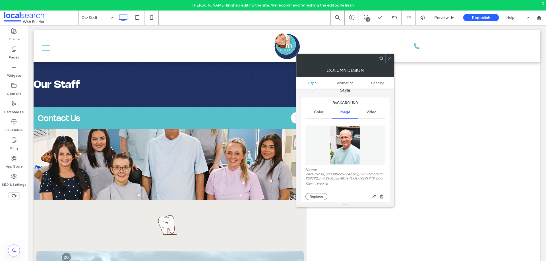
scroll to position [0, 0]
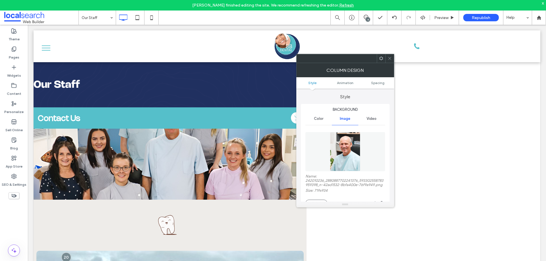
click at [323, 117] on span "Color" at bounding box center [318, 119] width 9 height 5
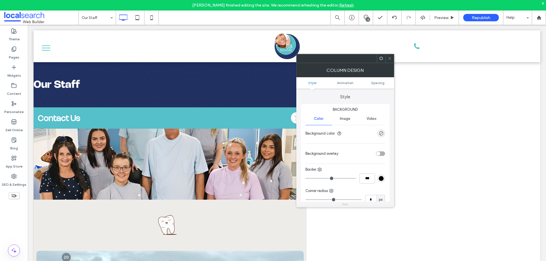
click at [345, 117] on span "Image" at bounding box center [345, 119] width 11 height 5
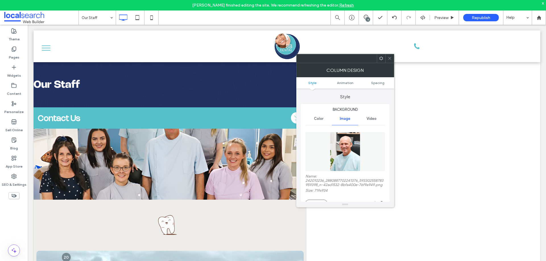
click at [389, 57] on icon at bounding box center [390, 58] width 4 height 4
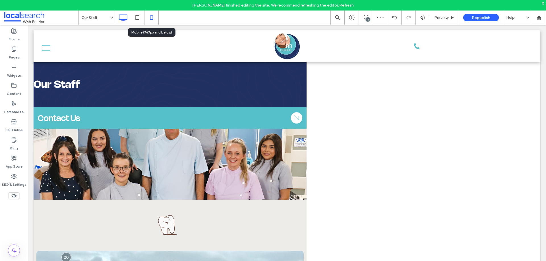
click at [153, 16] on use at bounding box center [151, 17] width 3 height 5
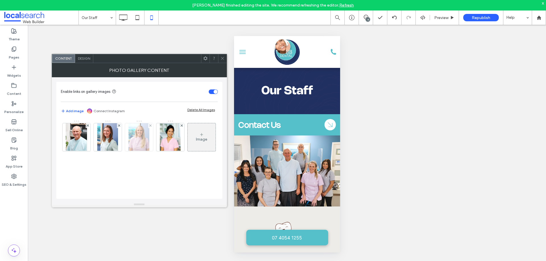
click at [143, 131] on img at bounding box center [139, 137] width 21 height 28
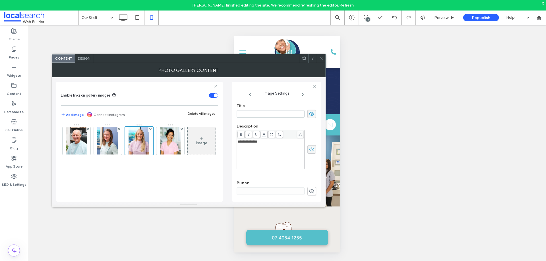
scroll to position [167, 0]
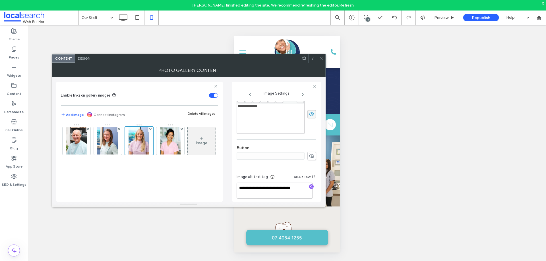
drag, startPoint x: 248, startPoint y: 191, endPoint x: 237, endPoint y: 180, distance: 15.1
click at [237, 183] on textarea "**********" at bounding box center [275, 191] width 76 height 16
click at [320, 57] on icon at bounding box center [321, 58] width 4 height 4
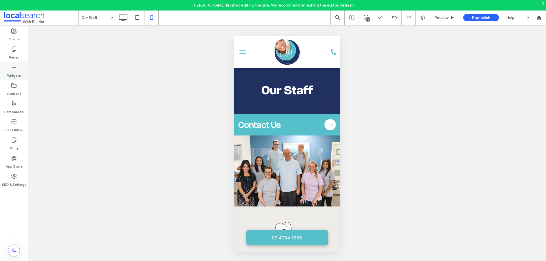
click at [19, 68] on div "Widgets" at bounding box center [14, 71] width 28 height 18
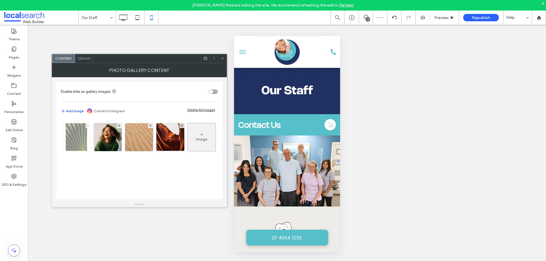
click at [89, 125] on icon at bounding box center [88, 126] width 2 height 2
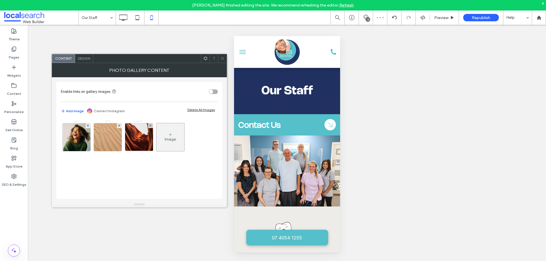
click at [89, 125] on icon at bounding box center [88, 126] width 2 height 2
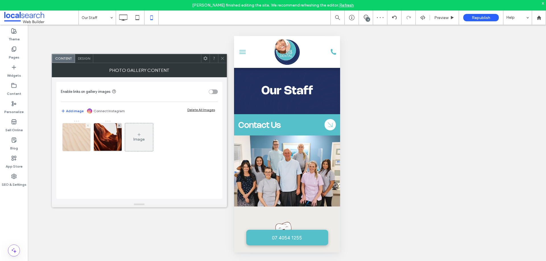
click at [88, 125] on icon at bounding box center [88, 126] width 2 height 2
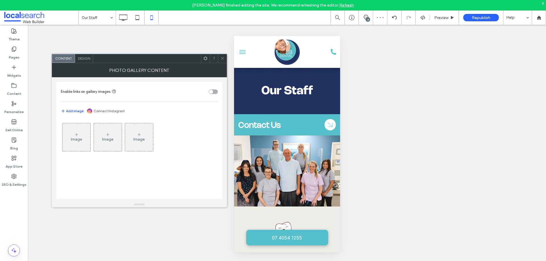
click at [212, 90] on div "toggle" at bounding box center [213, 92] width 9 height 5
click at [64, 137] on div "Image" at bounding box center [77, 137] width 28 height 27
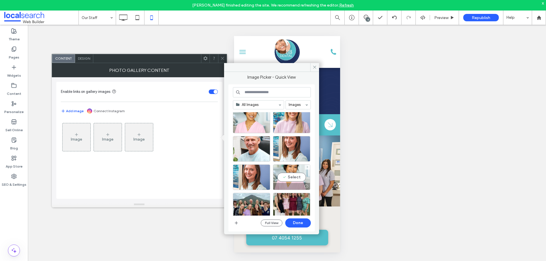
scroll to position [28, 0]
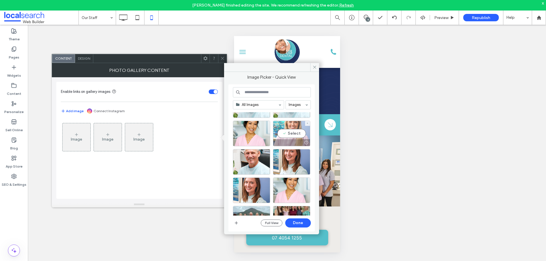
click at [287, 132] on div "Select" at bounding box center [291, 134] width 37 height 26
click at [292, 222] on button "Done" at bounding box center [298, 223] width 26 height 9
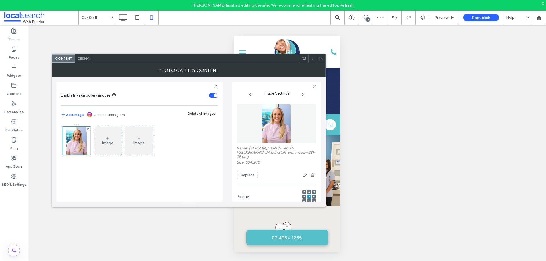
click at [308, 191] on icon at bounding box center [309, 192] width 2 height 2
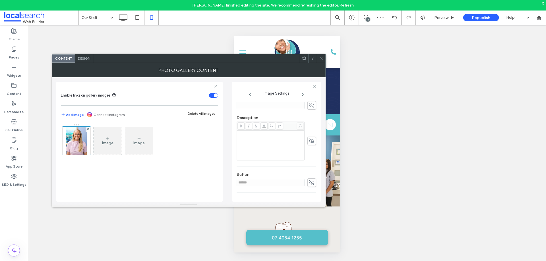
scroll to position [142, 0]
click at [309, 178] on use at bounding box center [311, 180] width 5 height 5
click at [294, 177] on input "******" at bounding box center [271, 180] width 68 height 7
click at [309, 179] on use at bounding box center [311, 181] width 5 height 4
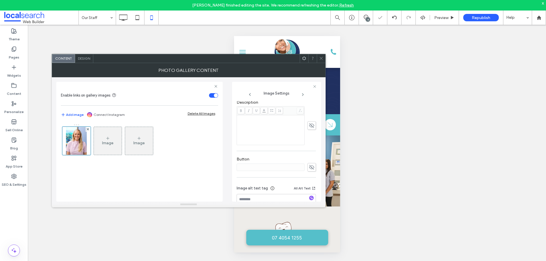
scroll to position [167, 0]
click at [261, 183] on textarea at bounding box center [276, 191] width 79 height 16
paste textarea "**********"
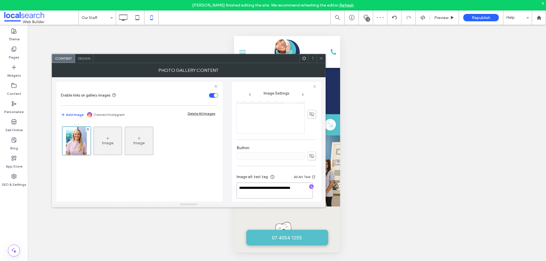
drag, startPoint x: 269, startPoint y: 183, endPoint x: 297, endPoint y: 182, distance: 28.2
click at [297, 183] on textarea "**********" at bounding box center [275, 191] width 76 height 16
type textarea "**********"
click at [291, 130] on div "Description" at bounding box center [276, 111] width 79 height 51
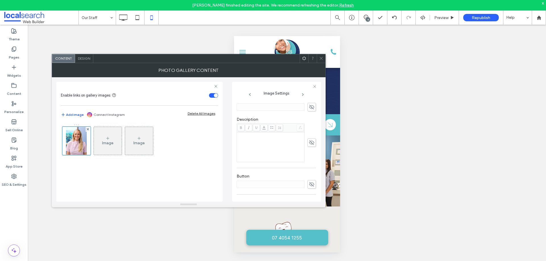
click at [310, 140] on icon at bounding box center [312, 143] width 6 height 6
click at [272, 137] on div "Rich Text Editor" at bounding box center [271, 147] width 66 height 28
click at [320, 57] on icon at bounding box center [321, 58] width 4 height 4
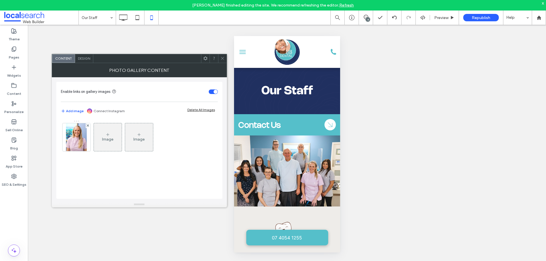
click at [86, 59] on span "Design" at bounding box center [84, 58] width 12 height 4
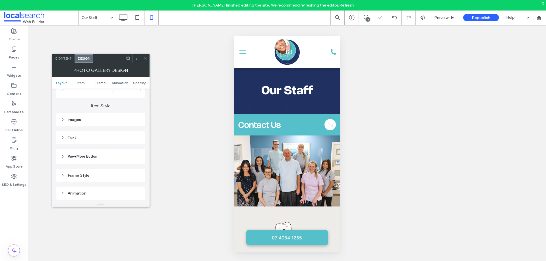
scroll to position [199, 0]
click at [106, 112] on div "Images" at bounding box center [101, 113] width 80 height 5
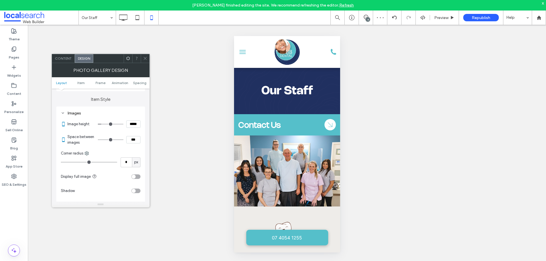
click at [106, 112] on div "Images" at bounding box center [101, 113] width 80 height 5
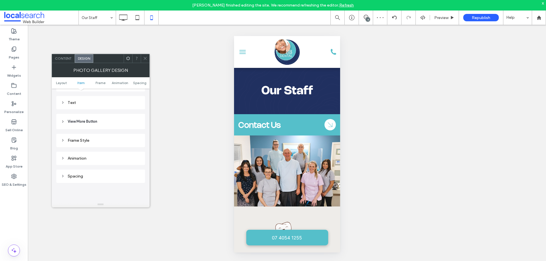
click at [101, 106] on div "Text" at bounding box center [101, 103] width 80 height 8
click at [90, 123] on span "View More Button" at bounding box center [83, 122] width 30 height 6
click at [97, 104] on div "Text" at bounding box center [101, 102] width 80 height 5
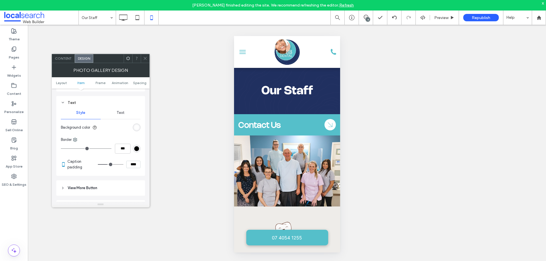
click at [139, 128] on div "rgba(255, 255, 255, 0.9)" at bounding box center [136, 127] width 5 height 5
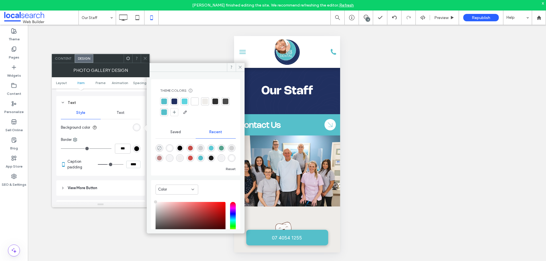
click at [159, 147] on icon "rgba(0, 0, 0, 0)" at bounding box center [159, 148] width 5 height 5
type input "*******"
type input "*"
type input "**"
click at [241, 66] on use at bounding box center [240, 67] width 3 height 3
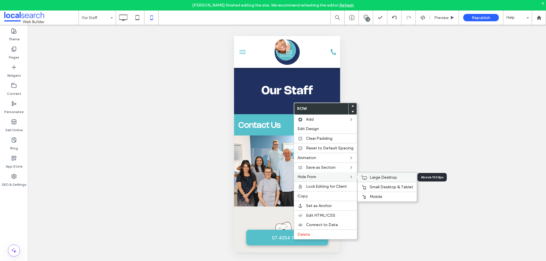
click at [375, 177] on span "Large Desktop" at bounding box center [383, 177] width 27 height 5
click at [373, 196] on span "Mobile" at bounding box center [376, 197] width 13 height 5
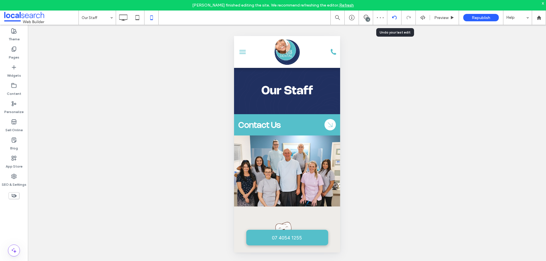
click at [392, 17] on use at bounding box center [394, 18] width 5 height 4
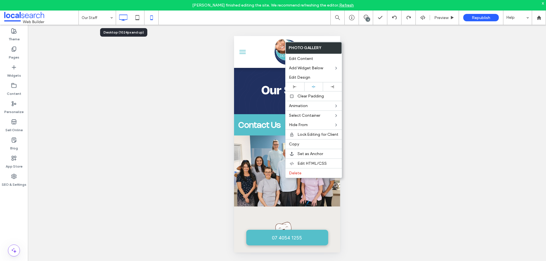
click at [128, 17] on icon at bounding box center [122, 17] width 11 height 11
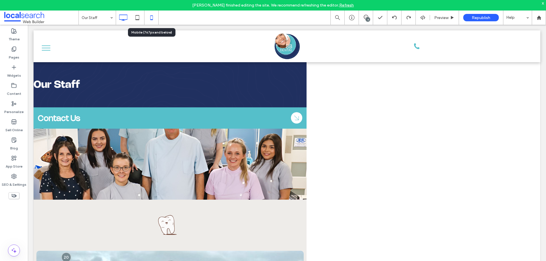
click at [150, 18] on use at bounding box center [151, 17] width 3 height 5
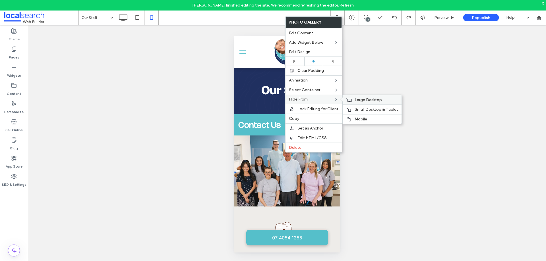
click at [353, 99] on div "Large Desktop" at bounding box center [372, 100] width 59 height 10
click at [358, 98] on span "Large Desktop" at bounding box center [368, 100] width 27 height 5
click at [122, 15] on use at bounding box center [123, 18] width 8 height 6
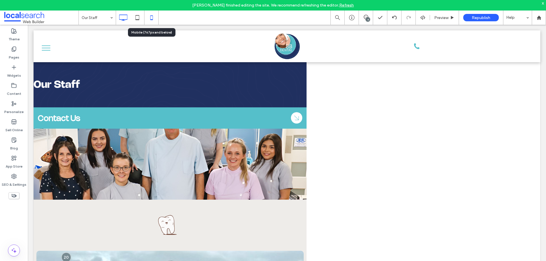
click at [151, 20] on use at bounding box center [151, 17] width 3 height 5
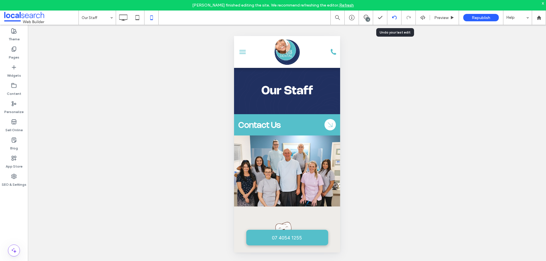
click at [392, 18] on icon at bounding box center [394, 17] width 5 height 5
click at [393, 18] on icon at bounding box center [394, 17] width 5 height 5
click at [394, 19] on icon at bounding box center [394, 17] width 5 height 5
click at [123, 18] on icon at bounding box center [122, 17] width 11 height 11
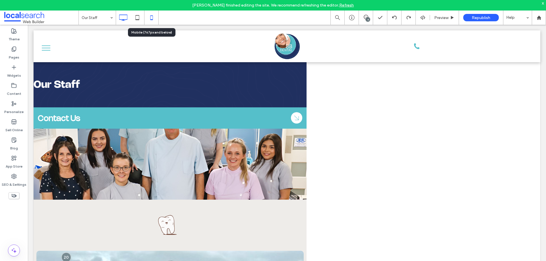
click at [151, 16] on use at bounding box center [151, 17] width 3 height 5
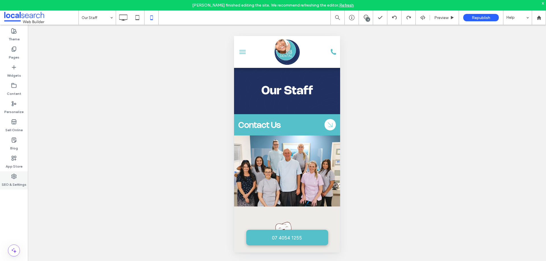
click at [13, 178] on icon at bounding box center [14, 177] width 6 height 6
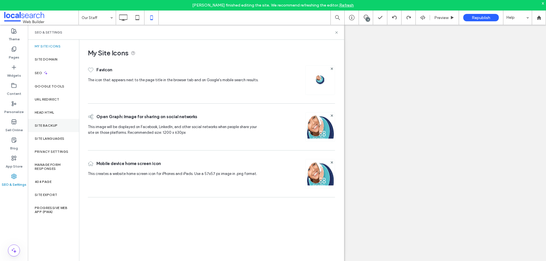
click at [55, 124] on label "Site Backup" at bounding box center [46, 126] width 23 height 4
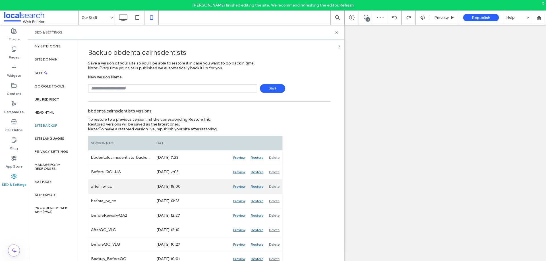
click at [255, 186] on div "Restore" at bounding box center [257, 187] width 18 height 14
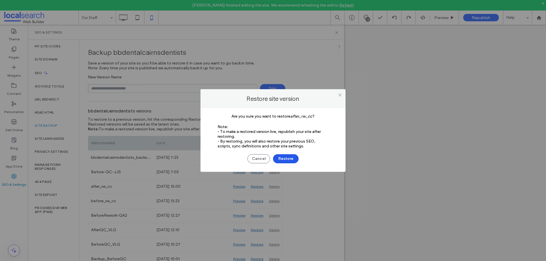
click at [280, 159] on button "Restore" at bounding box center [286, 158] width 26 height 9
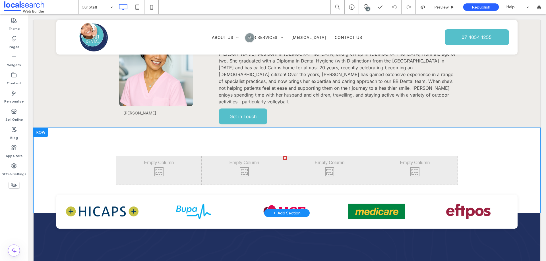
scroll to position [1024, 0]
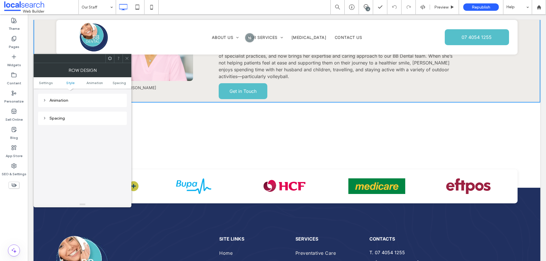
click at [73, 120] on div "Spacing" at bounding box center [83, 118] width 80 height 5
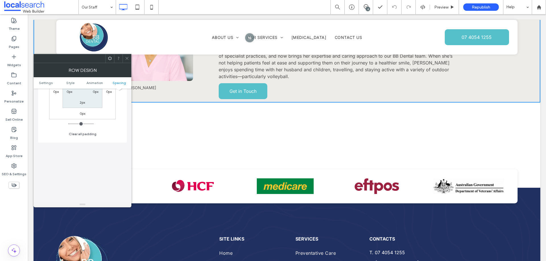
scroll to position [228, 0]
click at [81, 100] on label "2px" at bounding box center [82, 99] width 5 height 4
click at [81, 100] on input "***" at bounding box center [83, 99] width 12 height 7
type input "****"
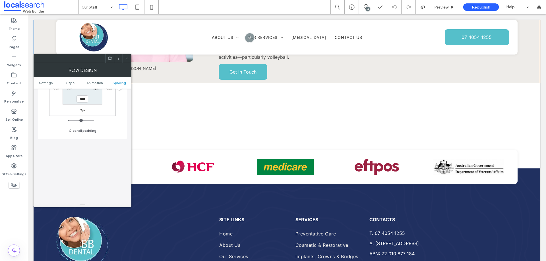
type input "**"
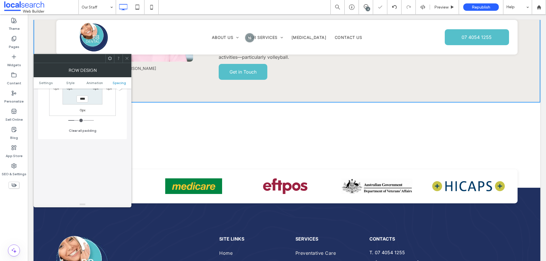
click at [129, 58] on icon at bounding box center [127, 58] width 4 height 4
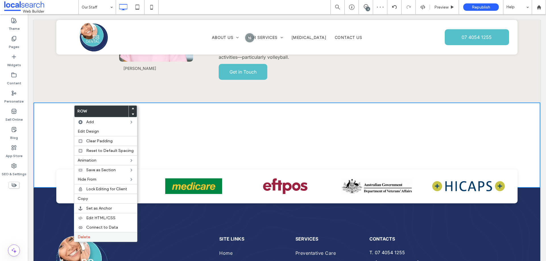
click at [88, 239] on span "Delete" at bounding box center [84, 237] width 13 height 5
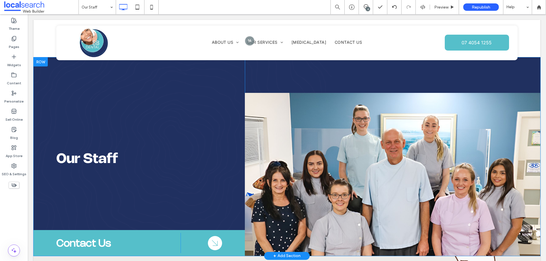
scroll to position [0, 0]
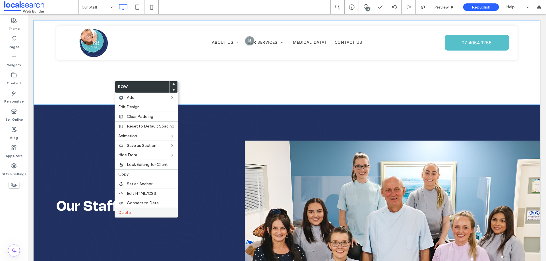
click at [124, 214] on span "Delete" at bounding box center [124, 212] width 13 height 5
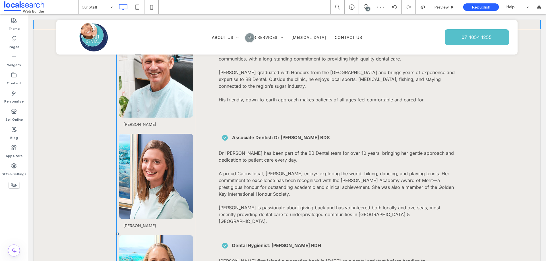
scroll to position [711, 0]
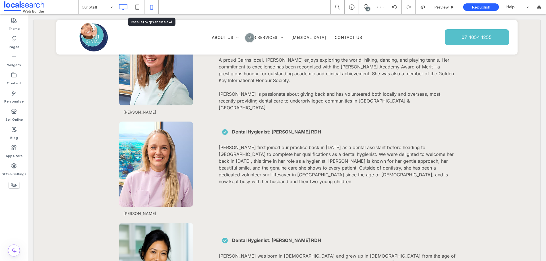
click at [151, 7] on icon at bounding box center [151, 6] width 11 height 11
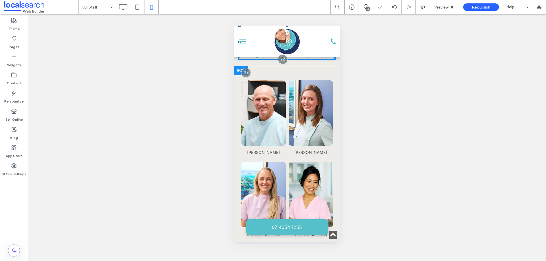
scroll to position [370, 0]
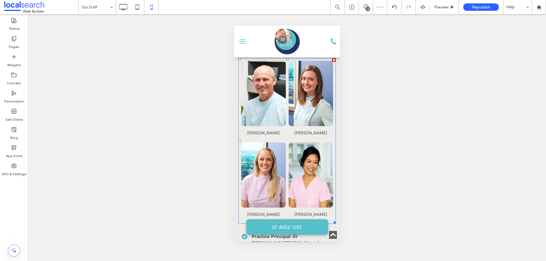
click at [266, 92] on link at bounding box center [262, 93] width 47 height 69
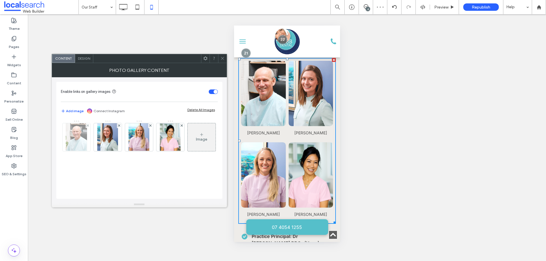
click at [80, 135] on img at bounding box center [76, 137] width 21 height 28
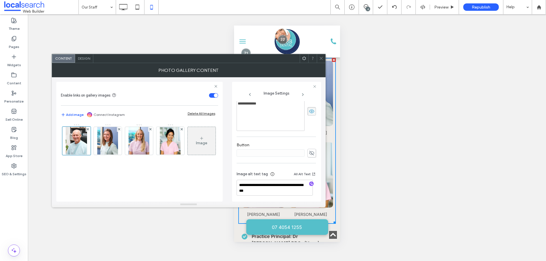
scroll to position [175, 0]
drag, startPoint x: 234, startPoint y: 184, endPoint x: 226, endPoint y: 180, distance: 9.4
click at [226, 180] on div "**********" at bounding box center [188, 139] width 265 height 125
drag, startPoint x: 114, startPoint y: 142, endPoint x: 184, endPoint y: 149, distance: 70.6
click at [114, 142] on img at bounding box center [107, 141] width 21 height 28
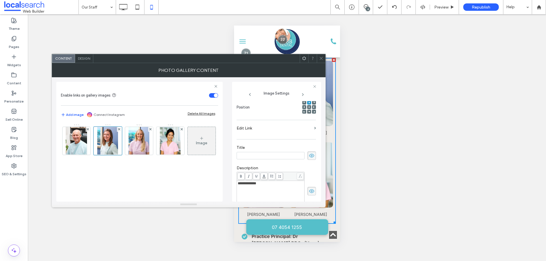
scroll to position [171, 0]
drag, startPoint x: 251, startPoint y: 193, endPoint x: 236, endPoint y: 184, distance: 17.4
click at [236, 184] on div "**********" at bounding box center [276, 142] width 89 height 120
drag, startPoint x: 146, startPoint y: 146, endPoint x: 155, endPoint y: 143, distance: 9.9
click at [146, 146] on img at bounding box center [139, 141] width 21 height 28
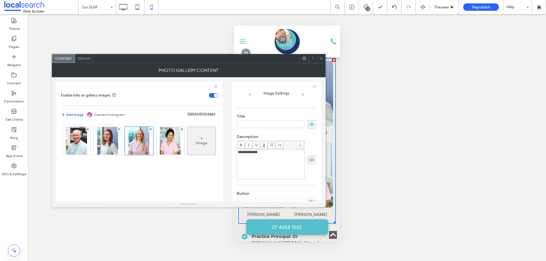
scroll to position [167, 0]
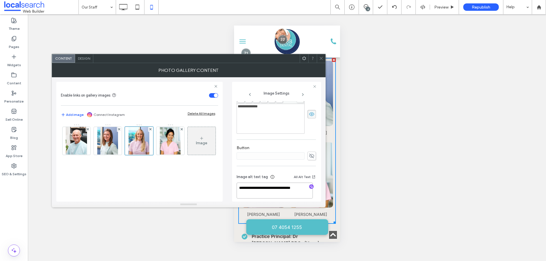
drag, startPoint x: 254, startPoint y: 192, endPoint x: 236, endPoint y: 183, distance: 19.8
click at [237, 183] on textarea "**********" at bounding box center [275, 191] width 76 height 16
click at [177, 138] on img at bounding box center [170, 141] width 21 height 28
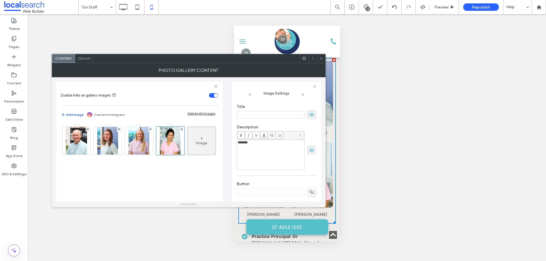
scroll to position [162, 0]
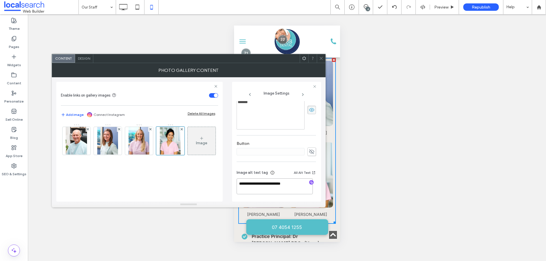
drag, startPoint x: 292, startPoint y: 183, endPoint x: 236, endPoint y: 183, distance: 55.7
click at [236, 183] on div "**********" at bounding box center [276, 142] width 89 height 120
click at [323, 60] on icon at bounding box center [321, 58] width 4 height 4
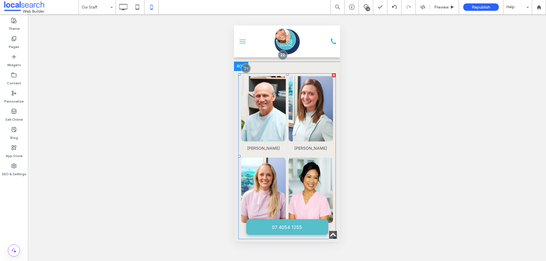
scroll to position [341, 0]
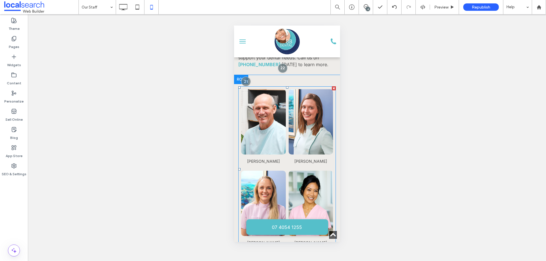
click at [266, 109] on link at bounding box center [262, 121] width 47 height 69
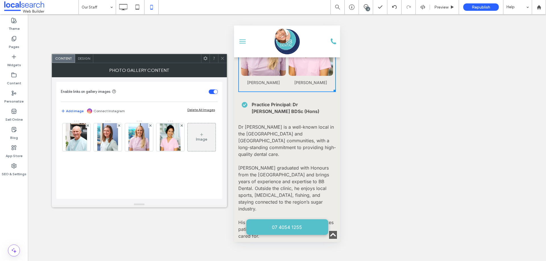
scroll to position [540, 0]
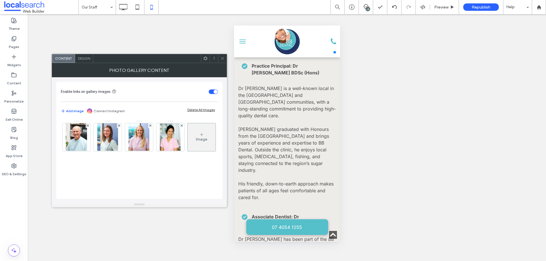
click at [222, 58] on icon at bounding box center [222, 58] width 4 height 4
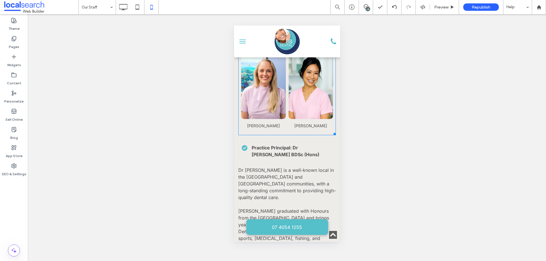
scroll to position [455, 0]
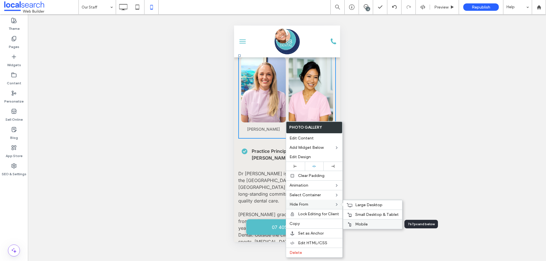
click at [360, 223] on span "Mobile" at bounding box center [361, 224] width 13 height 5
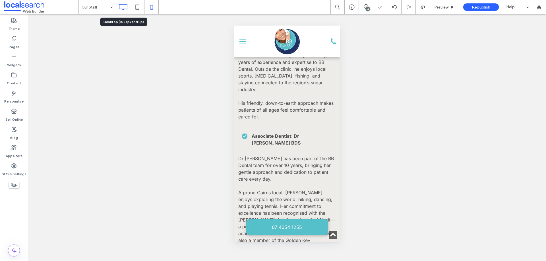
click at [122, 7] on icon at bounding box center [122, 6] width 11 height 11
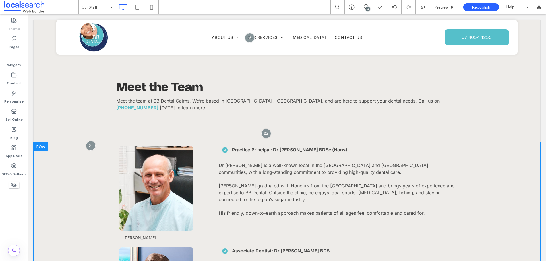
scroll to position [484, 0]
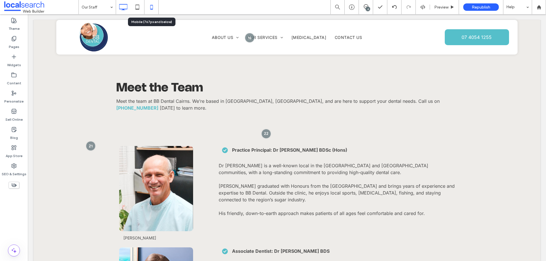
click at [150, 10] on icon at bounding box center [151, 6] width 11 height 11
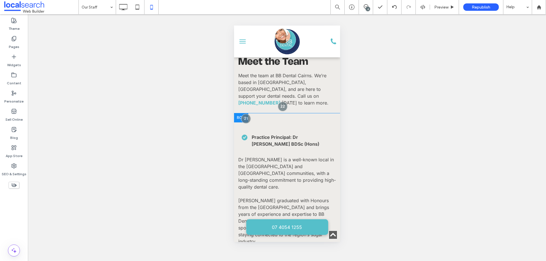
scroll to position [313, 0]
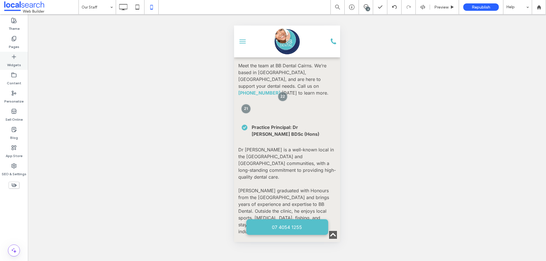
click at [12, 57] on icon at bounding box center [14, 57] width 6 height 6
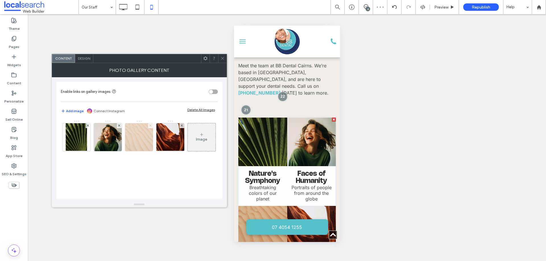
click at [150, 125] on icon at bounding box center [150, 126] width 2 height 2
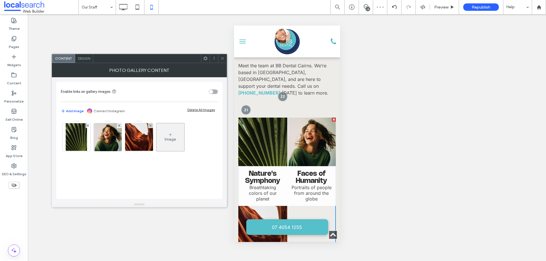
click at [150, 125] on icon at bounding box center [150, 126] width 2 height 2
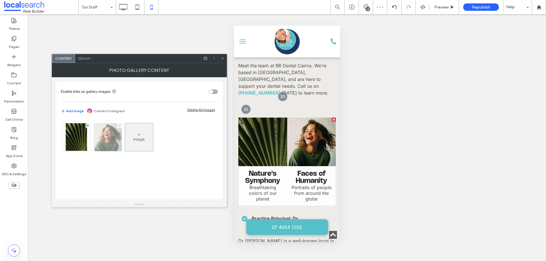
click at [118, 126] on icon at bounding box center [119, 126] width 2 height 2
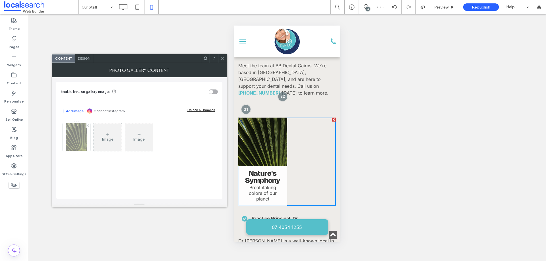
click at [86, 126] on div at bounding box center [88, 125] width 5 height 5
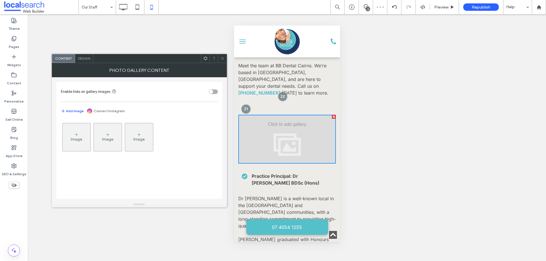
click at [215, 92] on div "toggle" at bounding box center [213, 92] width 9 height 5
click at [83, 133] on div "Image" at bounding box center [77, 137] width 28 height 27
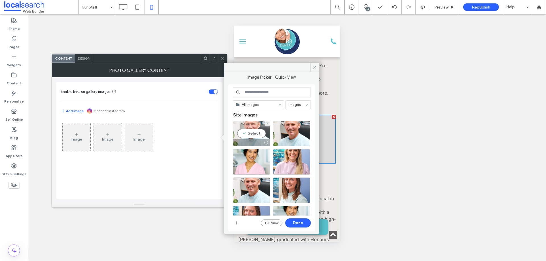
click at [257, 131] on div "Select" at bounding box center [251, 134] width 37 height 26
drag, startPoint x: 294, startPoint y: 220, endPoint x: 61, endPoint y: 193, distance: 235.3
click at [294, 220] on button "Done" at bounding box center [298, 223] width 26 height 9
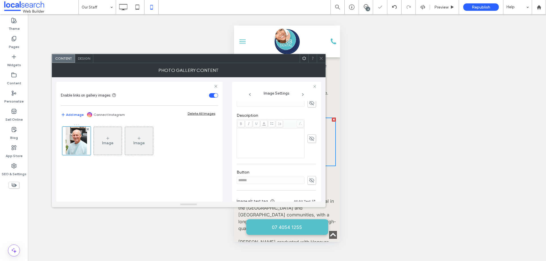
scroll to position [85, 0]
click at [308, 109] on span at bounding box center [309, 107] width 2 height 4
click at [309, 149] on icon at bounding box center [312, 152] width 6 height 6
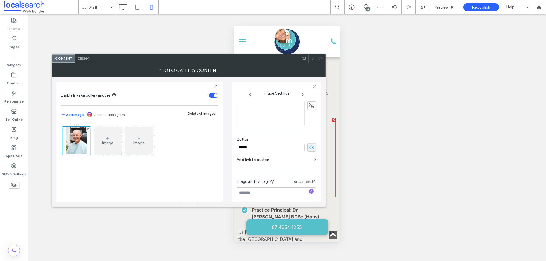
click at [286, 151] on input "******" at bounding box center [271, 147] width 68 height 7
click at [309, 151] on icon at bounding box center [312, 147] width 6 height 6
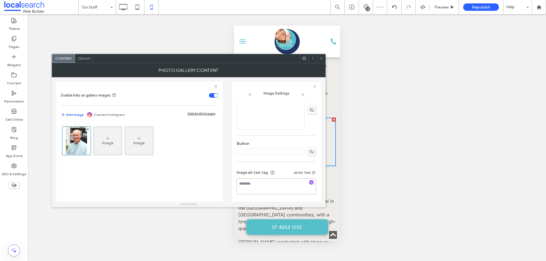
click at [276, 183] on textarea at bounding box center [276, 187] width 79 height 16
click at [265, 188] on textarea at bounding box center [276, 187] width 79 height 16
paste textarea "**********"
drag, startPoint x: 275, startPoint y: 183, endPoint x: 297, endPoint y: 182, distance: 21.9
click at [297, 182] on textarea "**********" at bounding box center [275, 187] width 76 height 16
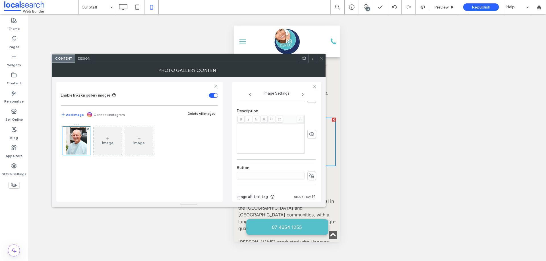
scroll to position [118, 0]
type textarea "**********"
click at [307, 166] on span at bounding box center [311, 162] width 9 height 9
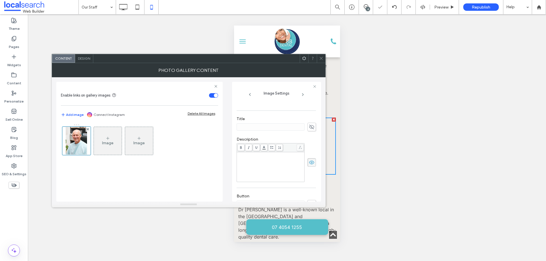
click at [277, 166] on div "Rich Text Editor" at bounding box center [271, 167] width 66 height 28
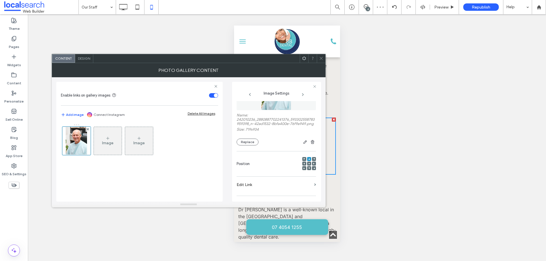
scroll to position [0, 0]
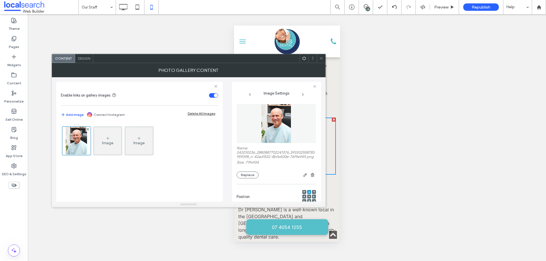
click at [84, 59] on span "Design" at bounding box center [84, 58] width 12 height 4
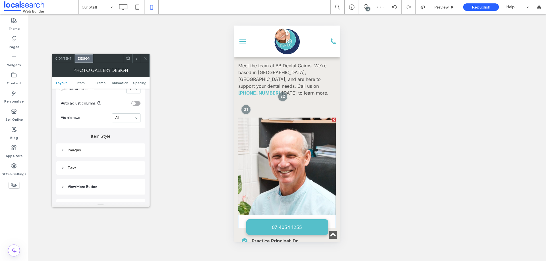
scroll to position [171, 0]
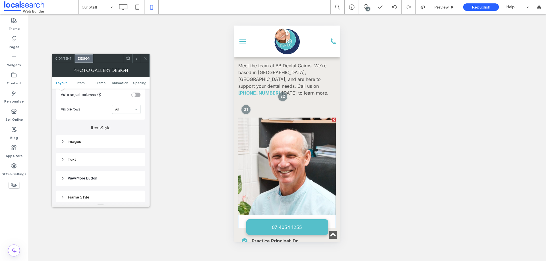
click at [76, 160] on div "Text" at bounding box center [101, 159] width 80 height 5
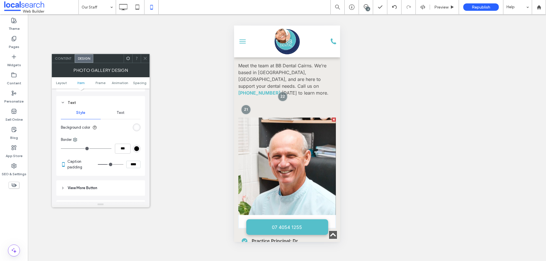
scroll to position [256, 0]
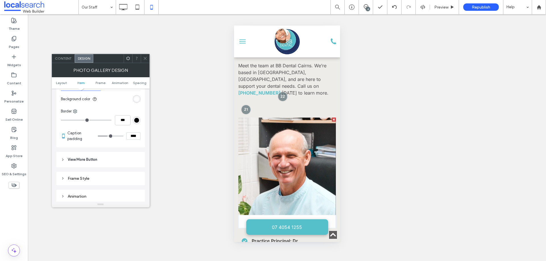
click at [138, 100] on div "rgba(255, 255, 255, 0.9)" at bounding box center [136, 99] width 5 height 5
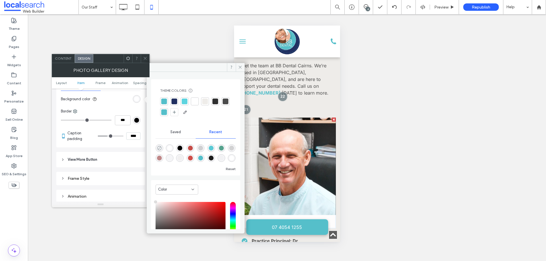
click at [160, 146] on icon "rgba(0, 0, 0, 0)" at bounding box center [159, 148] width 5 height 5
type input "*******"
type input "*"
type input "**"
drag, startPoint x: 240, startPoint y: 67, endPoint x: 1, endPoint y: 44, distance: 240.9
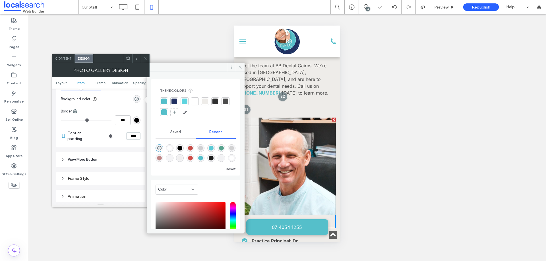
click at [240, 67] on use at bounding box center [240, 67] width 3 height 3
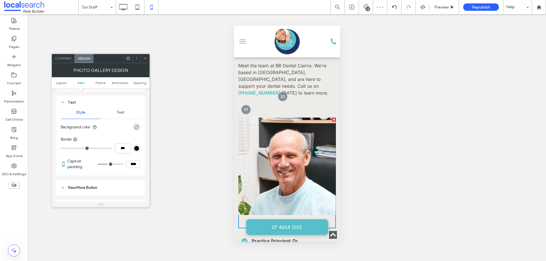
scroll to position [228, 0]
click at [120, 111] on span "Text" at bounding box center [121, 113] width 8 height 5
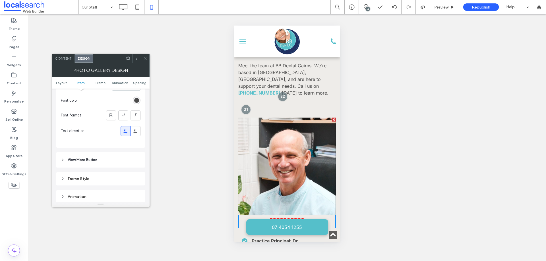
scroll to position [313, 0]
click at [136, 126] on use at bounding box center [135, 126] width 4 height 5
click at [128, 126] on icon at bounding box center [126, 126] width 6 height 6
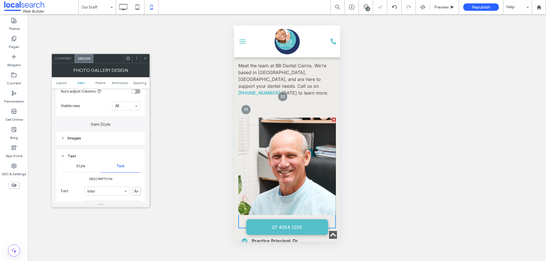
scroll to position [171, 0]
click at [79, 170] on span "Style" at bounding box center [80, 170] width 9 height 5
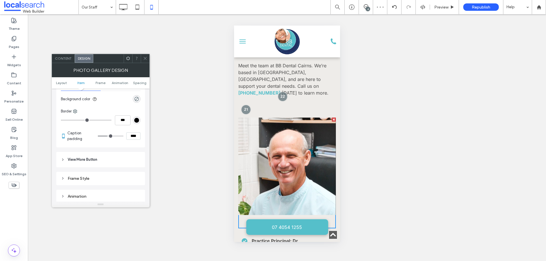
scroll to position [284, 0]
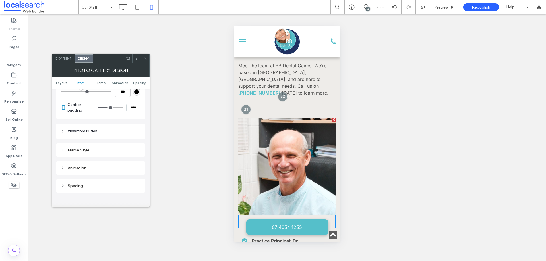
click at [90, 133] on span "View More Button" at bounding box center [83, 132] width 30 height 6
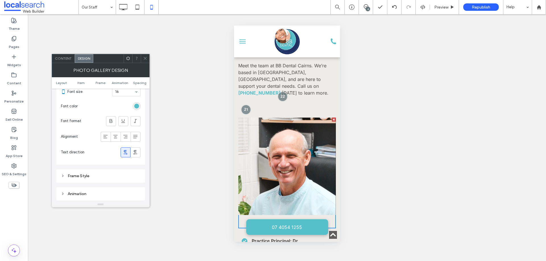
scroll to position [398, 0]
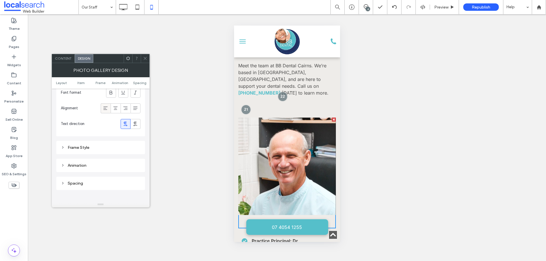
click at [106, 106] on icon at bounding box center [106, 109] width 6 height 6
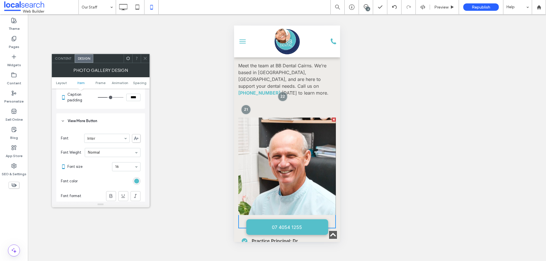
scroll to position [284, 0]
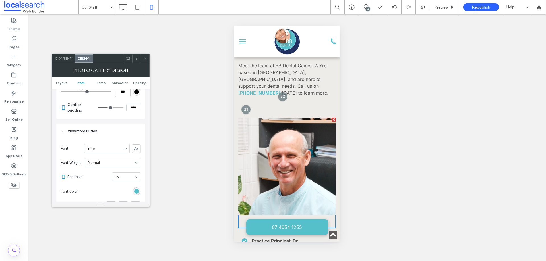
click at [90, 133] on span "View More Button" at bounding box center [83, 132] width 30 height 6
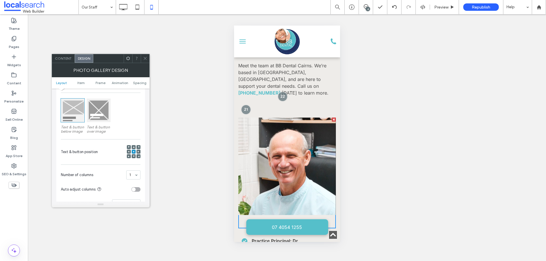
scroll to position [57, 0]
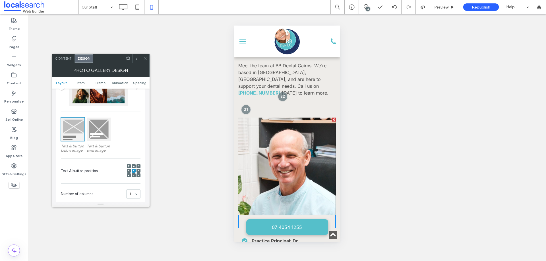
click at [129, 171] on use at bounding box center [128, 171] width 1 height 2
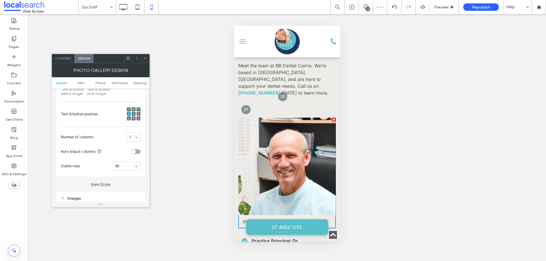
scroll to position [142, 0]
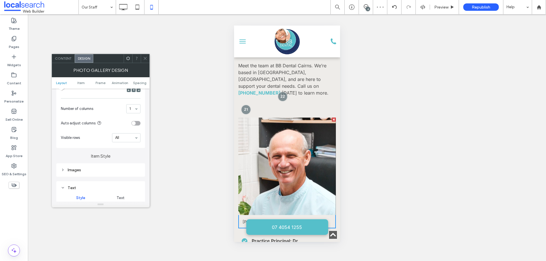
click at [146, 58] on icon at bounding box center [145, 58] width 4 height 4
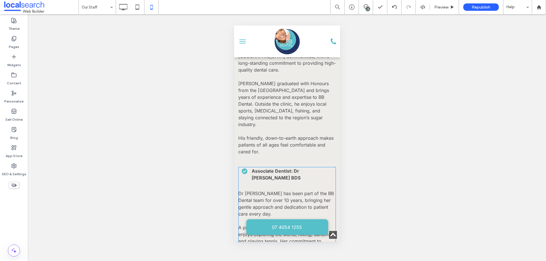
scroll to position [540, 0]
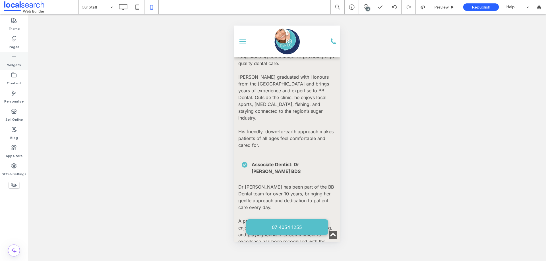
click at [16, 60] on label "Widgets" at bounding box center [14, 64] width 14 height 8
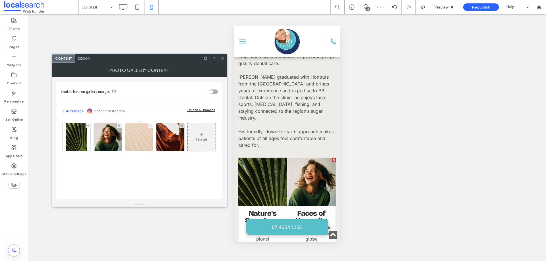
click at [150, 127] on use at bounding box center [150, 126] width 2 height 2
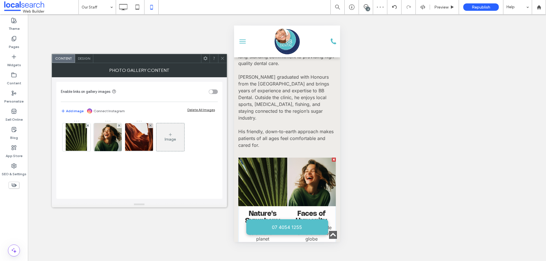
click at [150, 127] on use at bounding box center [150, 126] width 2 height 2
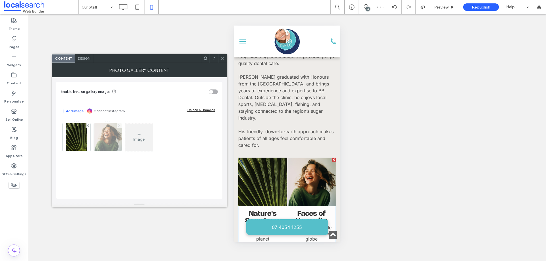
click at [118, 125] on icon at bounding box center [119, 126] width 2 height 2
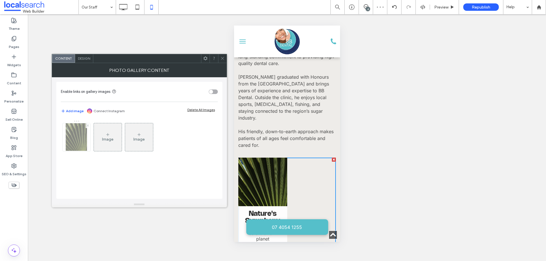
click at [88, 127] on span at bounding box center [88, 125] width 2 height 5
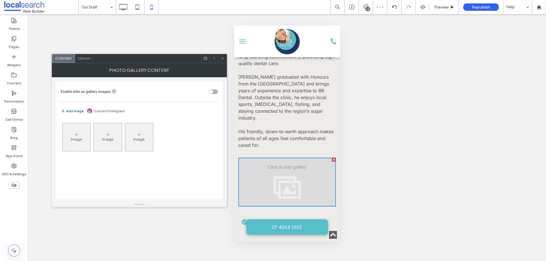
click at [213, 91] on div "toggle" at bounding box center [213, 92] width 9 height 5
click at [75, 136] on icon at bounding box center [76, 135] width 5 height 5
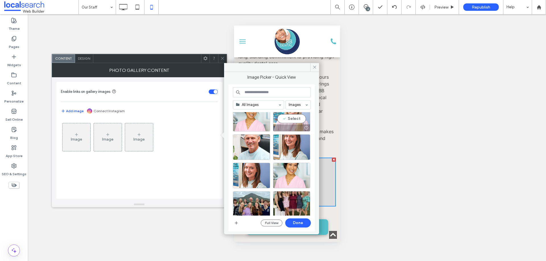
scroll to position [57, 0]
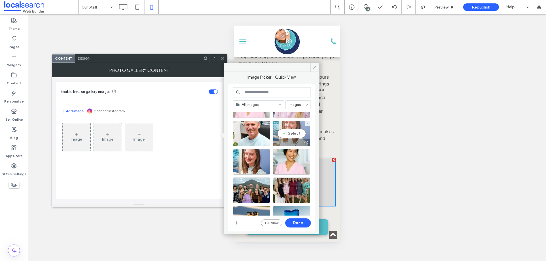
click at [290, 135] on div "Select" at bounding box center [291, 134] width 37 height 26
click at [298, 219] on button "Done" at bounding box center [298, 223] width 26 height 9
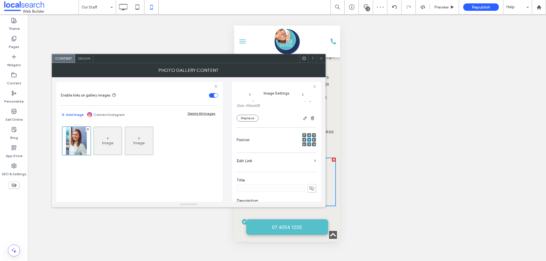
click at [307, 134] on div at bounding box center [309, 135] width 4 height 4
click at [308, 135] on icon at bounding box center [309, 136] width 2 height 2
click at [276, 188] on textarea at bounding box center [276, 187] width 79 height 16
paste textarea "**********"
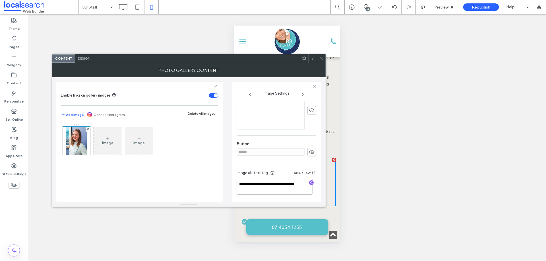
type textarea "**********"
click at [309, 153] on icon at bounding box center [312, 152] width 6 height 6
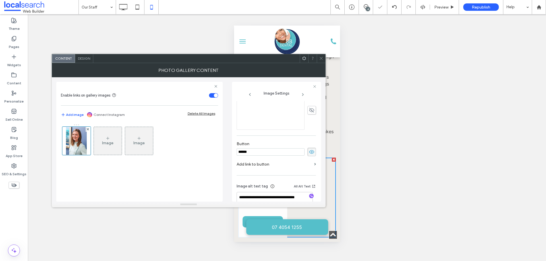
click at [264, 149] on input "******" at bounding box center [271, 151] width 68 height 7
click at [311, 153] on icon at bounding box center [312, 152] width 6 height 6
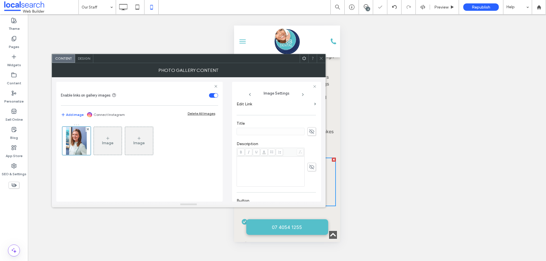
scroll to position [171, 0]
drag, startPoint x: 276, startPoint y: 183, endPoint x: 297, endPoint y: 183, distance: 20.8
click at [297, 183] on textarea "**********" at bounding box center [275, 187] width 76 height 16
click at [309, 136] on icon at bounding box center [312, 138] width 6 height 6
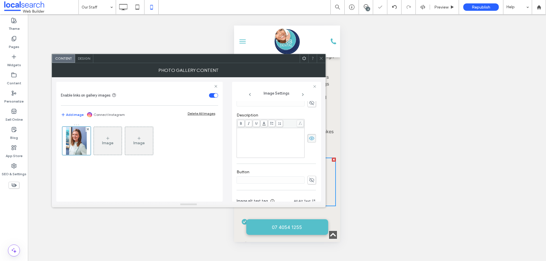
click at [272, 137] on div "Rich Text Editor" at bounding box center [271, 143] width 66 height 28
click at [83, 58] on span "Design" at bounding box center [84, 58] width 12 height 4
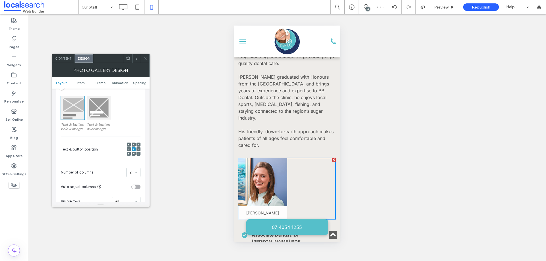
scroll to position [85, 0]
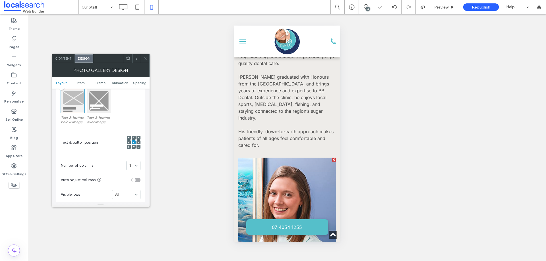
click at [129, 141] on span at bounding box center [129, 143] width 2 height 4
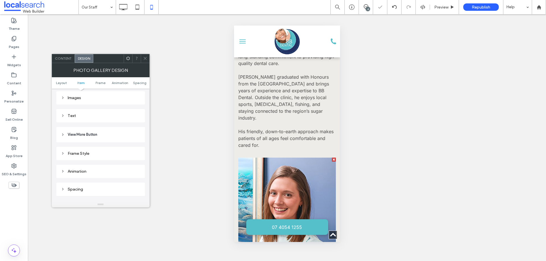
scroll to position [228, 0]
click at [98, 106] on div "Text" at bounding box center [101, 103] width 80 height 8
click at [136, 127] on div "rgba(255, 255, 255, 0.9)" at bounding box center [136, 127] width 5 height 5
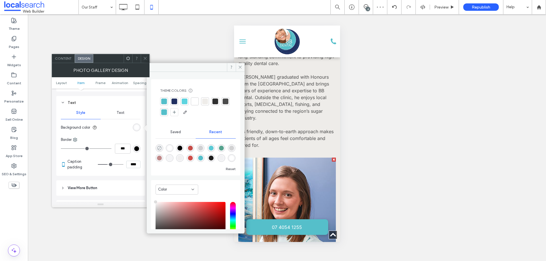
click at [159, 146] on use "rgba(0, 0, 0, 0)" at bounding box center [159, 148] width 4 height 4
type input "*******"
type input "*"
type input "**"
click at [239, 67] on icon at bounding box center [240, 67] width 4 height 4
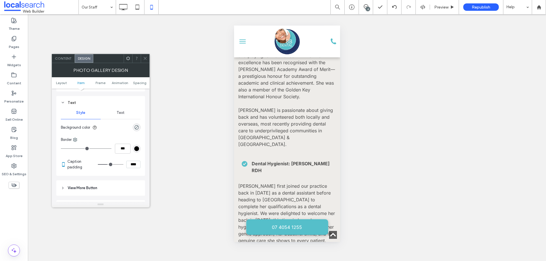
scroll to position [853, 0]
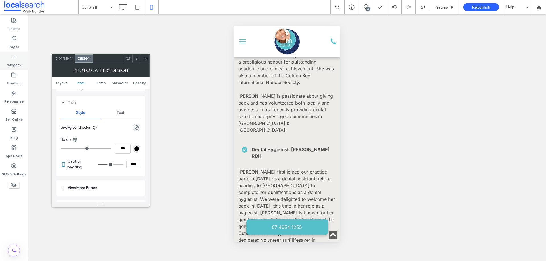
click at [20, 62] on label "Widgets" at bounding box center [14, 64] width 14 height 8
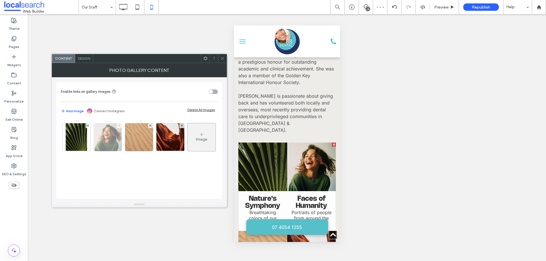
click at [118, 125] on use at bounding box center [119, 126] width 2 height 2
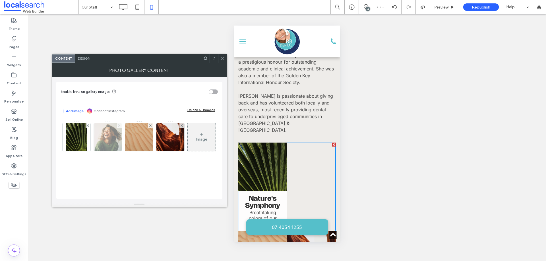
click at [149, 125] on use at bounding box center [150, 126] width 2 height 2
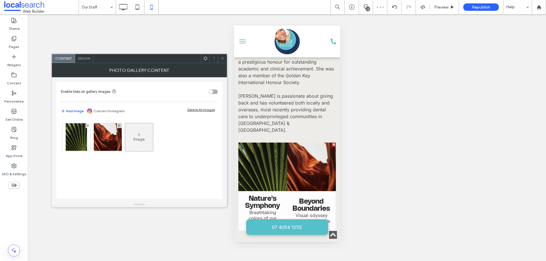
click at [118, 125] on use at bounding box center [119, 126] width 2 height 2
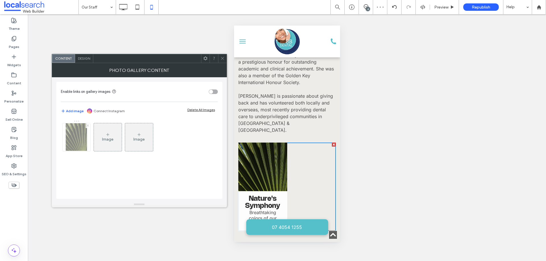
click at [89, 125] on icon at bounding box center [88, 126] width 2 height 2
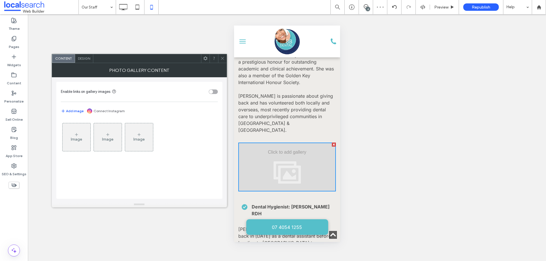
click at [214, 91] on div "toggle" at bounding box center [213, 92] width 9 height 5
click at [77, 136] on icon at bounding box center [76, 135] width 5 height 5
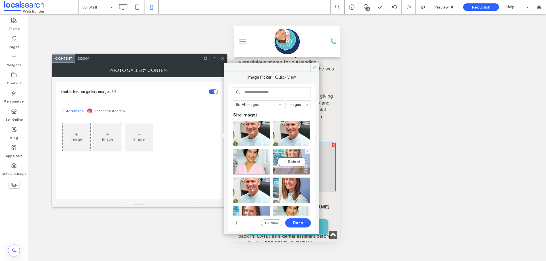
click at [283, 162] on div "Select" at bounding box center [291, 162] width 37 height 26
click at [294, 222] on button "Done" at bounding box center [298, 223] width 26 height 9
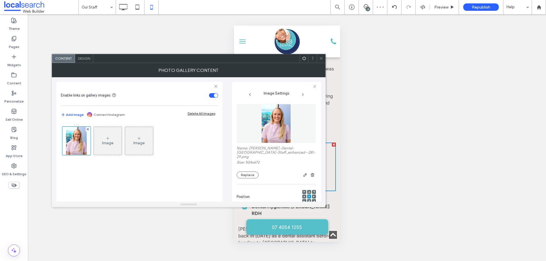
click at [308, 191] on icon at bounding box center [309, 192] width 2 height 2
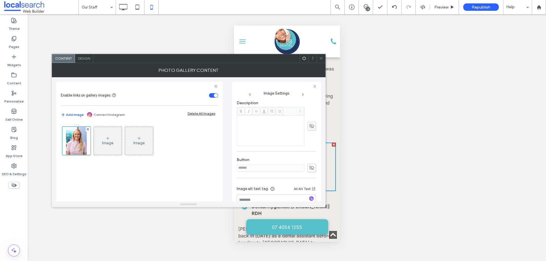
scroll to position [167, 0]
drag, startPoint x: 308, startPoint y: 150, endPoint x: 289, endPoint y: 152, distance: 19.2
click at [309, 154] on use at bounding box center [311, 156] width 5 height 5
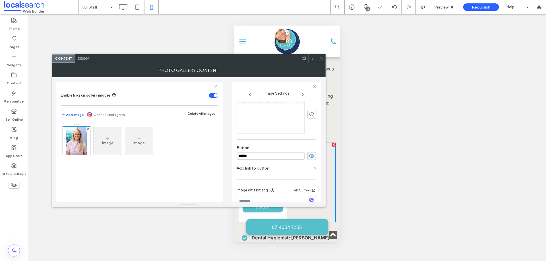
click at [268, 152] on input "******" at bounding box center [271, 155] width 68 height 7
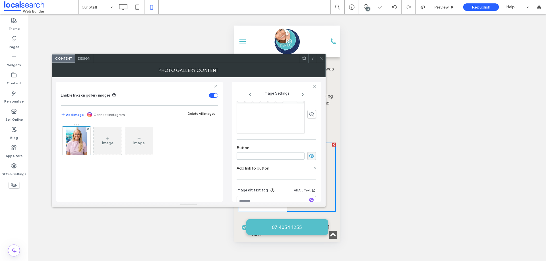
click at [309, 153] on icon at bounding box center [312, 156] width 6 height 6
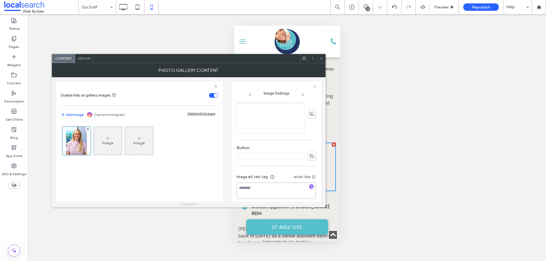
click at [262, 183] on textarea at bounding box center [276, 191] width 79 height 16
paste textarea "**********"
drag, startPoint x: 269, startPoint y: 185, endPoint x: 297, endPoint y: 183, distance: 27.9
click at [297, 183] on textarea "**********" at bounding box center [275, 191] width 76 height 16
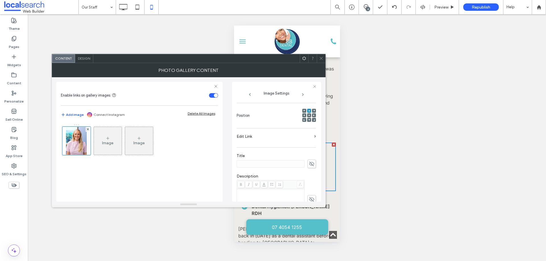
type textarea "**********"
drag, startPoint x: 308, startPoint y: 196, endPoint x: 298, endPoint y: 194, distance: 9.9
click at [309, 197] on icon at bounding box center [312, 200] width 6 height 6
click at [280, 192] on div "Rich Text Editor" at bounding box center [271, 204] width 66 height 28
click at [84, 55] on div "Design" at bounding box center [84, 58] width 18 height 9
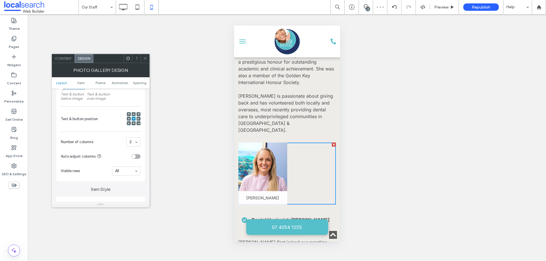
scroll to position [114, 0]
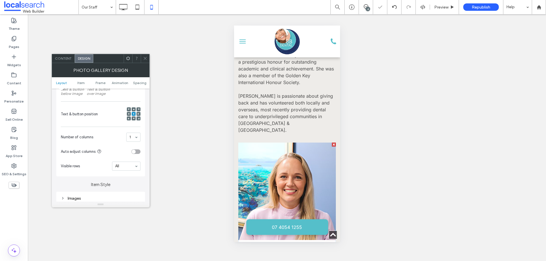
click at [129, 113] on icon at bounding box center [129, 114] width 2 height 2
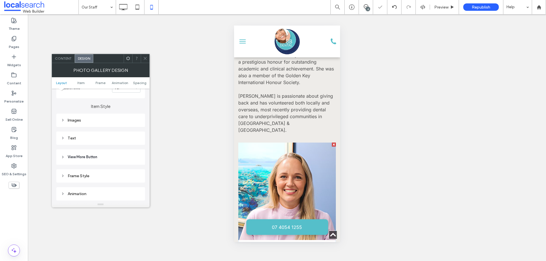
scroll to position [199, 0]
click at [103, 131] on div "Text" at bounding box center [101, 131] width 80 height 5
click at [139, 154] on div "rgba(255, 255, 255, 0.9)" at bounding box center [136, 156] width 5 height 5
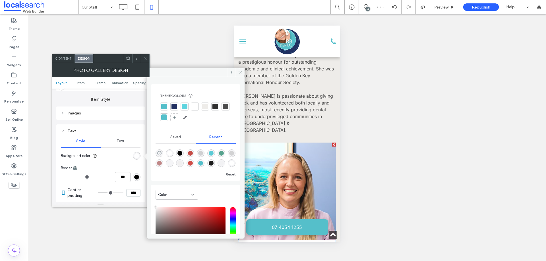
click at [159, 153] on icon "rgba(0, 0, 0, 0)" at bounding box center [159, 153] width 5 height 5
type input "*******"
type input "*"
type input "**"
click at [237, 73] on span at bounding box center [240, 72] width 9 height 9
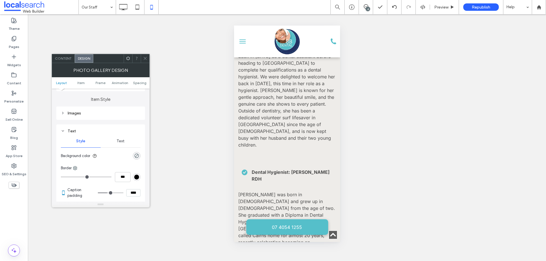
scroll to position [1109, 0]
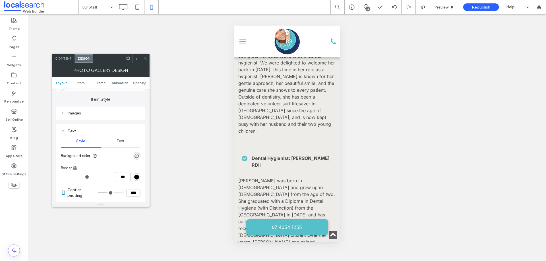
click at [144, 59] on icon at bounding box center [145, 58] width 4 height 4
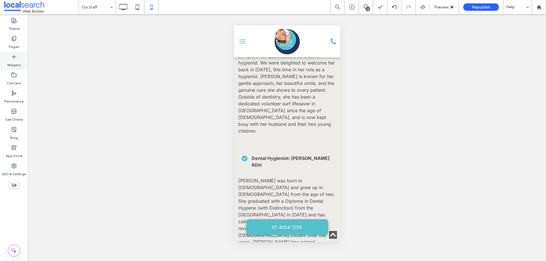
click at [5, 58] on div "Widgets" at bounding box center [14, 61] width 28 height 18
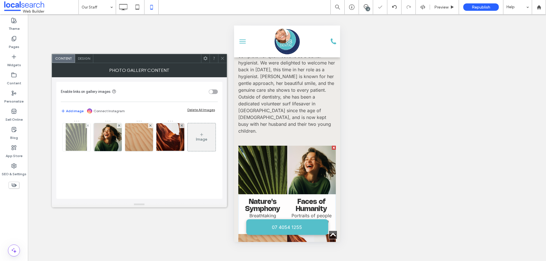
click at [86, 125] on div at bounding box center [88, 125] width 5 height 5
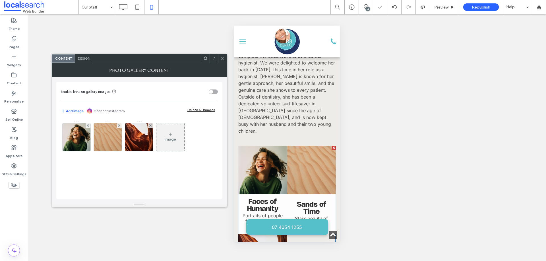
click at [86, 125] on div at bounding box center [88, 125] width 5 height 5
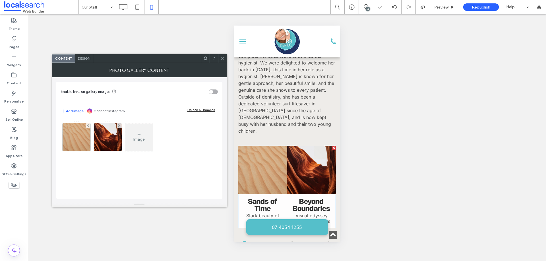
click at [87, 125] on use at bounding box center [88, 126] width 2 height 2
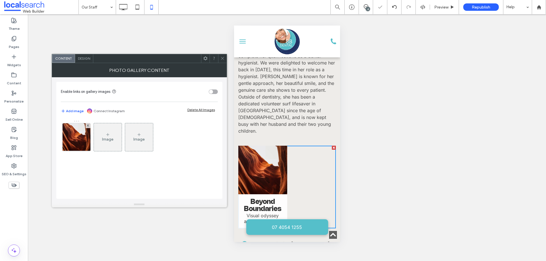
click at [87, 125] on use at bounding box center [88, 126] width 2 height 2
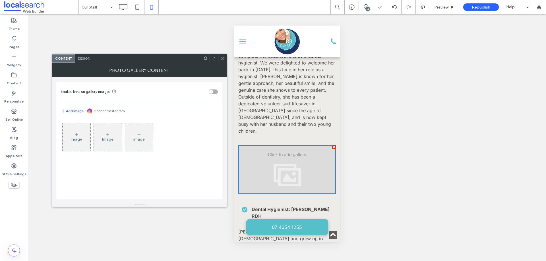
click at [212, 91] on div "toggle" at bounding box center [211, 92] width 4 height 4
click at [76, 128] on div "Image" at bounding box center [77, 137] width 28 height 27
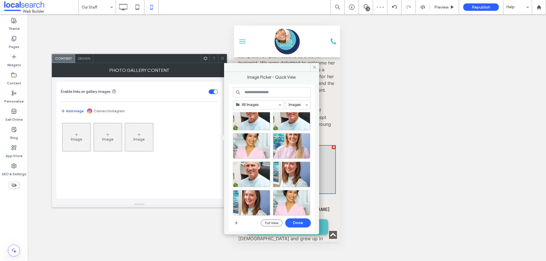
scroll to position [28, 0]
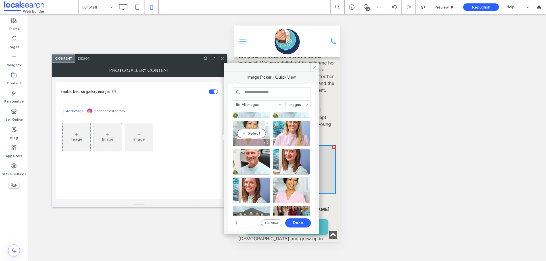
click at [259, 132] on div "Select" at bounding box center [251, 134] width 37 height 26
click at [306, 225] on button "Done" at bounding box center [298, 223] width 26 height 9
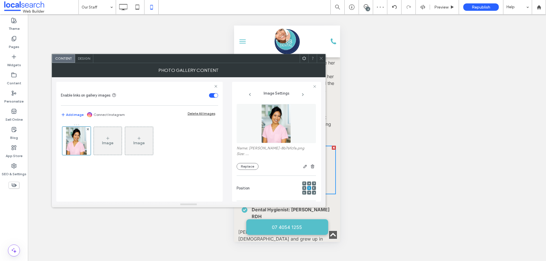
click at [308, 184] on use at bounding box center [309, 183] width 2 height 1
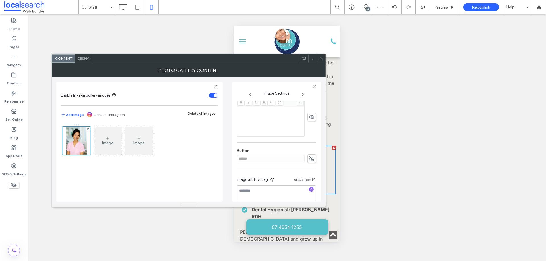
scroll to position [162, 0]
click at [311, 151] on icon at bounding box center [312, 152] width 6 height 6
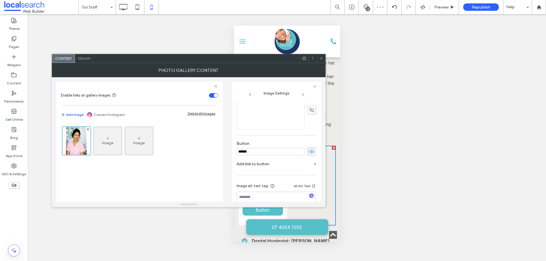
click at [280, 151] on input "******" at bounding box center [271, 151] width 68 height 7
click at [309, 152] on icon at bounding box center [312, 152] width 6 height 6
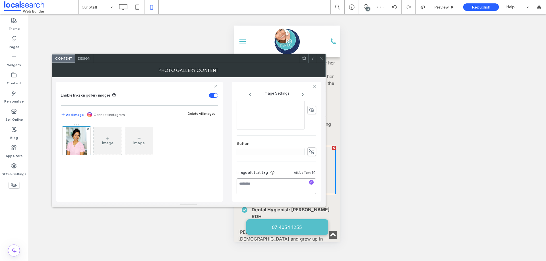
click at [276, 190] on textarea at bounding box center [276, 187] width 79 height 16
paste textarea "**********"
drag, startPoint x: 290, startPoint y: 184, endPoint x: 270, endPoint y: 184, distance: 19.6
click at [270, 184] on textarea "**********" at bounding box center [275, 187] width 76 height 16
click at [269, 183] on textarea "**********" at bounding box center [275, 187] width 76 height 16
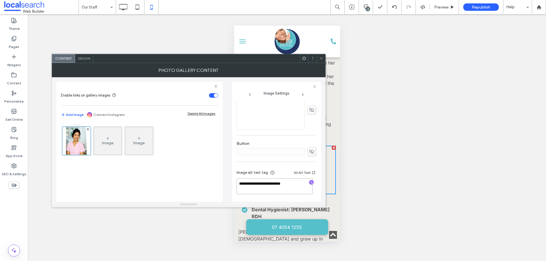
drag, startPoint x: 269, startPoint y: 183, endPoint x: 280, endPoint y: 183, distance: 10.5
click at [280, 183] on textarea "**********" at bounding box center [275, 187] width 76 height 16
type textarea "**********"
drag, startPoint x: 311, startPoint y: 168, endPoint x: 293, endPoint y: 167, distance: 17.4
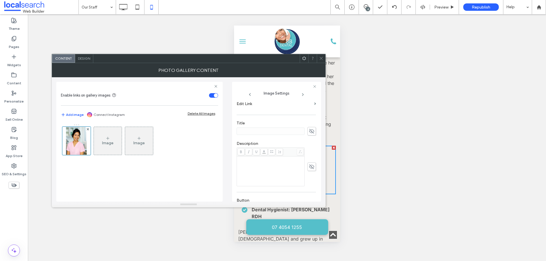
click at [311, 168] on icon at bounding box center [312, 167] width 6 height 6
click at [271, 163] on div "Rich Text Editor" at bounding box center [271, 171] width 66 height 28
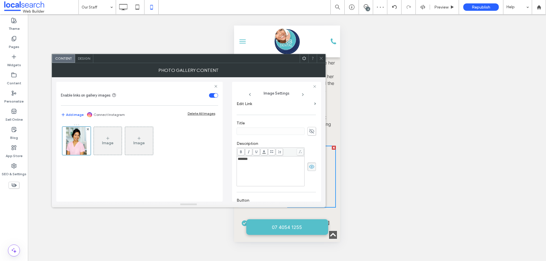
click at [84, 59] on span "Design" at bounding box center [84, 58] width 12 height 4
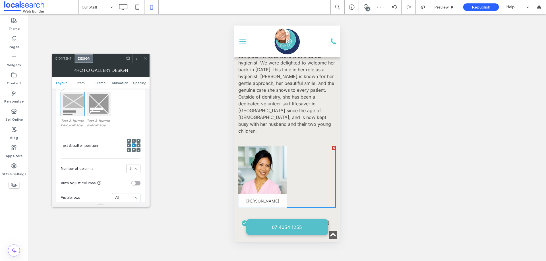
scroll to position [85, 0]
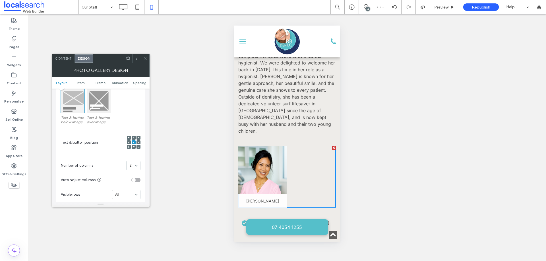
click at [128, 142] on icon at bounding box center [129, 143] width 2 height 2
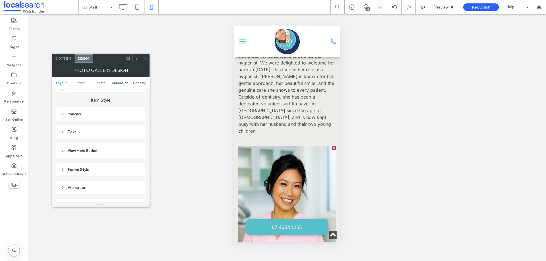
scroll to position [199, 0]
click at [95, 134] on div "Text" at bounding box center [101, 131] width 80 height 8
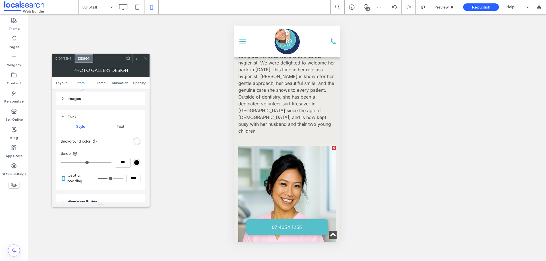
scroll to position [228, 0]
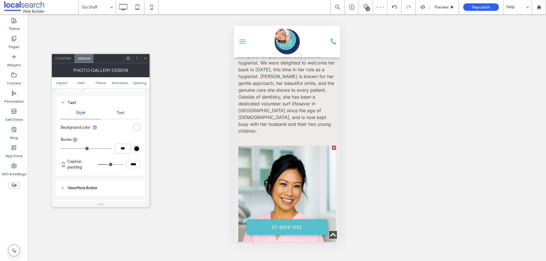
click at [135, 130] on div "rgba(255, 255, 255, 0.9)" at bounding box center [136, 127] width 5 height 5
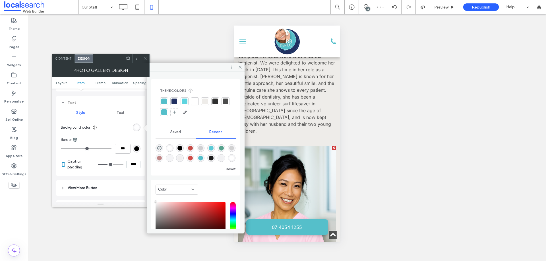
type input "***"
click at [158, 149] on icon "rgba(0, 0, 0, 0)" at bounding box center [159, 148] width 5 height 5
type input "*******"
type input "*"
type input "**"
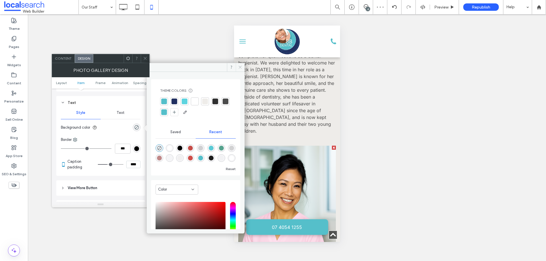
click at [241, 66] on icon at bounding box center [240, 67] width 4 height 4
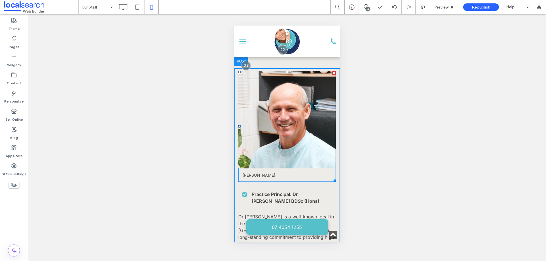
scroll to position [284, 0]
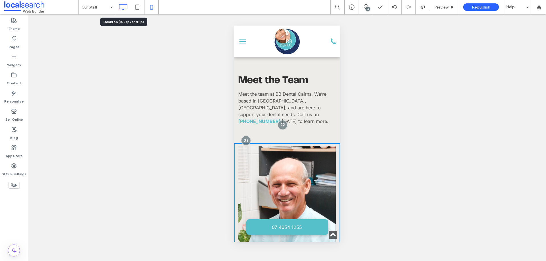
click at [119, 6] on icon at bounding box center [122, 6] width 11 height 11
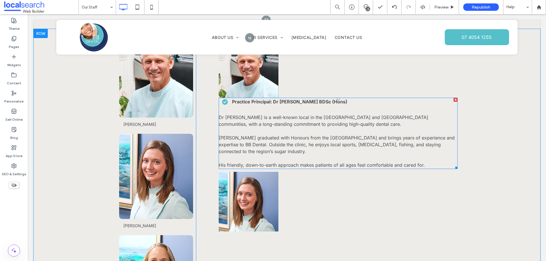
scroll to position [569, 0]
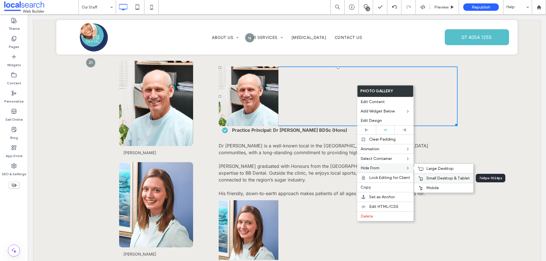
click at [433, 177] on span "Small Desktop & Tablet" at bounding box center [448, 178] width 44 height 5
click at [434, 168] on span "Large Desktop" at bounding box center [439, 168] width 27 height 5
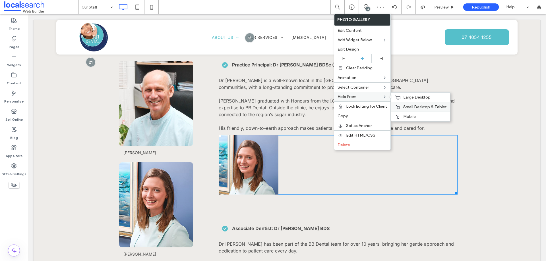
click at [407, 109] on span "Small Desktop & Tablet" at bounding box center [425, 107] width 44 height 5
click at [403, 96] on span "Large Desktop" at bounding box center [416, 97] width 27 height 5
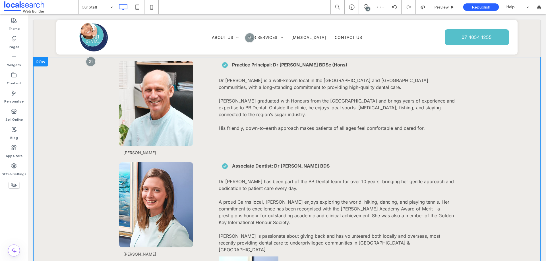
scroll to position [654, 0]
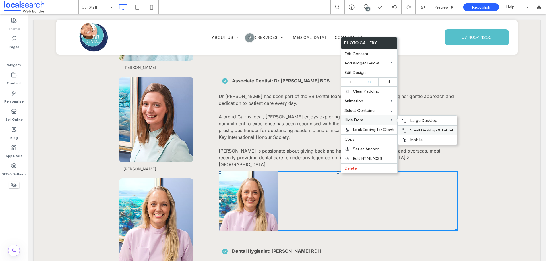
click at [411, 127] on div "Small Desktop & Tablet" at bounding box center [427, 130] width 59 height 10
click at [404, 119] on icon at bounding box center [405, 121] width 6 height 5
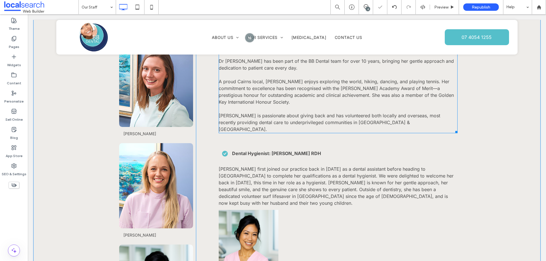
scroll to position [768, 0]
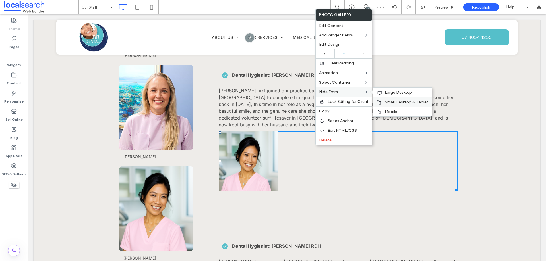
click at [382, 99] on div "Small Desktop & Tablet" at bounding box center [402, 102] width 59 height 10
click at [381, 91] on icon at bounding box center [379, 92] width 6 height 5
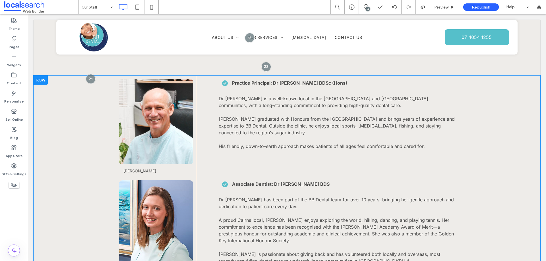
scroll to position [540, 0]
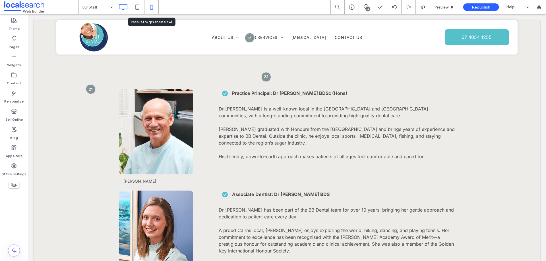
click at [151, 7] on icon at bounding box center [151, 6] width 11 height 11
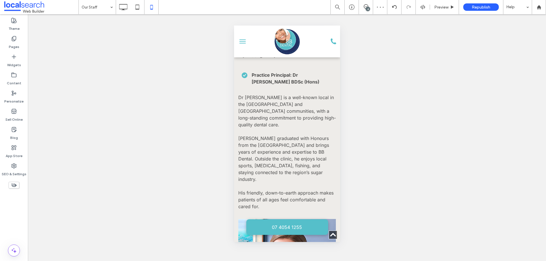
scroll to position [512, 0]
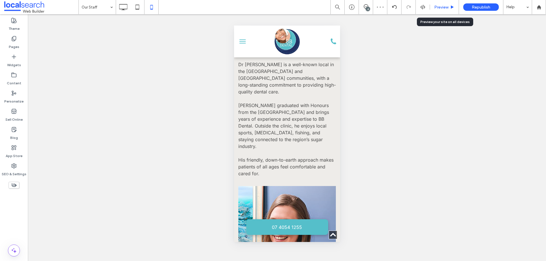
click at [444, 7] on span "Preview" at bounding box center [441, 7] width 14 height 5
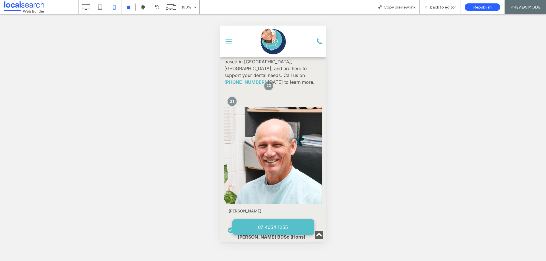
scroll to position [313, 0]
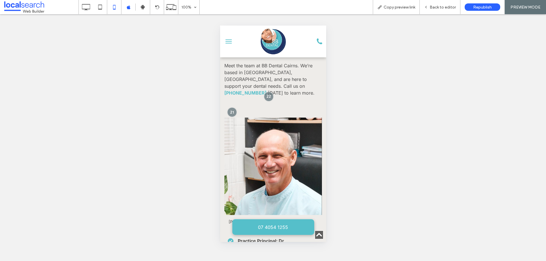
click at [251, 145] on link at bounding box center [273, 167] width 98 height 98
click at [445, 5] on span "Back to editor" at bounding box center [443, 7] width 26 height 5
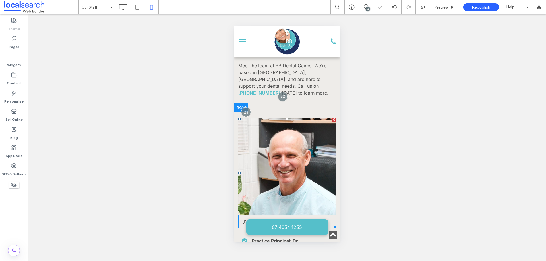
click at [286, 150] on link at bounding box center [287, 167] width 98 height 98
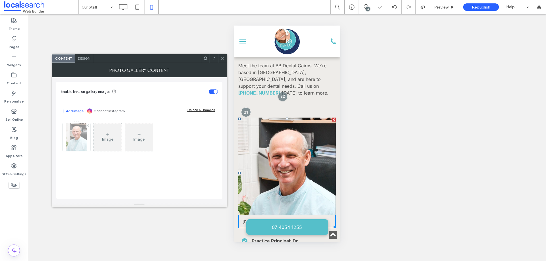
click at [86, 142] on img at bounding box center [76, 137] width 21 height 28
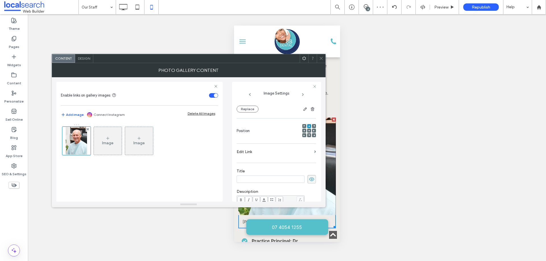
scroll to position [61, 0]
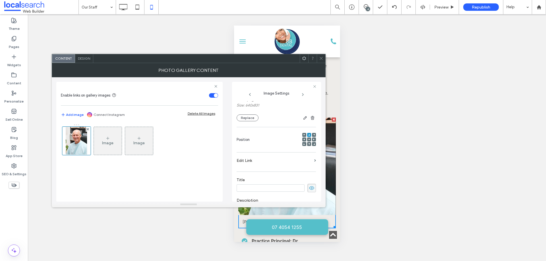
click at [322, 57] on icon at bounding box center [321, 58] width 4 height 4
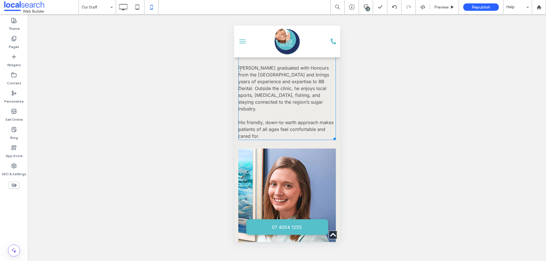
scroll to position [626, 0]
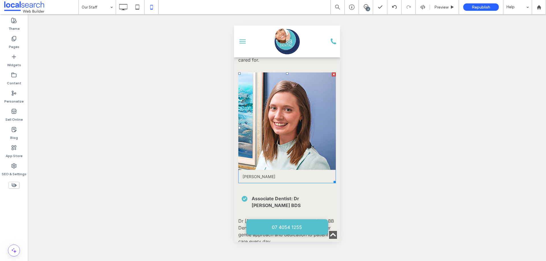
click at [301, 115] on link at bounding box center [287, 122] width 98 height 98
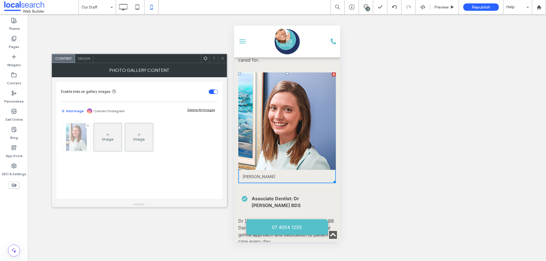
click at [80, 144] on img at bounding box center [76, 137] width 21 height 28
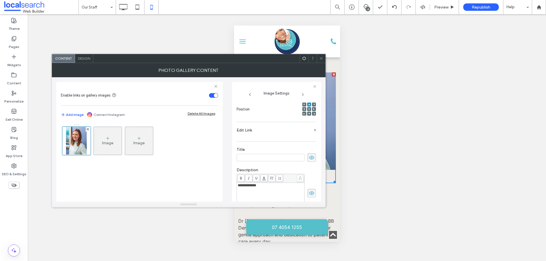
scroll to position [171, 0]
click at [321, 56] on span at bounding box center [321, 58] width 4 height 9
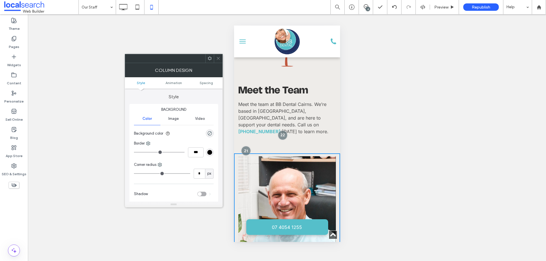
scroll to position [275, 0]
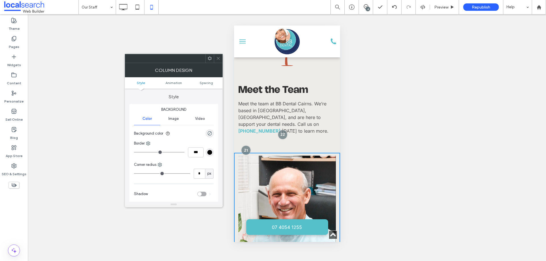
click at [221, 58] on div at bounding box center [218, 58] width 9 height 9
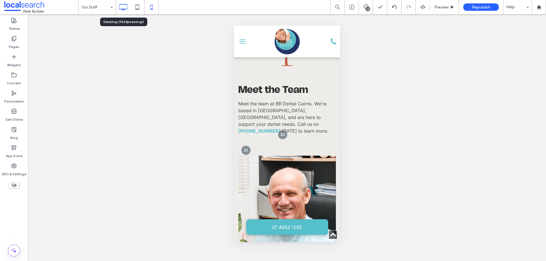
click at [123, 5] on icon at bounding box center [122, 6] width 11 height 11
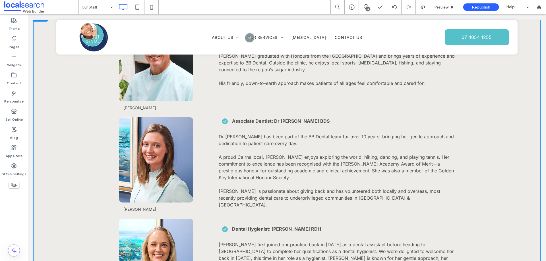
scroll to position [597, 0]
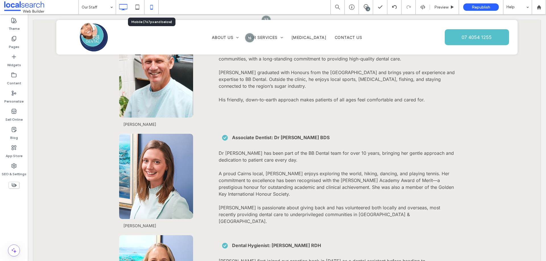
click at [150, 7] on icon at bounding box center [151, 6] width 11 height 11
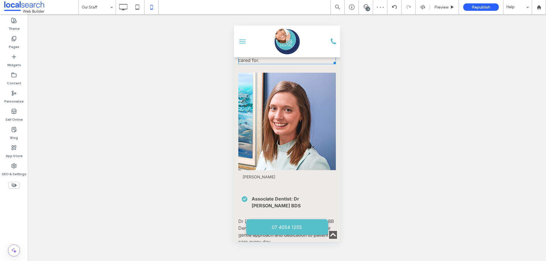
scroll to position [626, 0]
click at [126, 7] on icon at bounding box center [122, 6] width 11 height 11
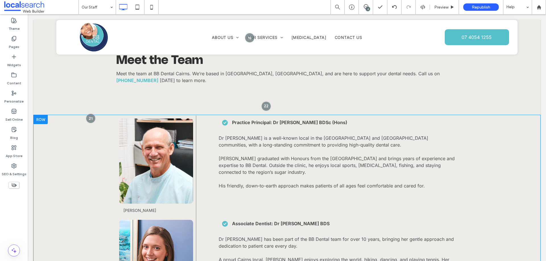
scroll to position [512, 0]
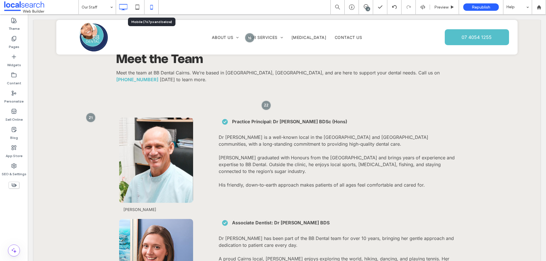
click at [148, 5] on icon at bounding box center [151, 6] width 11 height 11
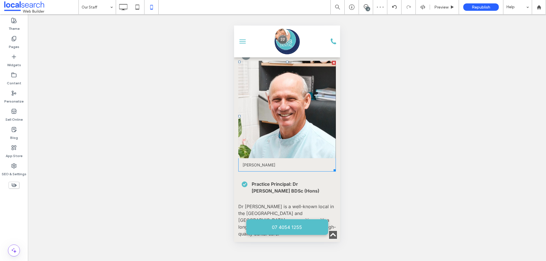
scroll to position [398, 0]
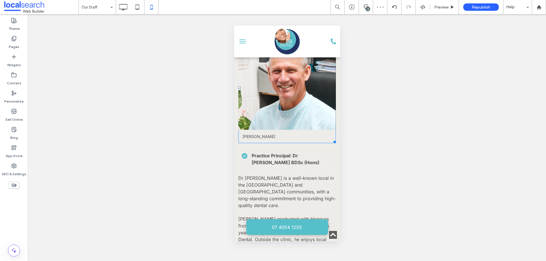
click at [278, 82] on link at bounding box center [287, 81] width 98 height 98
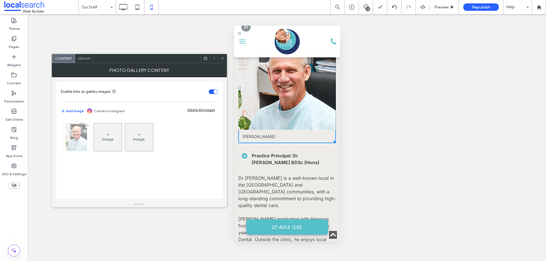
click at [73, 142] on img at bounding box center [76, 137] width 21 height 28
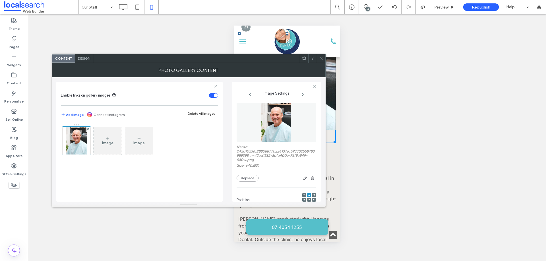
scroll to position [0, 0]
click at [319, 56] on span at bounding box center [321, 58] width 4 height 9
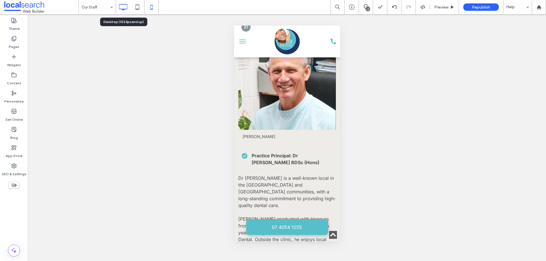
click at [122, 2] on icon at bounding box center [122, 6] width 11 height 11
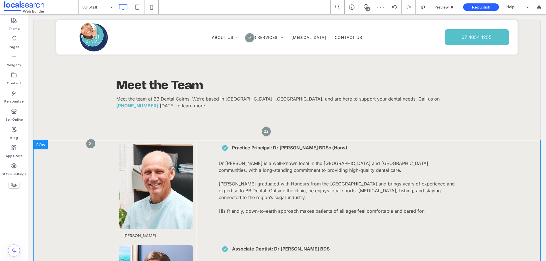
scroll to position [512, 0]
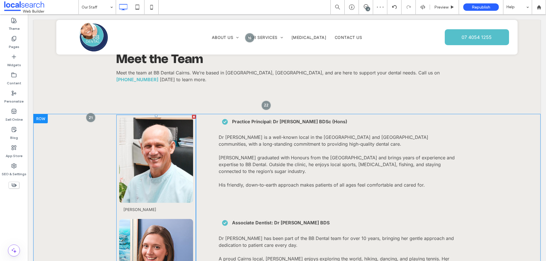
click at [168, 117] on link at bounding box center [156, 160] width 78 height 90
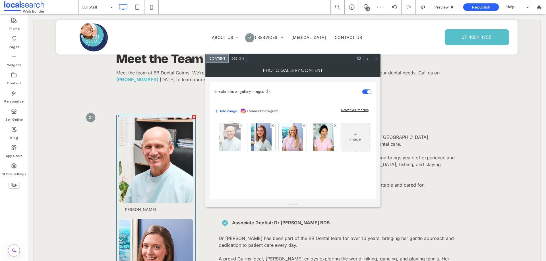
click at [226, 139] on img at bounding box center [229, 137] width 21 height 28
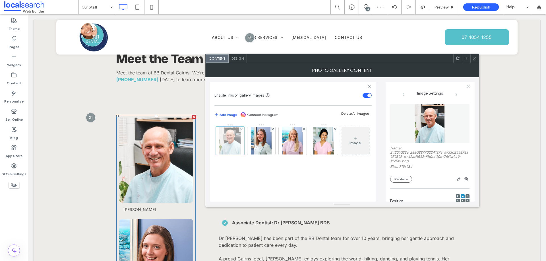
scroll to position [0, 0]
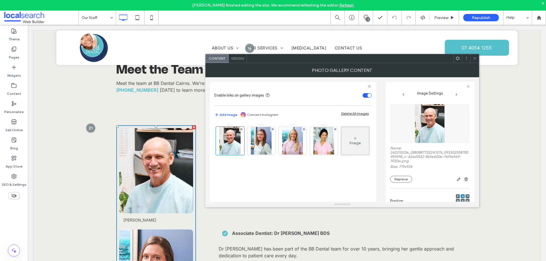
click at [26, 15] on span at bounding box center [41, 17] width 74 height 11
